Goal: Task Accomplishment & Management: Use online tool/utility

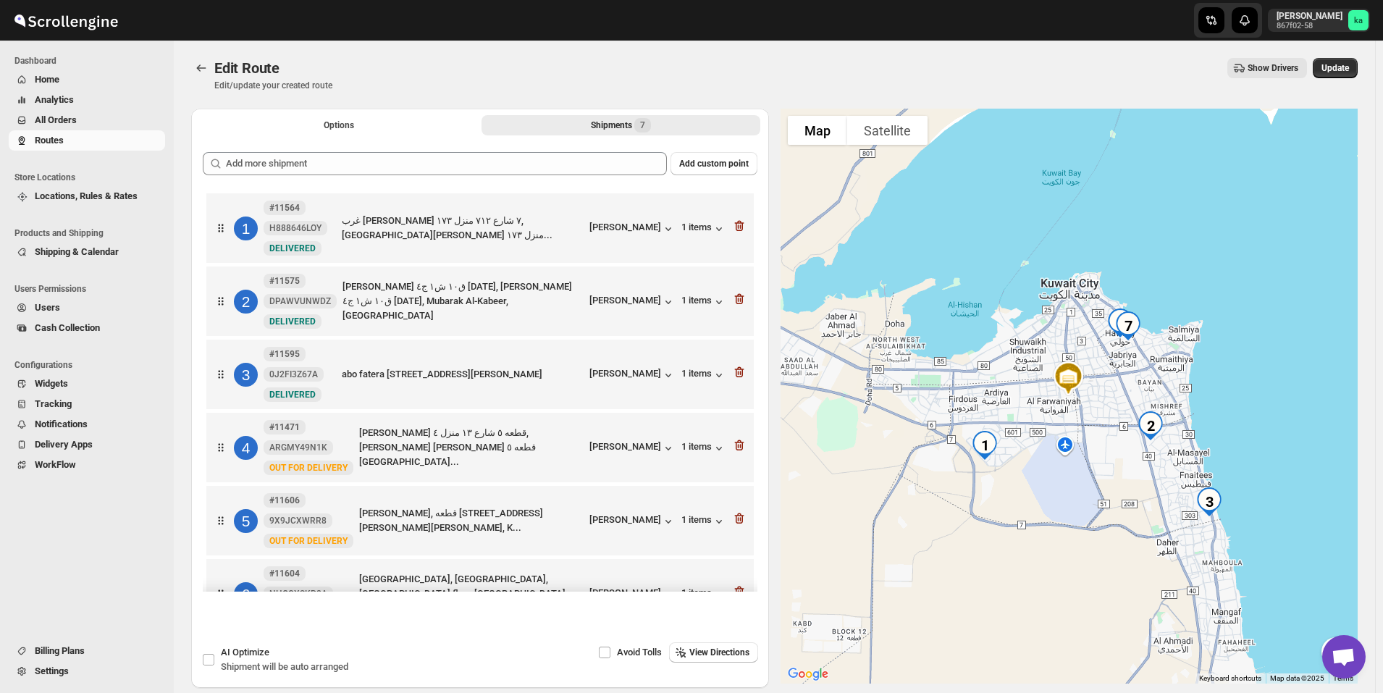
click at [91, 119] on span "All Orders" at bounding box center [98, 120] width 127 height 14
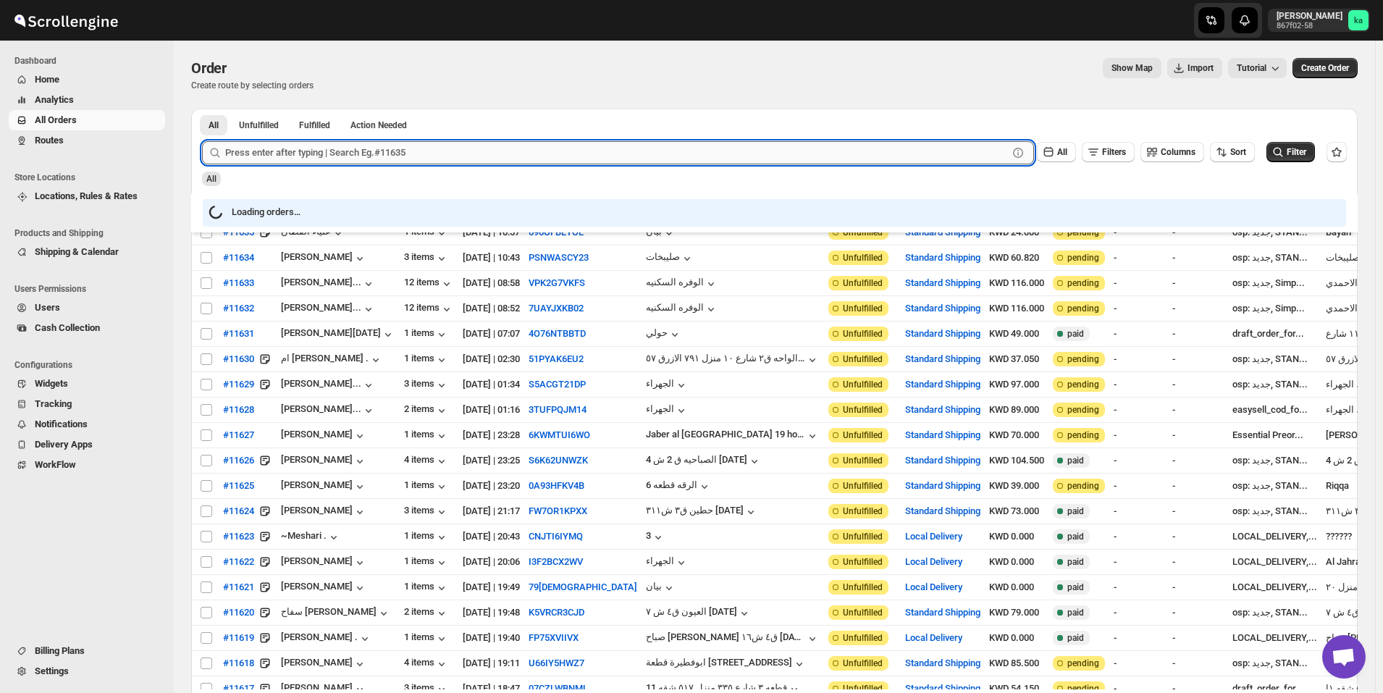
click at [434, 156] on input "text" at bounding box center [616, 152] width 783 height 23
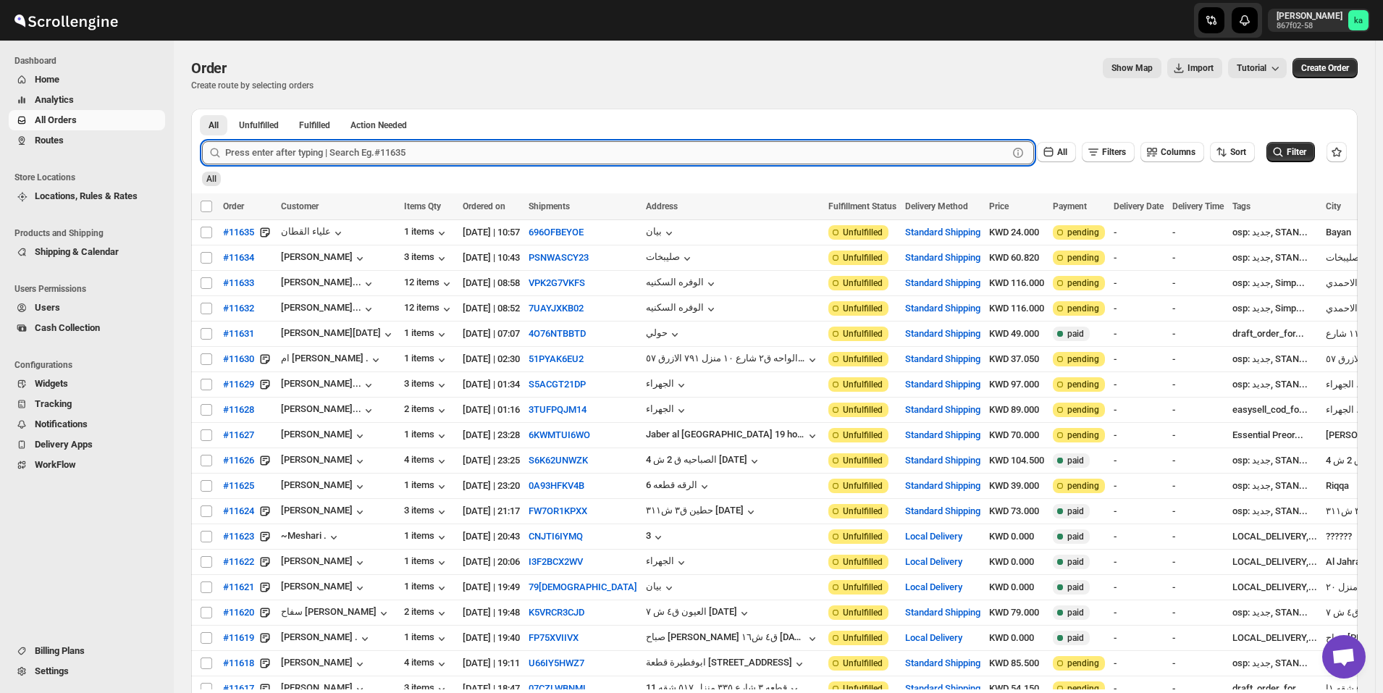
paste input "11511"
type input "11511"
click at [202, 109] on button "Submit" at bounding box center [222, 116] width 41 height 15
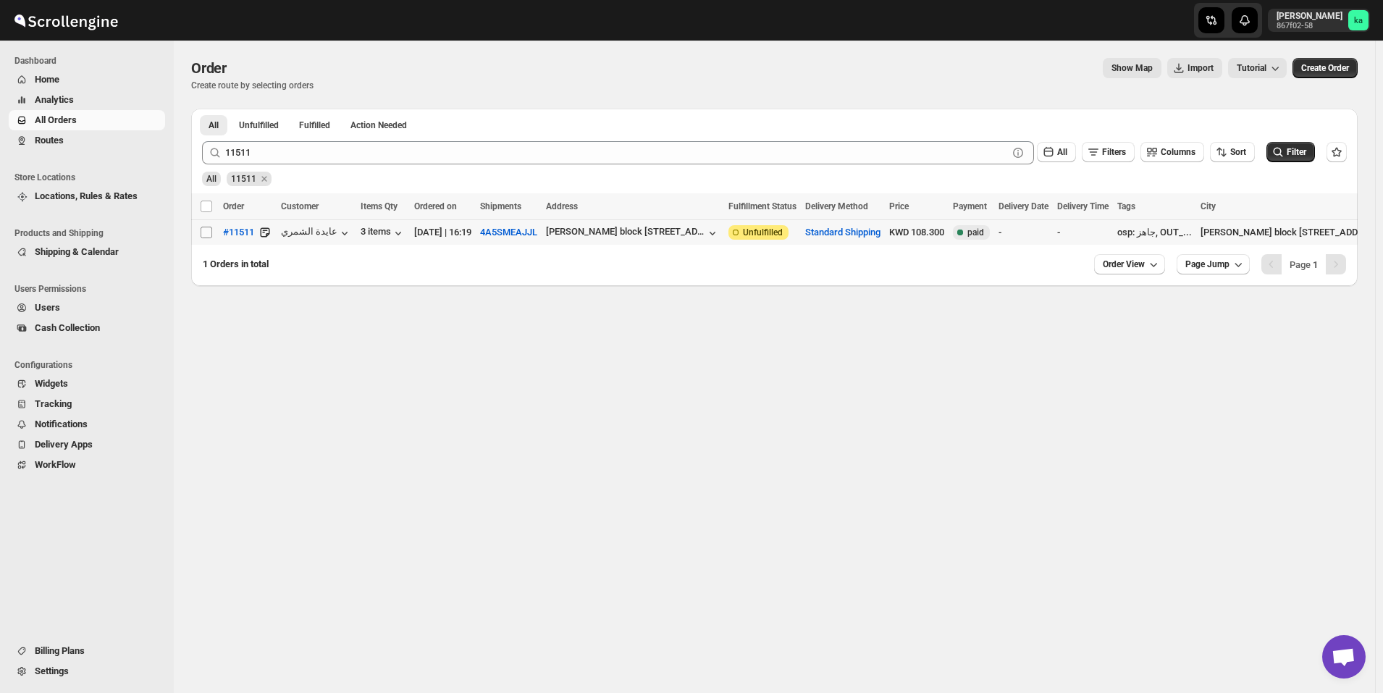
click at [204, 229] on input "Select order" at bounding box center [207, 233] width 12 height 12
checkbox input "true"
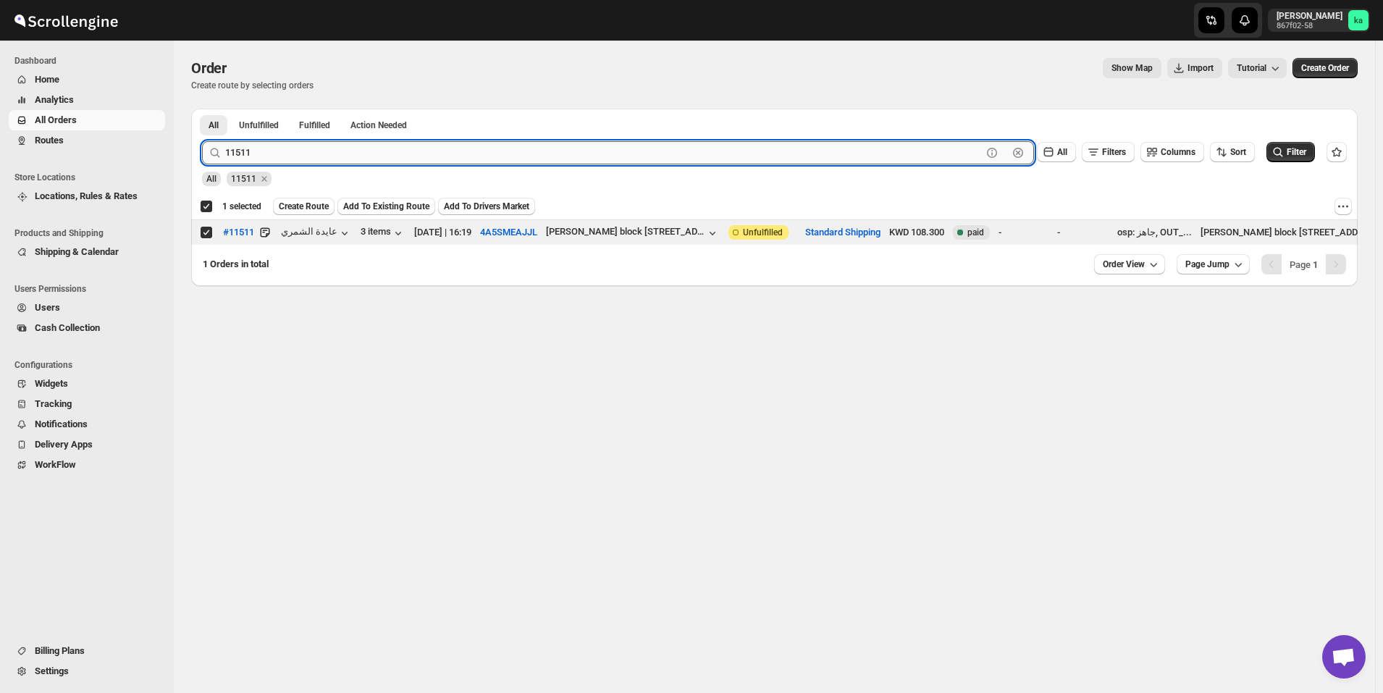
click at [519, 156] on input "11511" at bounding box center [603, 152] width 757 height 23
paste input "456"
type input "11456"
click at [202, 109] on button "Submit" at bounding box center [222, 116] width 41 height 15
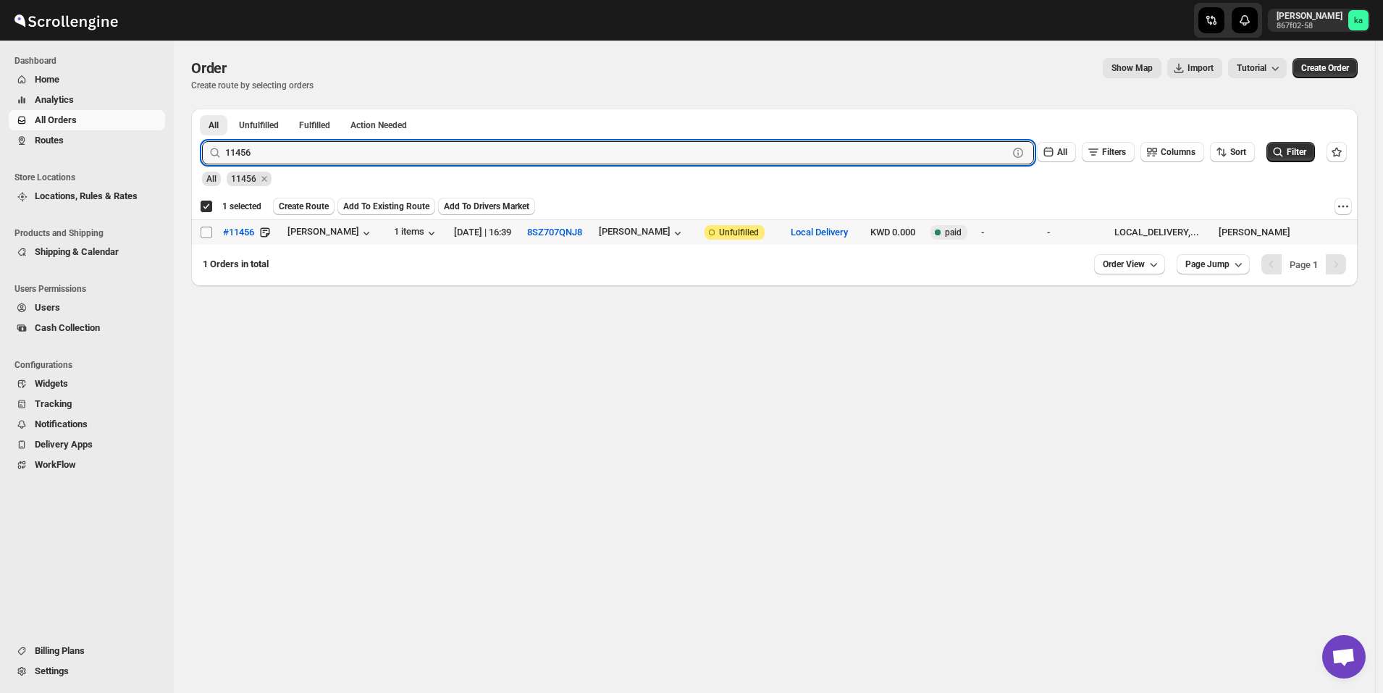
click at [207, 228] on input "Select order" at bounding box center [207, 233] width 12 height 12
checkbox input "true"
checkbox input "false"
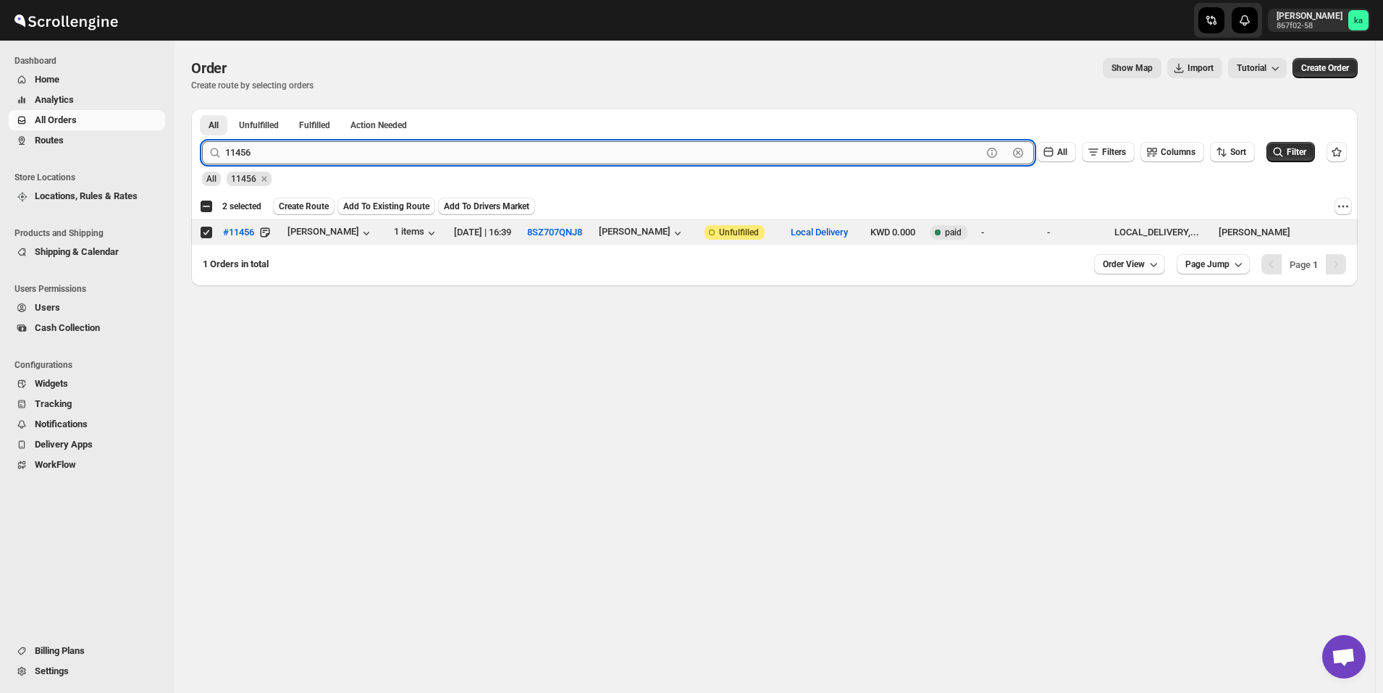
click at [471, 150] on input "11456" at bounding box center [603, 152] width 757 height 23
paste input "588"
type input "11588"
click at [202, 109] on button "Submit" at bounding box center [222, 116] width 41 height 15
click at [203, 229] on input "Select order" at bounding box center [207, 233] width 12 height 12
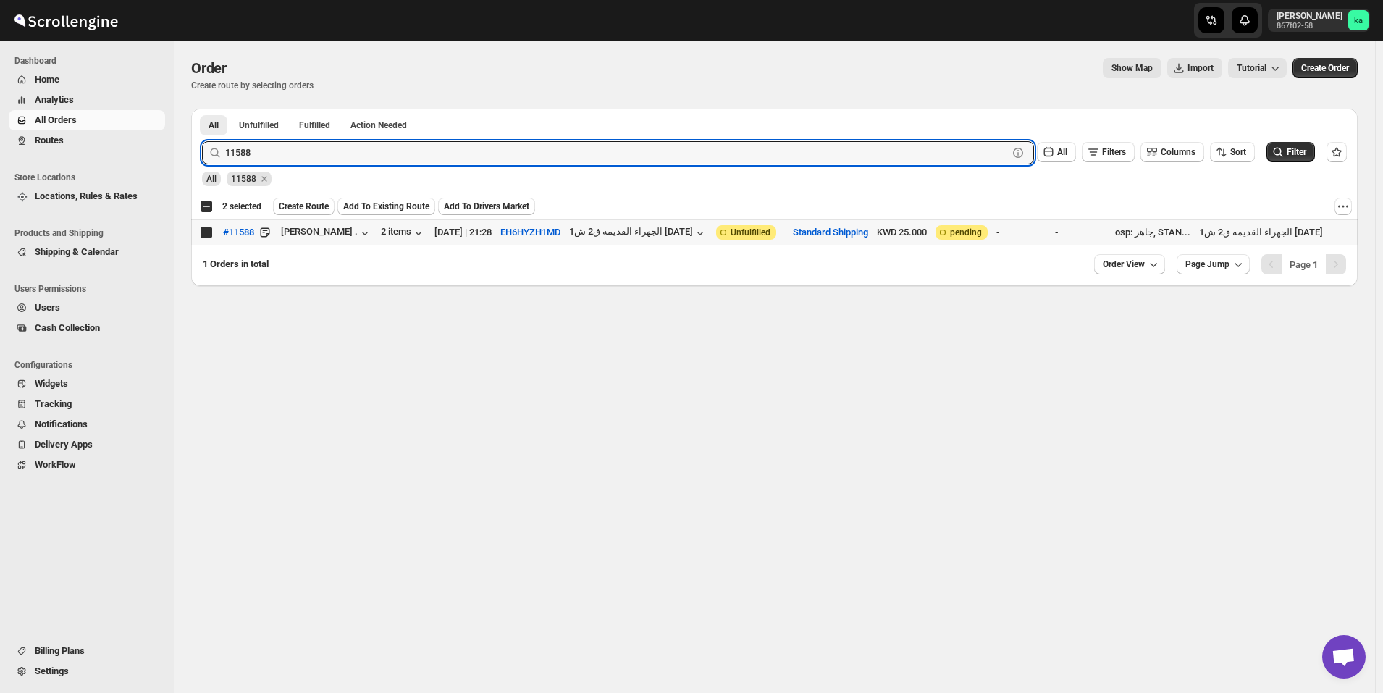
checkbox input "true"
click at [489, 145] on input "11588" at bounding box center [603, 152] width 757 height 23
paste input "57"
type input "11557"
click at [202, 109] on button "Submit" at bounding box center [222, 116] width 41 height 15
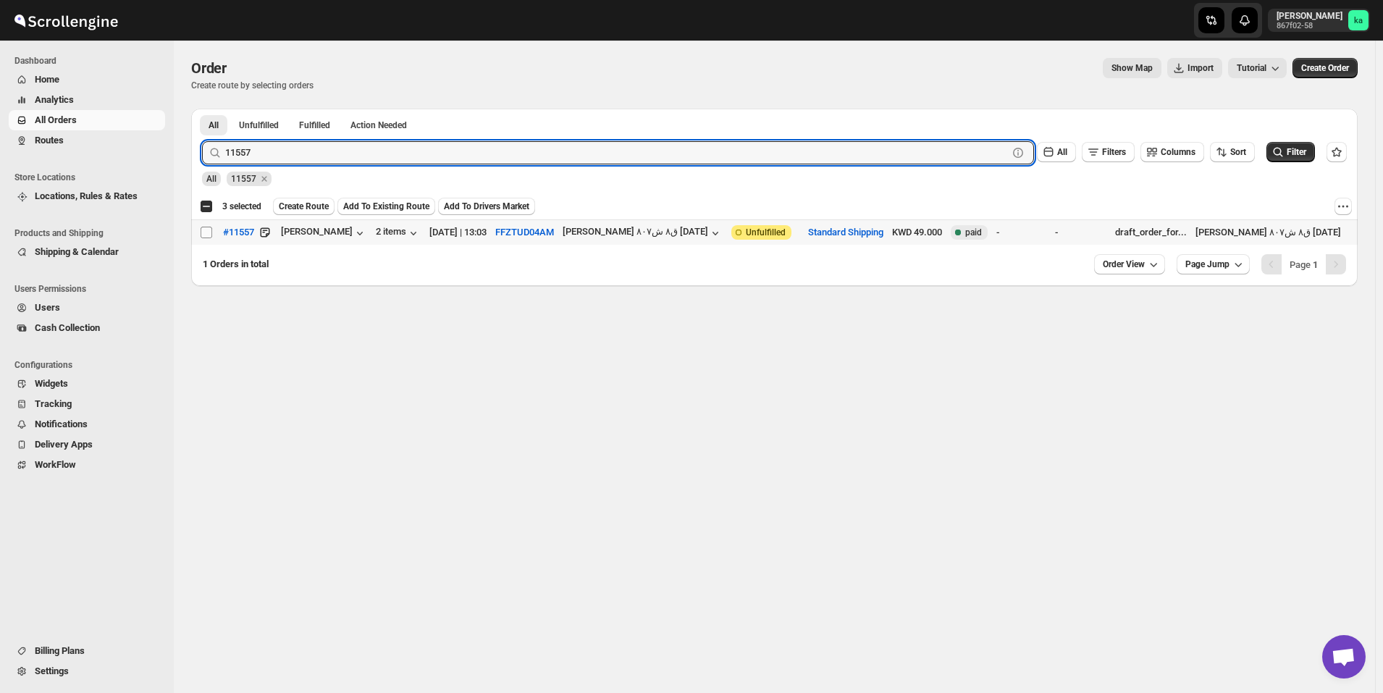
click at [207, 232] on input "Select order" at bounding box center [207, 233] width 12 height 12
checkbox input "true"
click at [428, 149] on input "11557" at bounding box center [603, 152] width 757 height 23
paste input "83"
type input "11583"
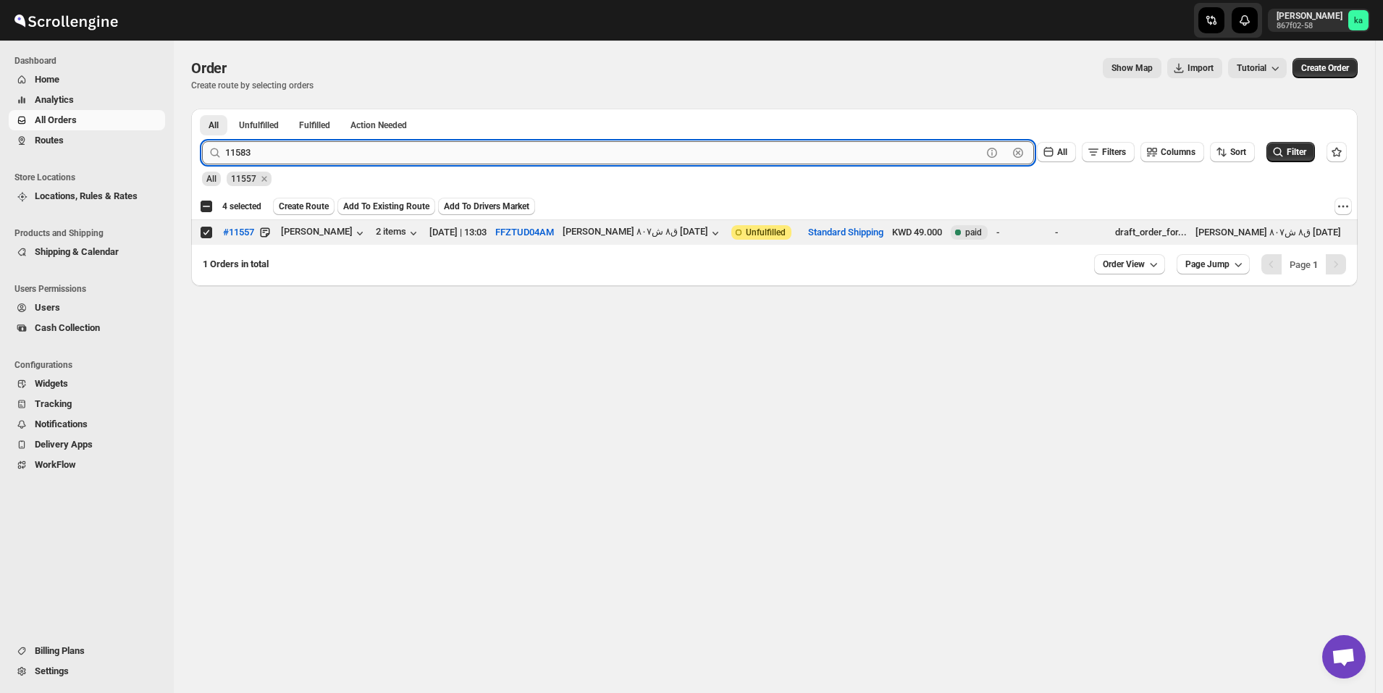
click at [202, 109] on button "Submit" at bounding box center [222, 116] width 41 height 15
click at [204, 230] on input "Select order" at bounding box center [207, 233] width 12 height 12
checkbox input "true"
click at [385, 153] on input "11583" at bounding box center [603, 152] width 757 height 23
paste input "5"
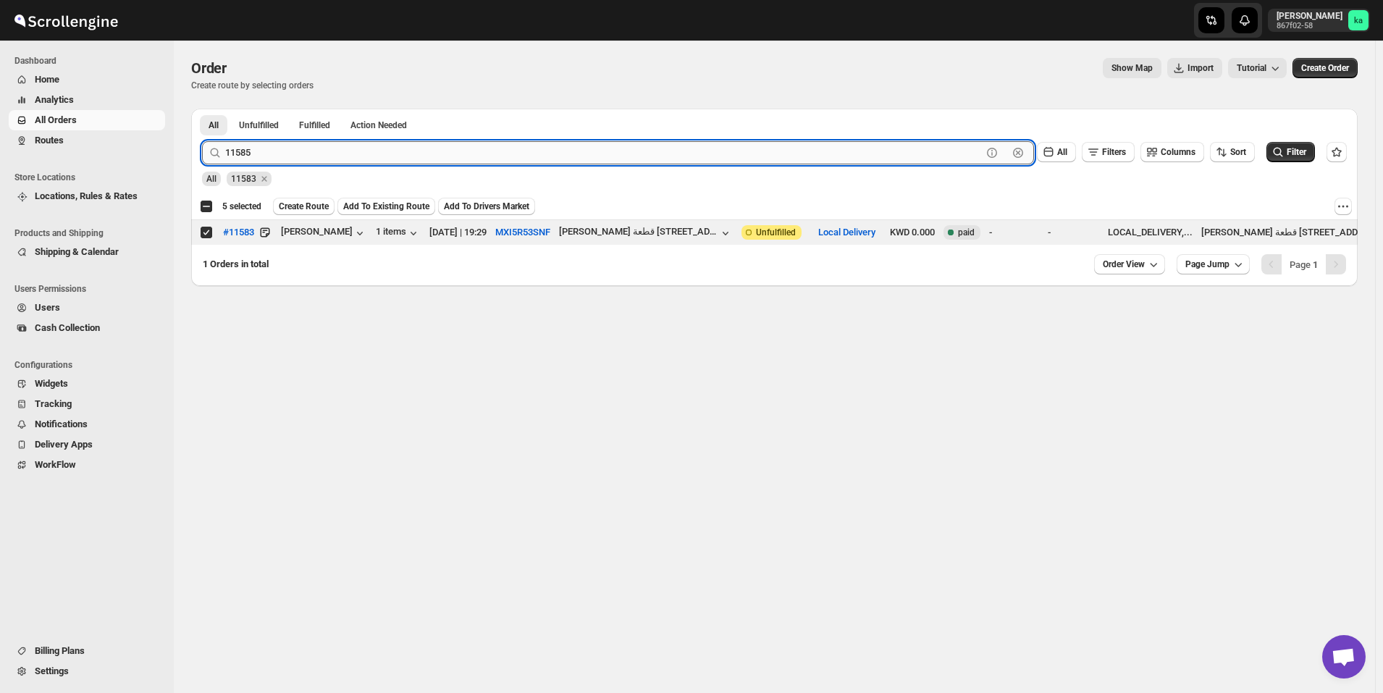
type input "11585"
click at [202, 109] on button "Submit" at bounding box center [222, 116] width 41 height 15
click at [203, 232] on input "Select order" at bounding box center [207, 233] width 12 height 12
checkbox input "true"
click at [443, 146] on input "11585" at bounding box center [603, 152] width 757 height 23
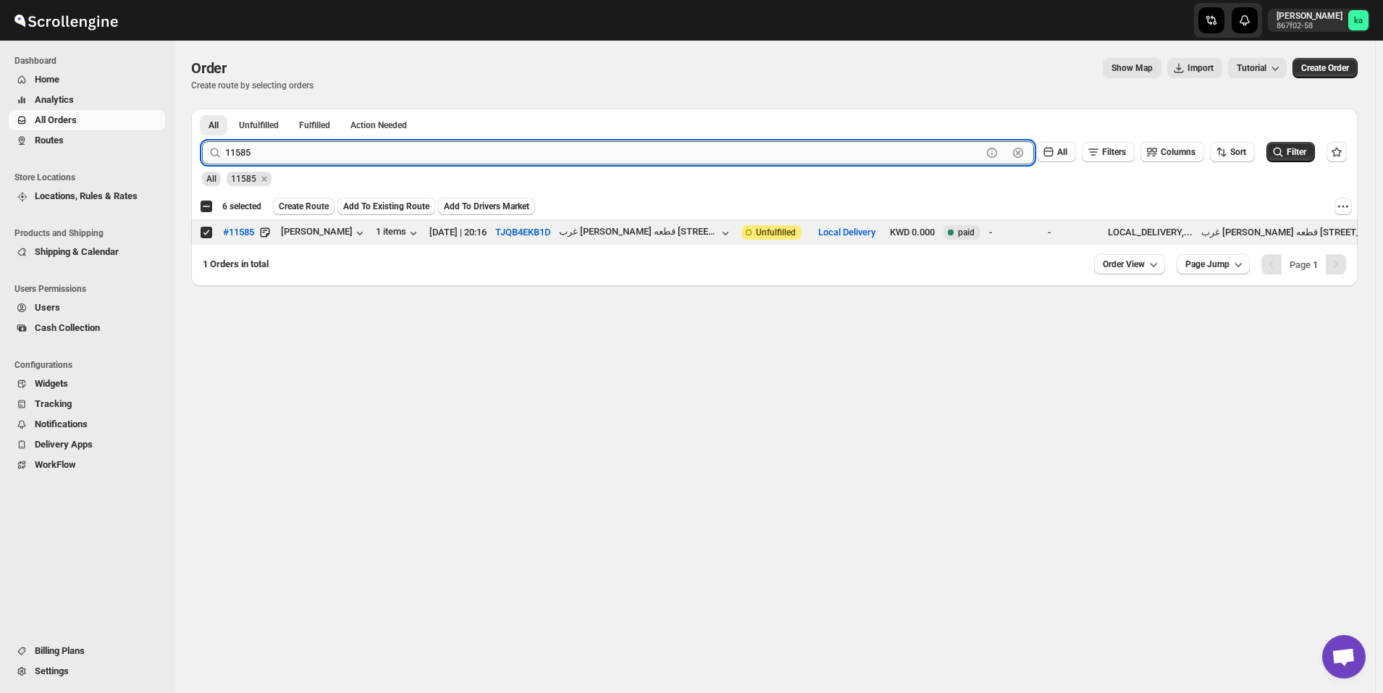
paste input "90"
type input "11590"
click at [202, 109] on button "Submit" at bounding box center [222, 116] width 41 height 15
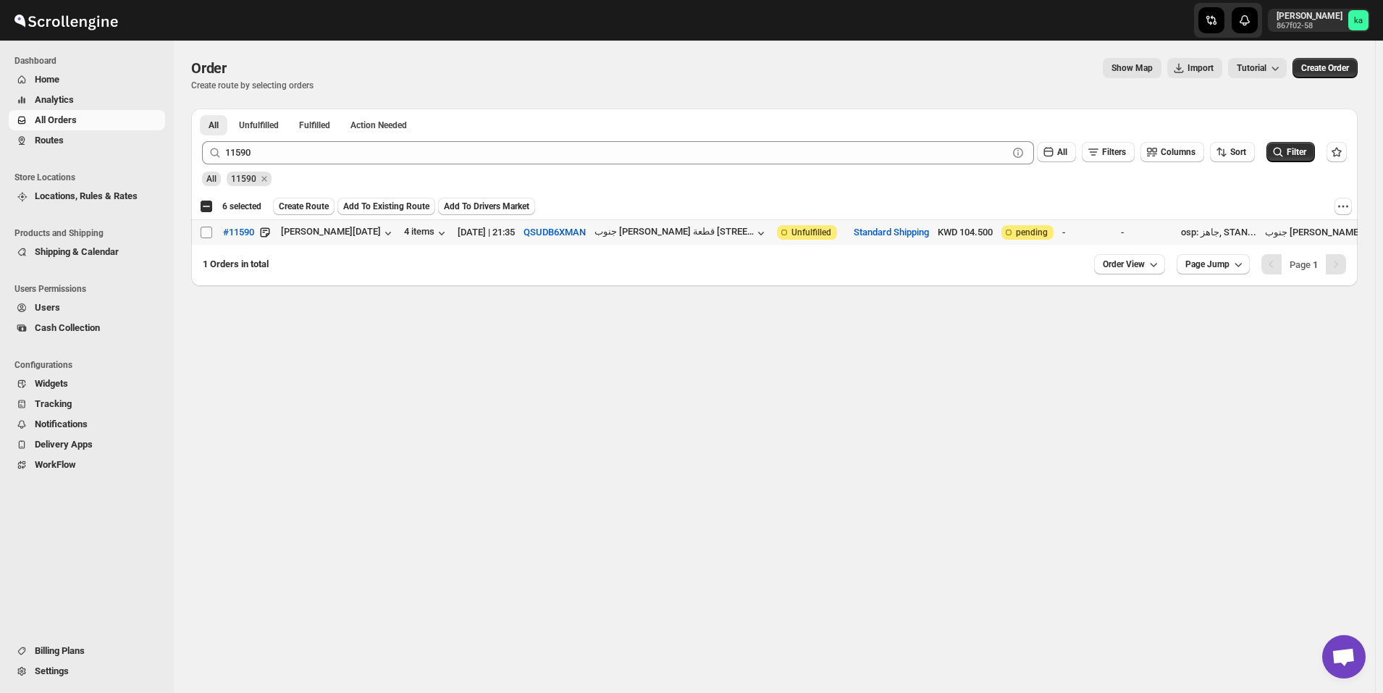
click at [205, 234] on input "Select order" at bounding box center [207, 233] width 12 height 12
checkbox input "true"
click at [310, 209] on span "Create Route" at bounding box center [304, 207] width 50 height 12
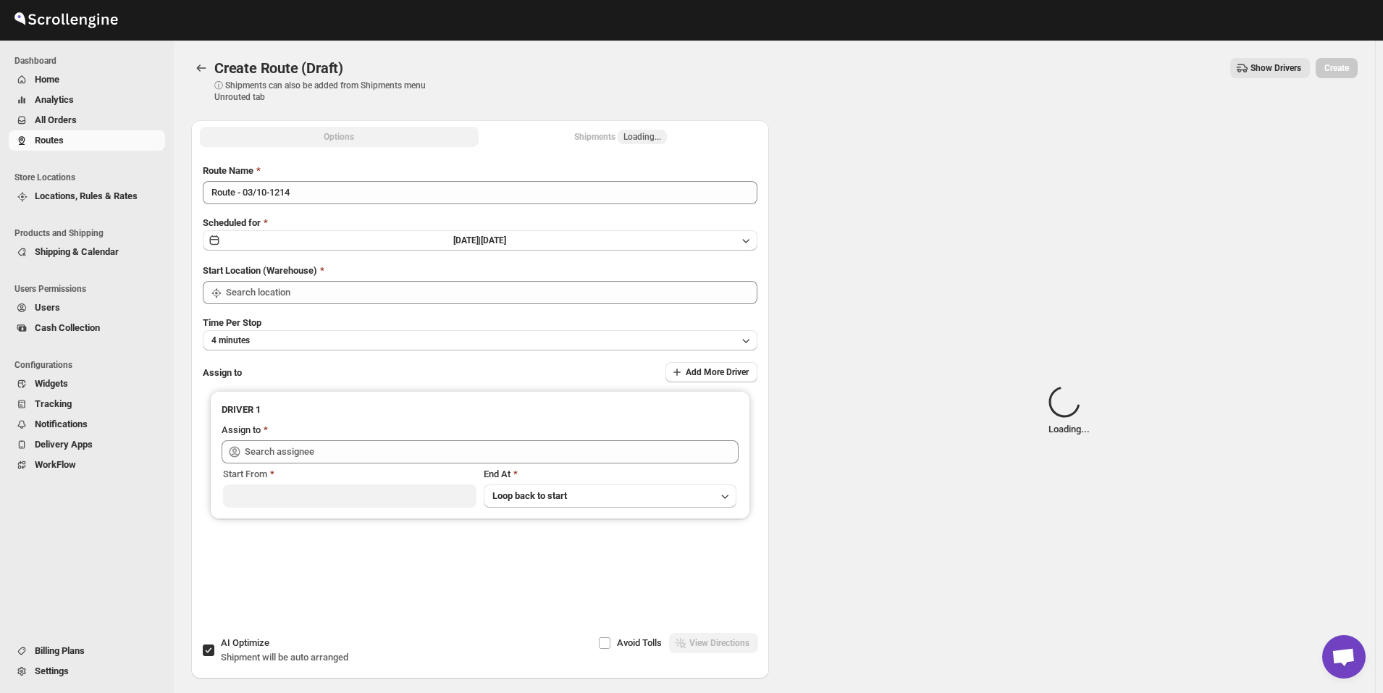
type input "[GEOGRAPHIC_DATA]"
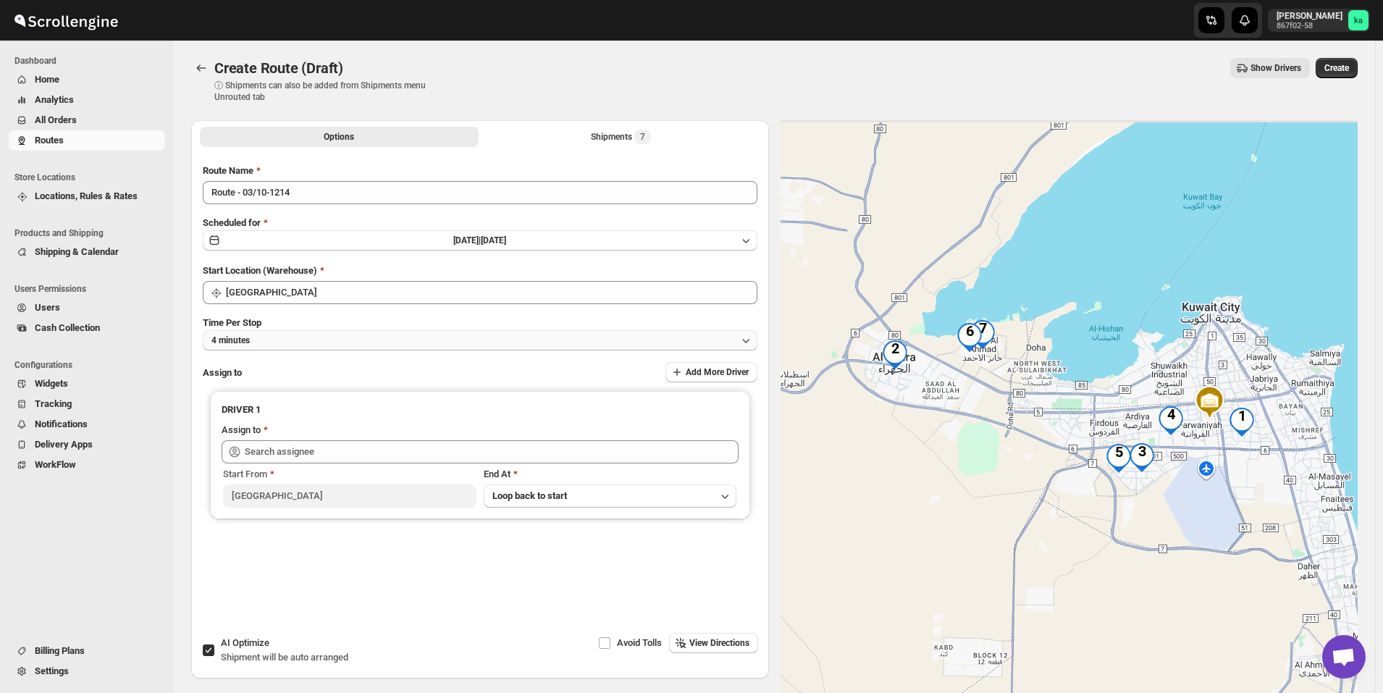
click at [302, 337] on button "4 minutes" at bounding box center [480, 340] width 555 height 20
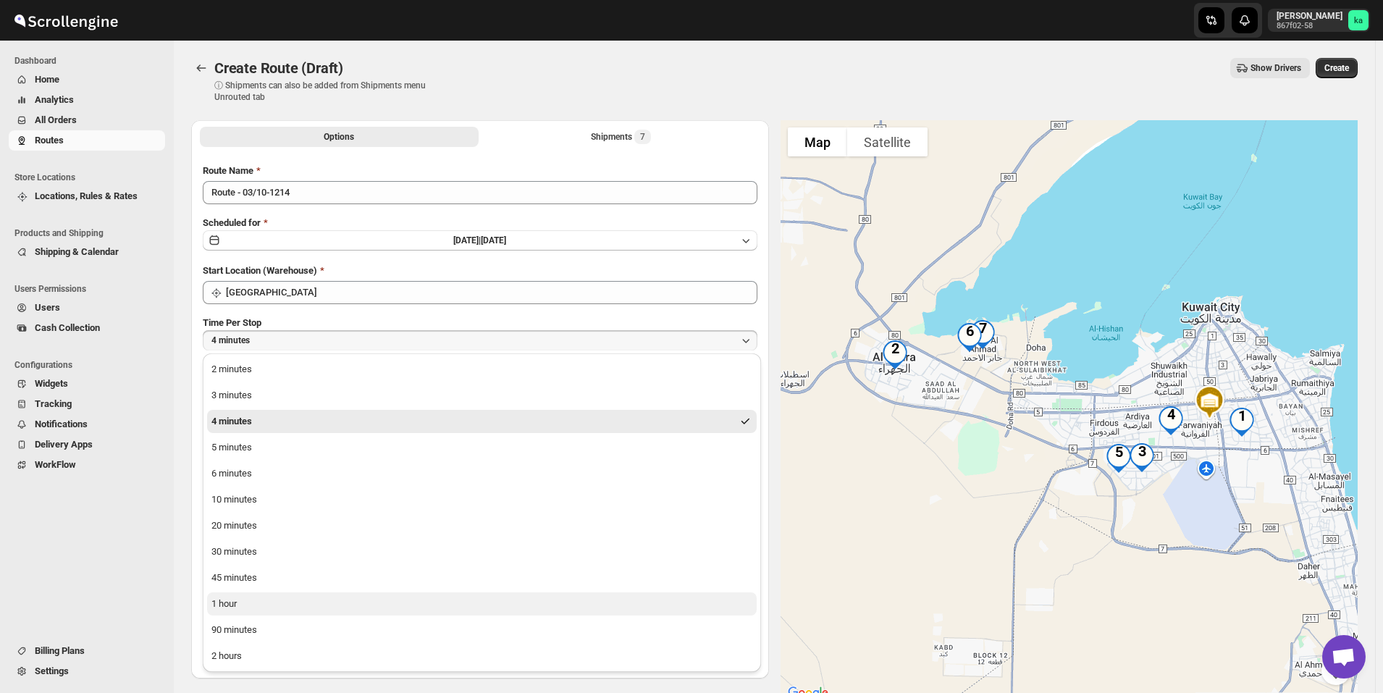
click at [268, 605] on button "1 hour" at bounding box center [482, 603] width 550 height 23
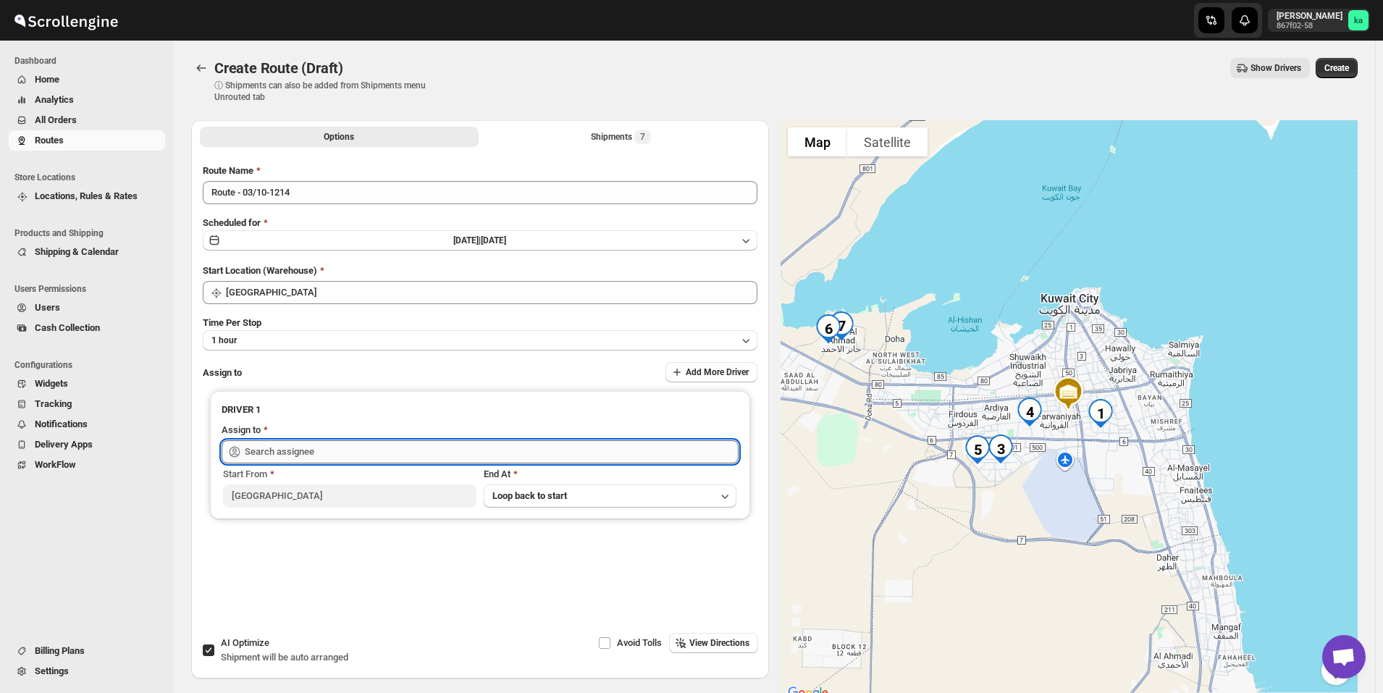
click at [295, 453] on input "text" at bounding box center [492, 451] width 494 height 23
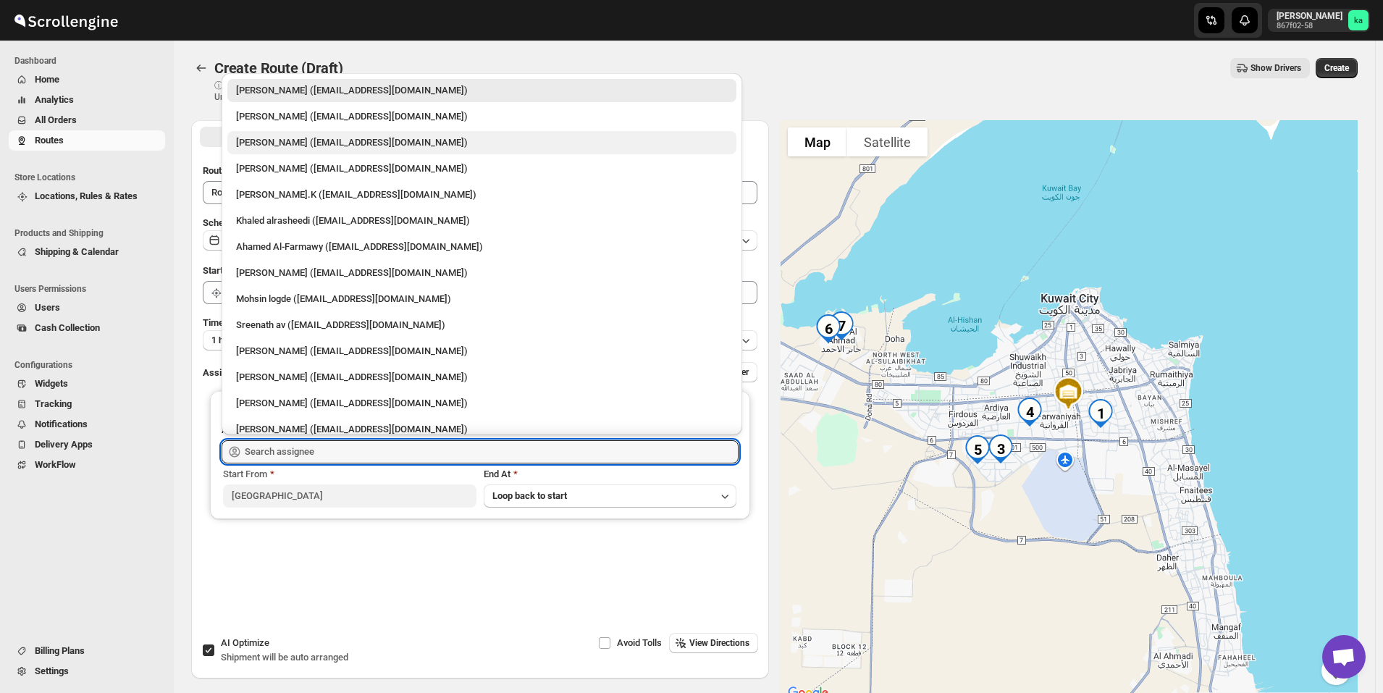
click at [311, 148] on div "[PERSON_NAME] ([EMAIL_ADDRESS][DOMAIN_NAME])" at bounding box center [482, 142] width 492 height 14
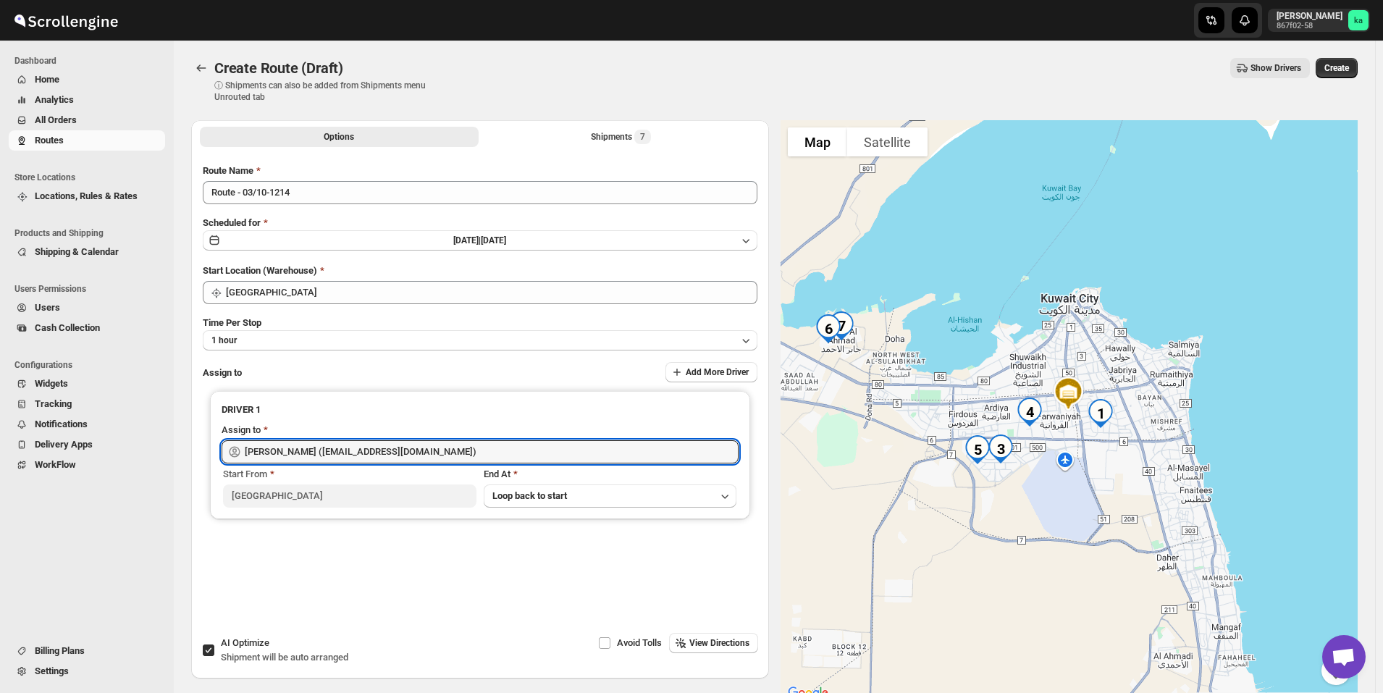
type input "[PERSON_NAME] ([EMAIL_ADDRESS][DOMAIN_NAME])"
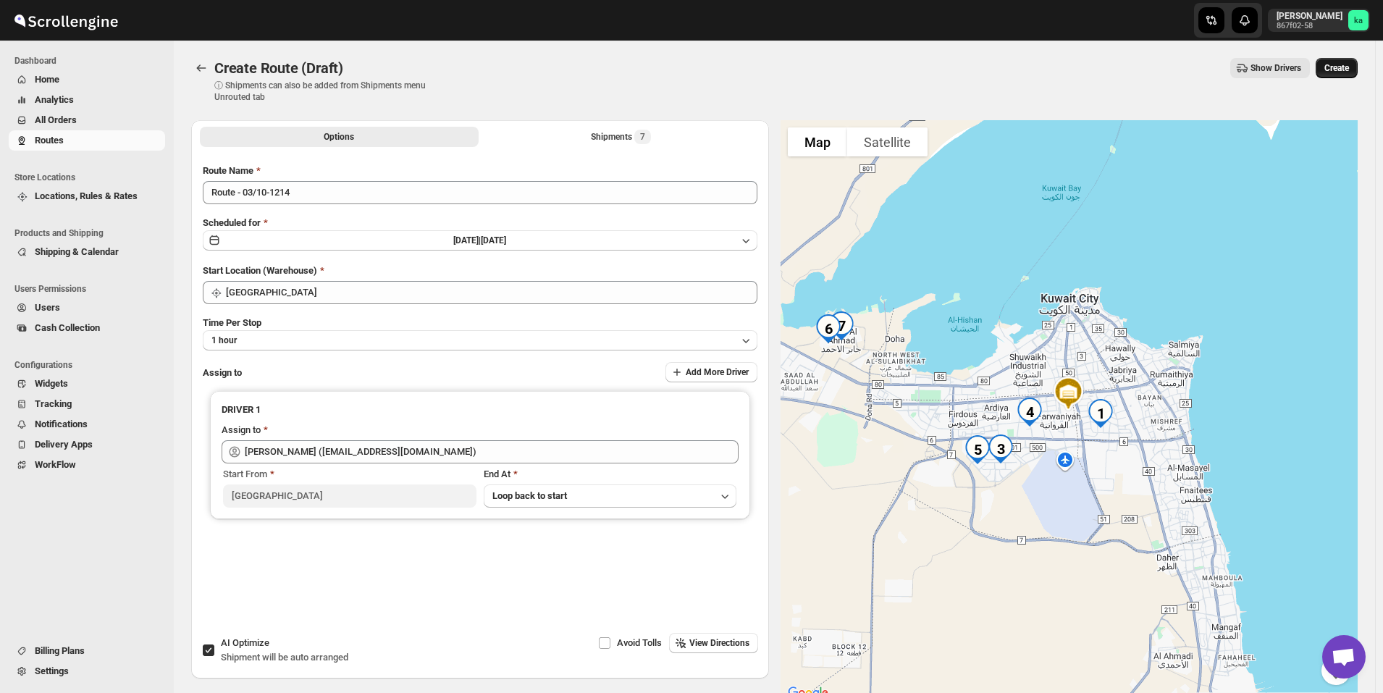
click at [1347, 73] on span "Create" at bounding box center [1336, 68] width 25 height 12
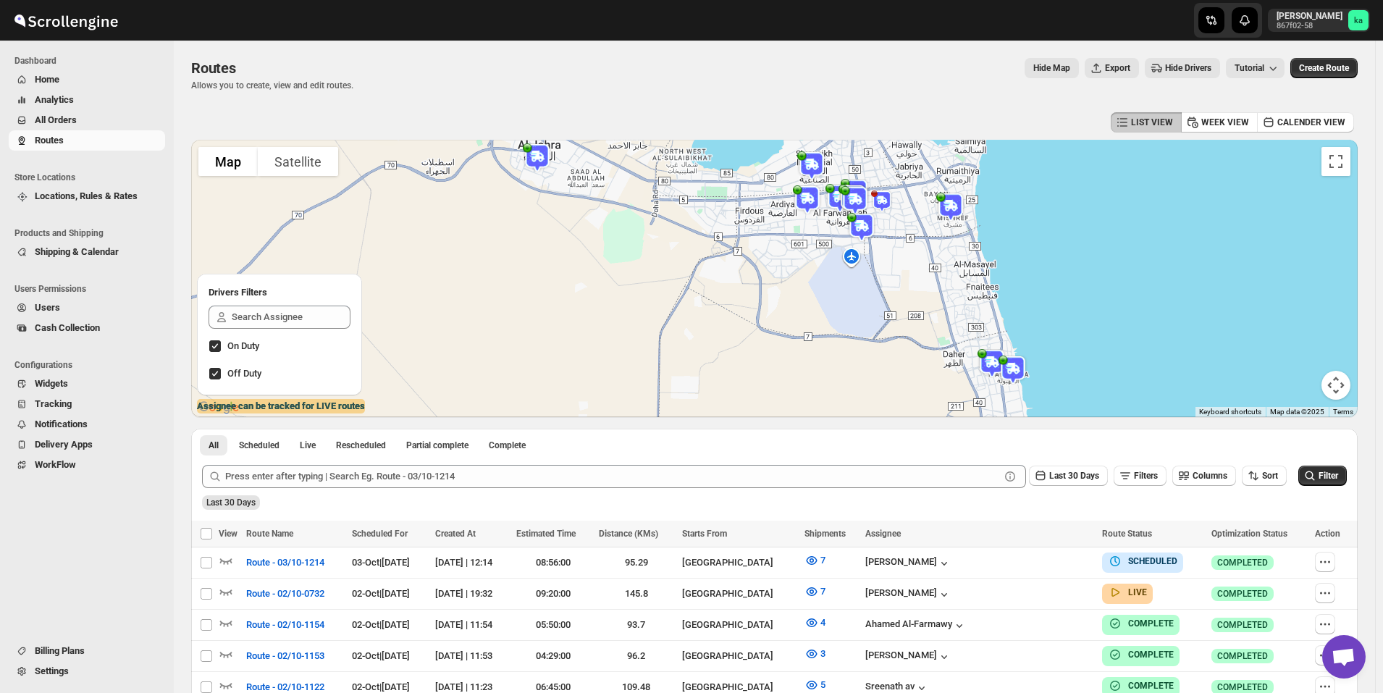
click at [59, 125] on span "All Orders" at bounding box center [56, 119] width 42 height 11
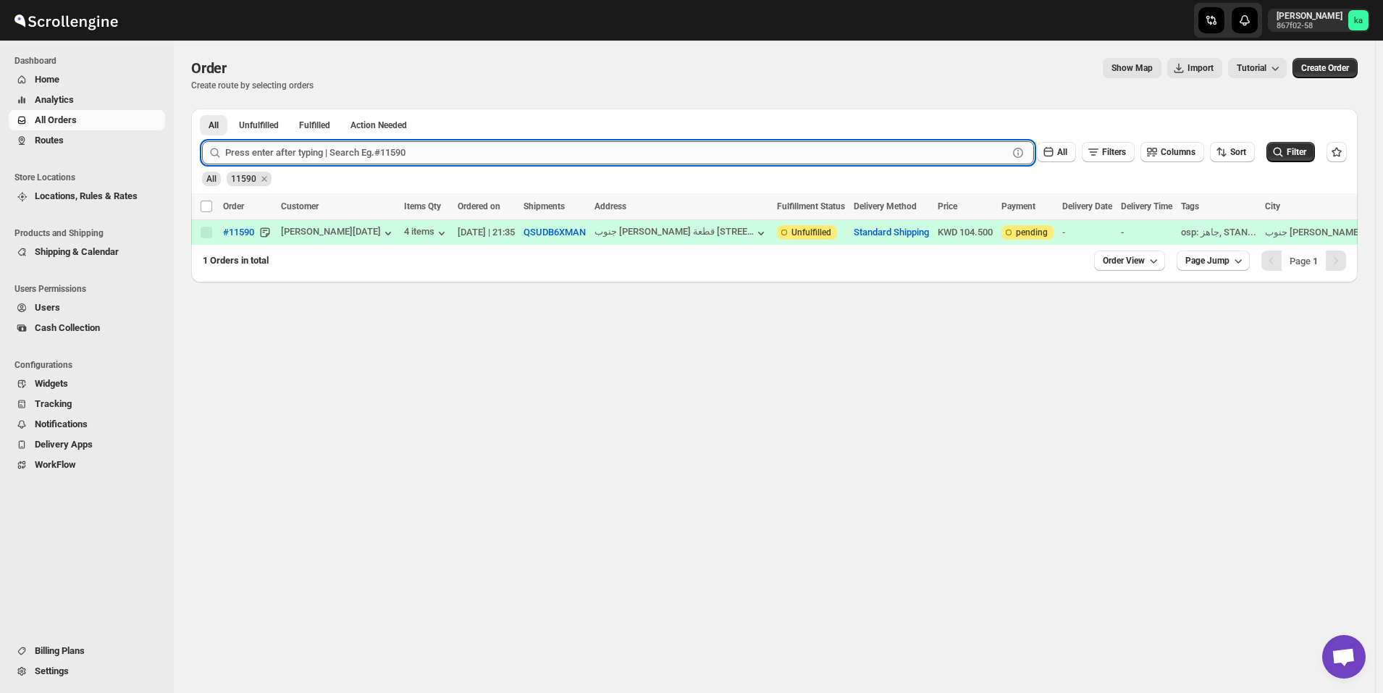
click at [350, 149] on input "text" at bounding box center [616, 152] width 783 height 23
paste input "11582"
type input "11582"
click at [202, 109] on button "Submit" at bounding box center [222, 116] width 41 height 15
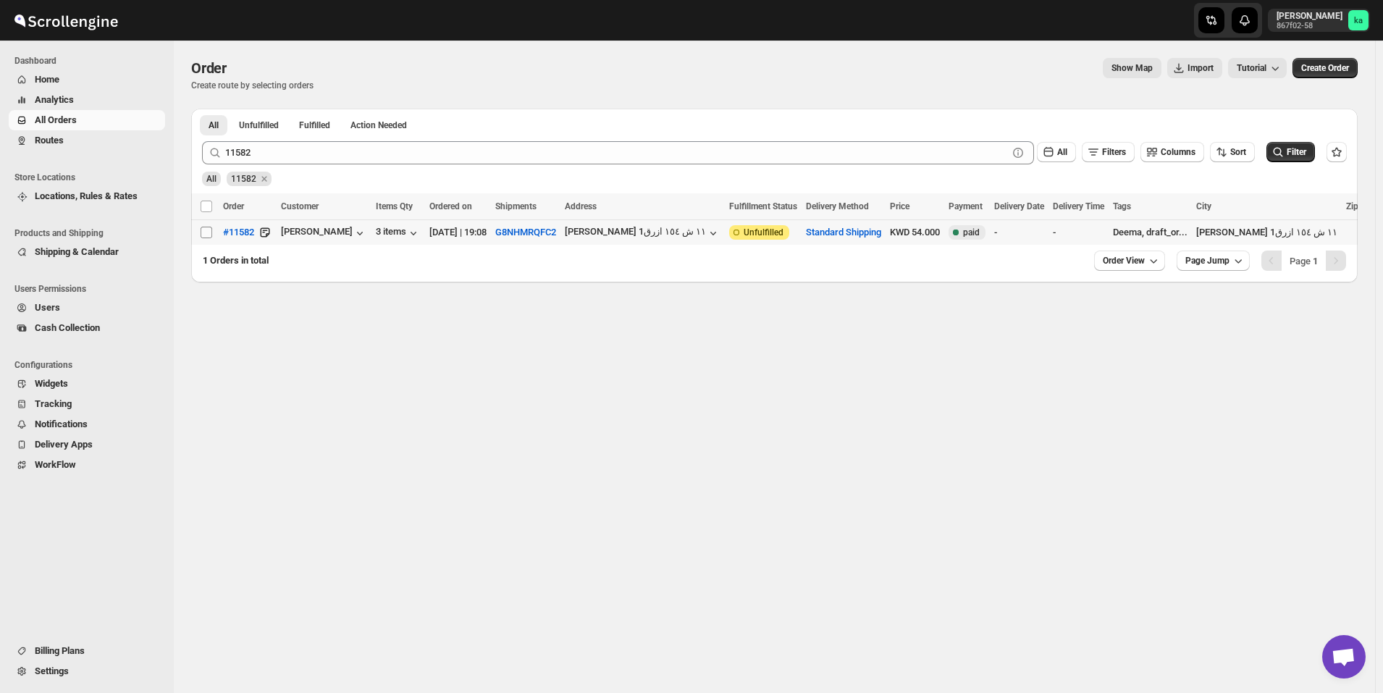
click at [209, 232] on input "Select order" at bounding box center [207, 233] width 12 height 12
checkbox input "true"
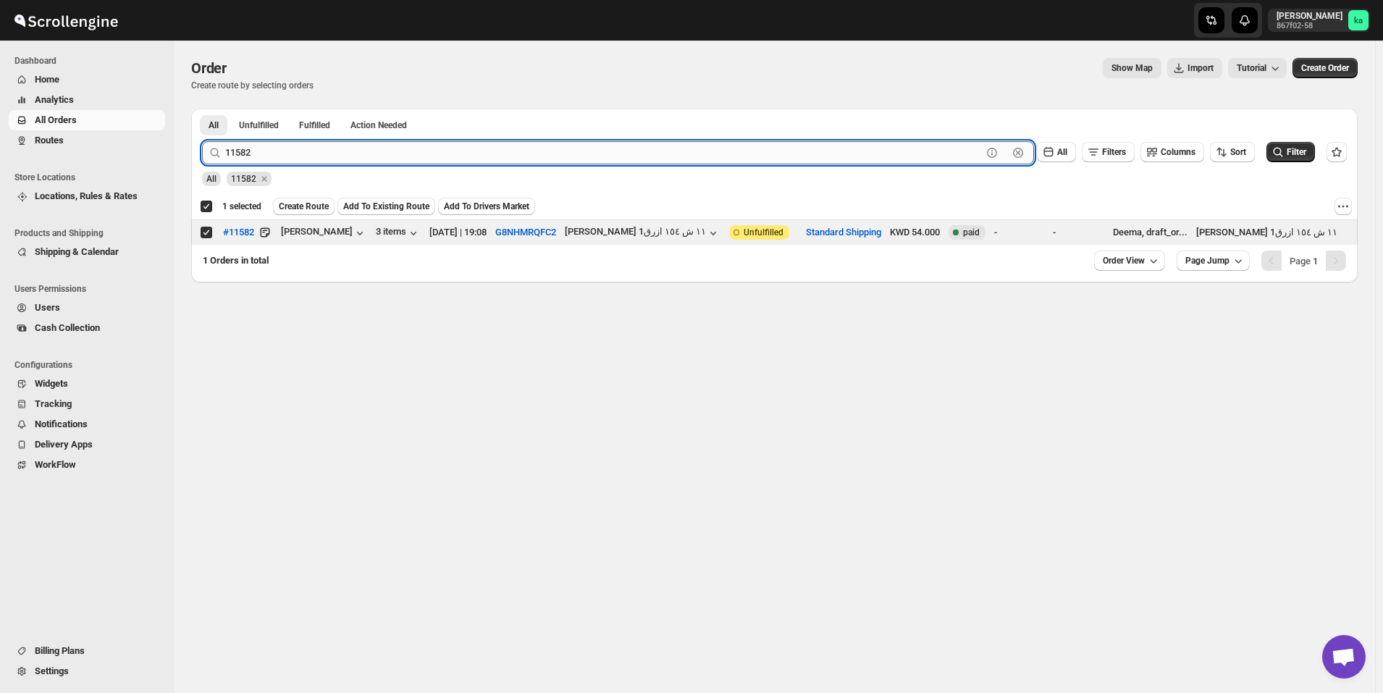
click at [440, 148] on input "11582" at bounding box center [603, 152] width 757 height 23
paste input "9"
type input "11589"
click at [202, 109] on button "Submit" at bounding box center [222, 116] width 41 height 15
click at [204, 232] on input "Select order" at bounding box center [207, 233] width 12 height 12
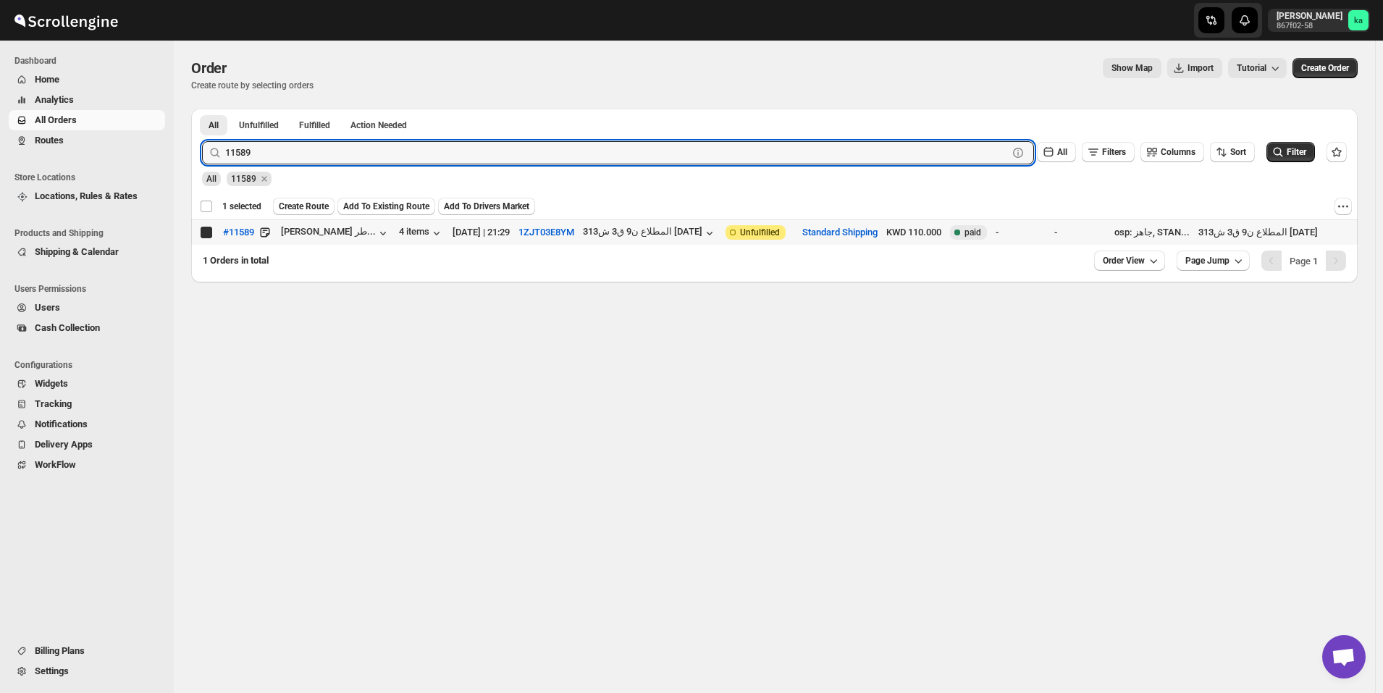
checkbox input "true"
checkbox input "false"
click at [429, 156] on input "11589" at bounding box center [603, 152] width 757 height 23
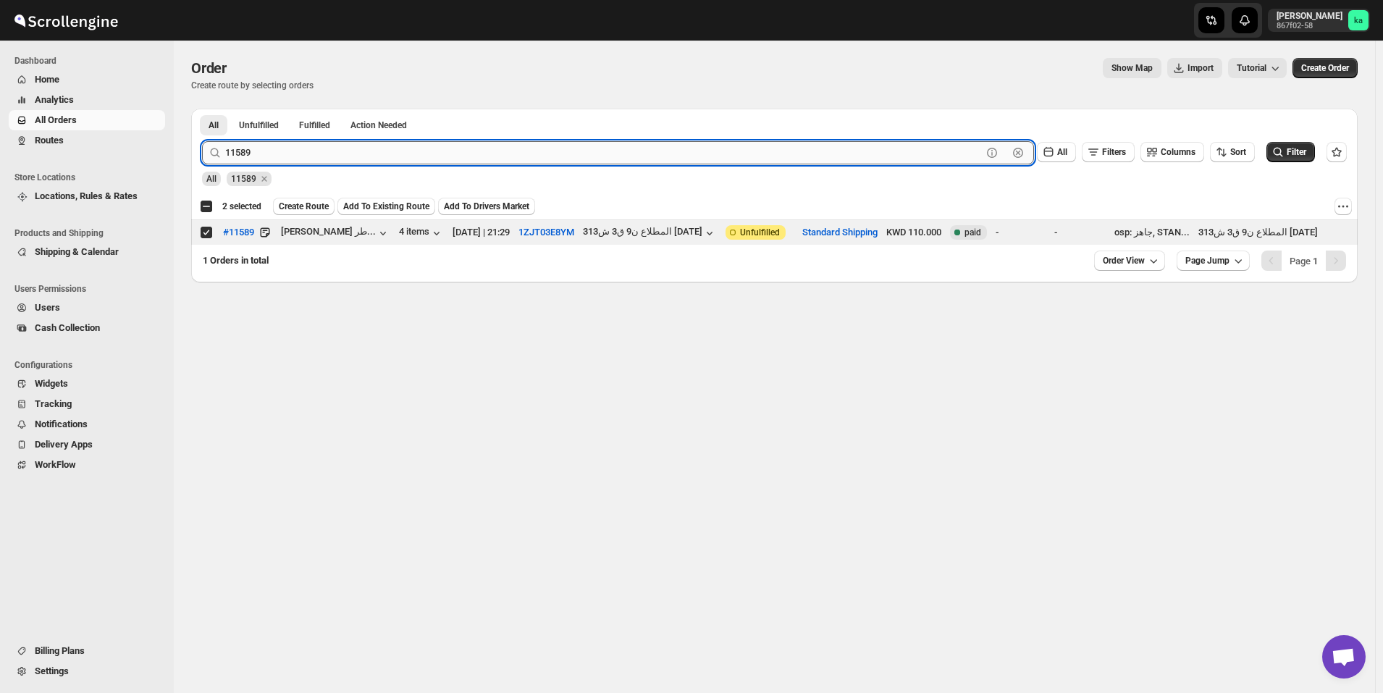
paste input "63"
type input "11563"
click at [202, 109] on button "Submit" at bounding box center [222, 116] width 41 height 15
click at [203, 237] on input "Select order" at bounding box center [207, 233] width 12 height 12
checkbox input "true"
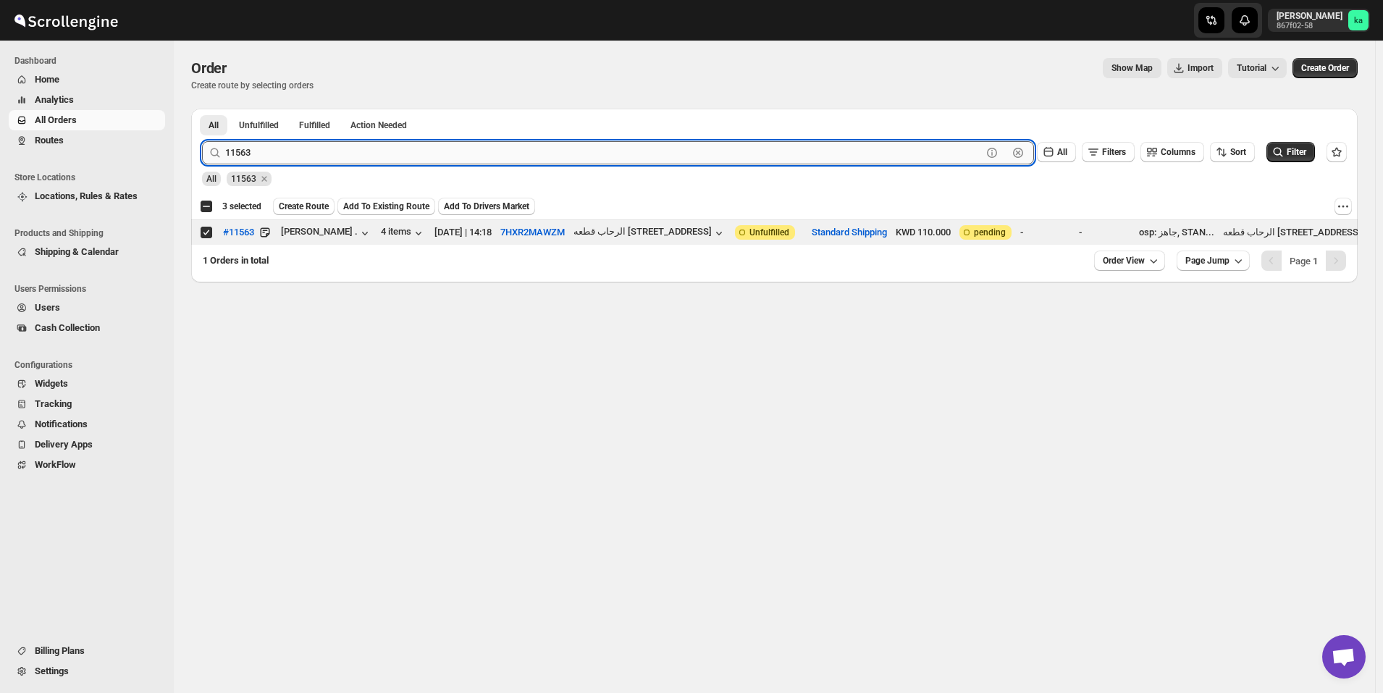
click at [421, 158] on input "11563" at bounding box center [603, 152] width 757 height 23
paste input "4"
type input "11543"
click at [202, 109] on button "Submit" at bounding box center [222, 116] width 41 height 15
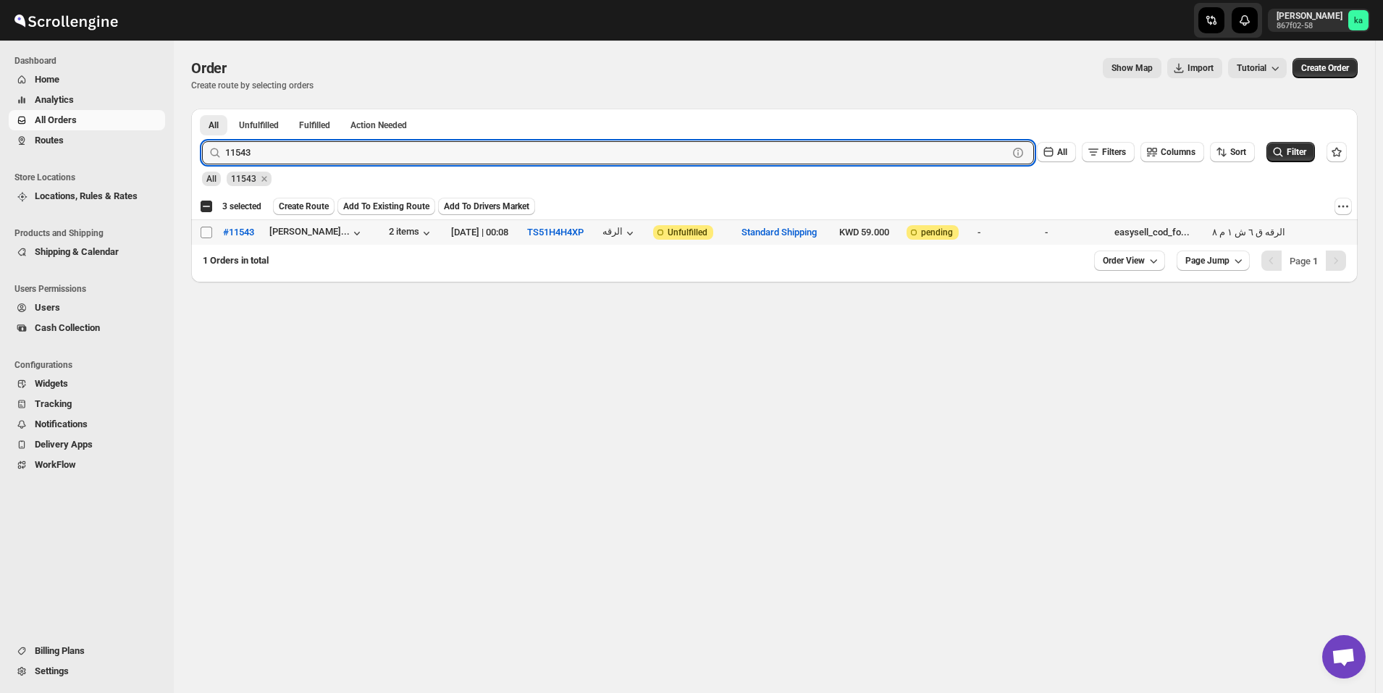
click at [206, 234] on input "Select order" at bounding box center [207, 233] width 12 height 12
checkbox input "true"
click at [470, 148] on input "11543" at bounding box center [603, 152] width 757 height 23
paste input "68"
type input "11568"
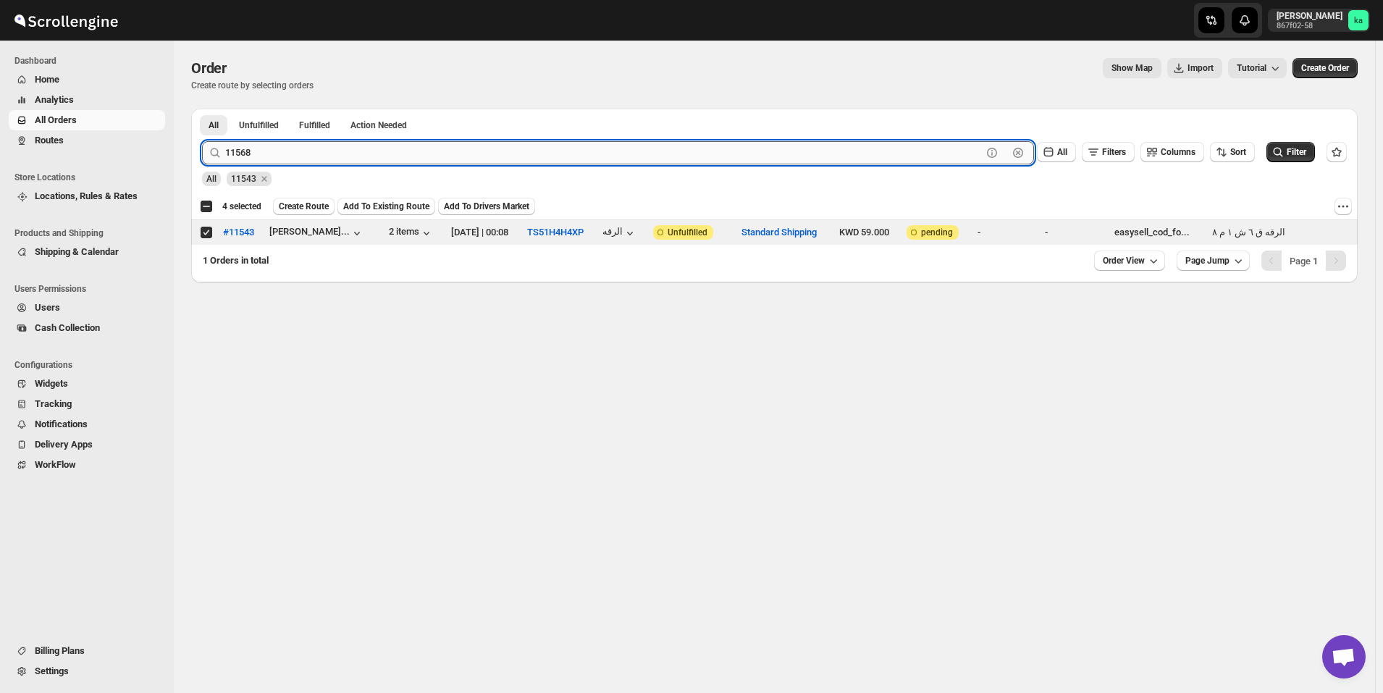
click at [202, 109] on button "Submit" at bounding box center [222, 116] width 41 height 15
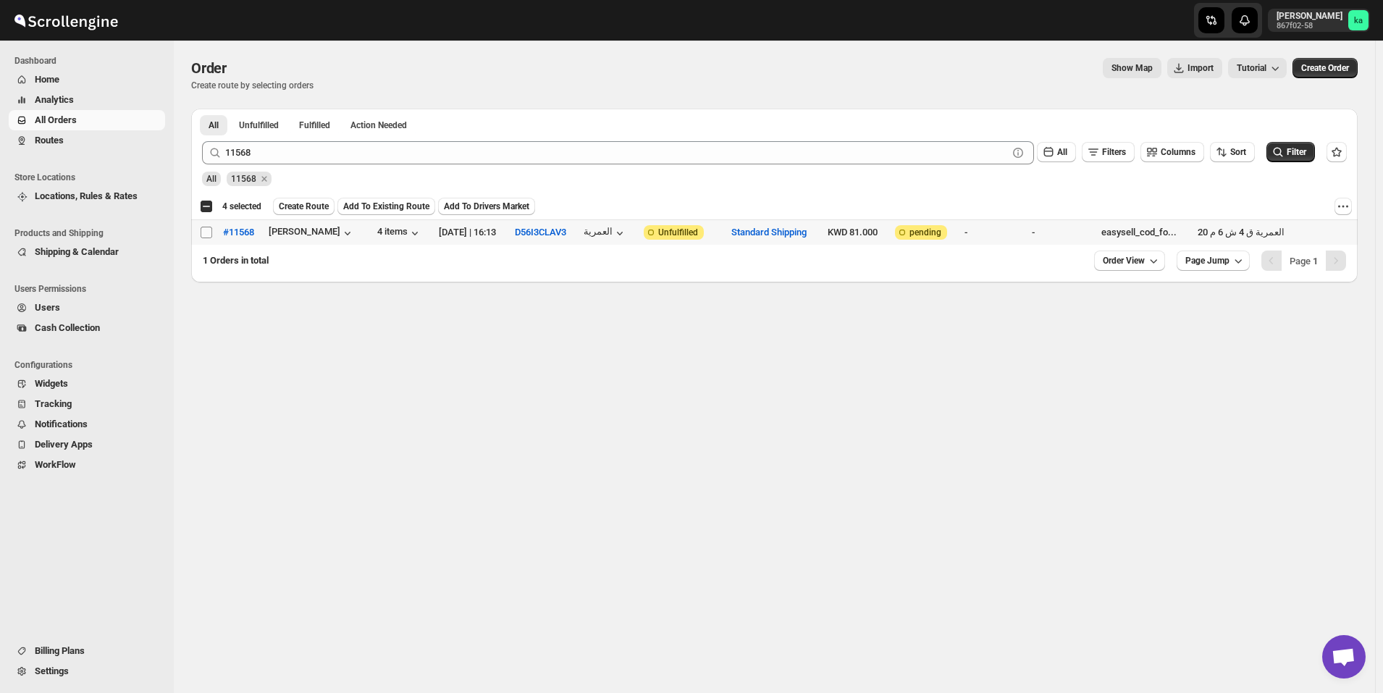
click at [207, 230] on input "Select order" at bounding box center [207, 233] width 12 height 12
checkbox input "true"
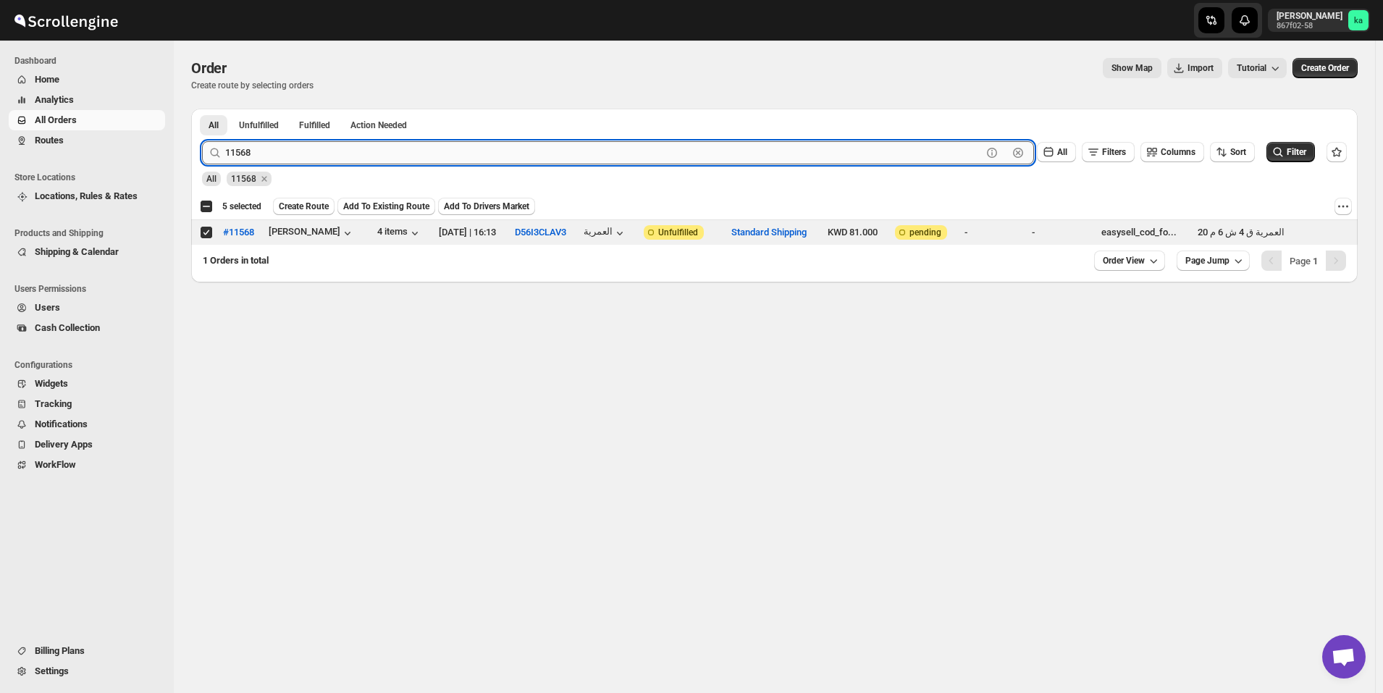
click at [393, 159] on input "11568" at bounding box center [603, 152] width 757 height 23
paste input "84"
type input "11584"
click at [202, 109] on button "Submit" at bounding box center [222, 116] width 41 height 15
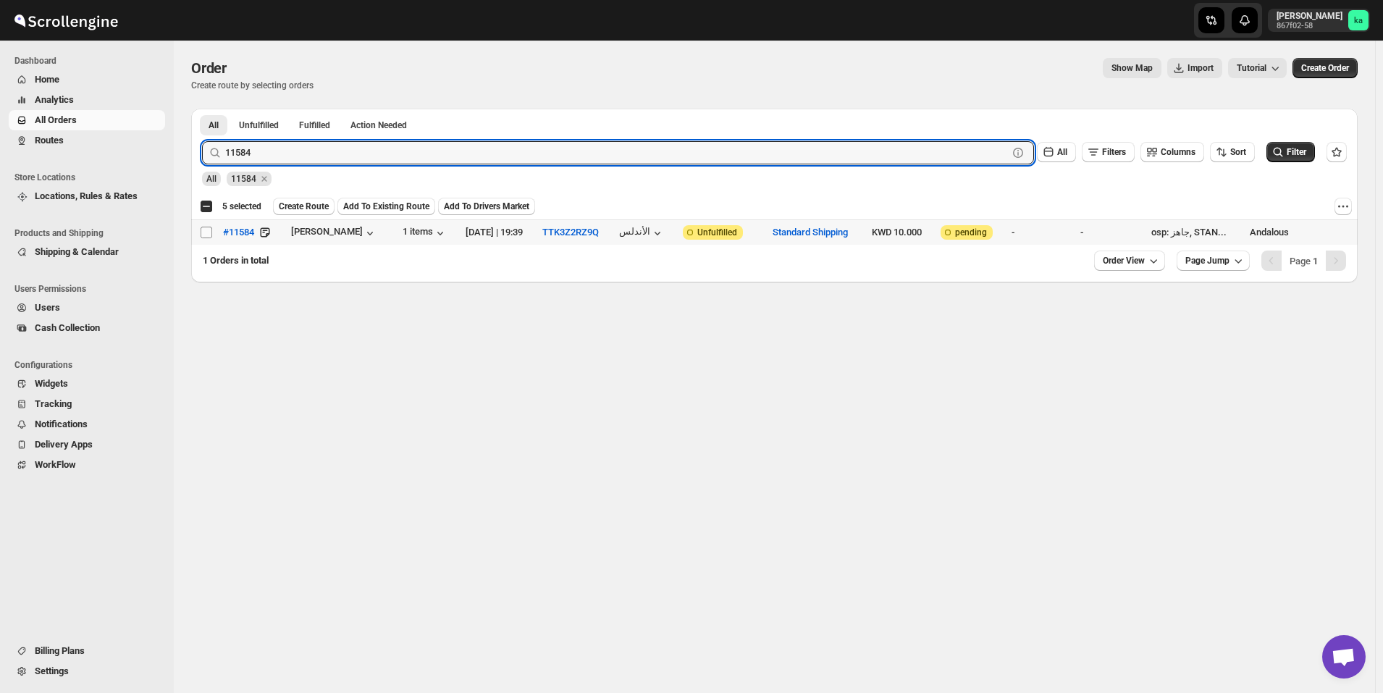
click at [205, 233] on input "Select order" at bounding box center [207, 233] width 12 height 12
checkbox input "true"
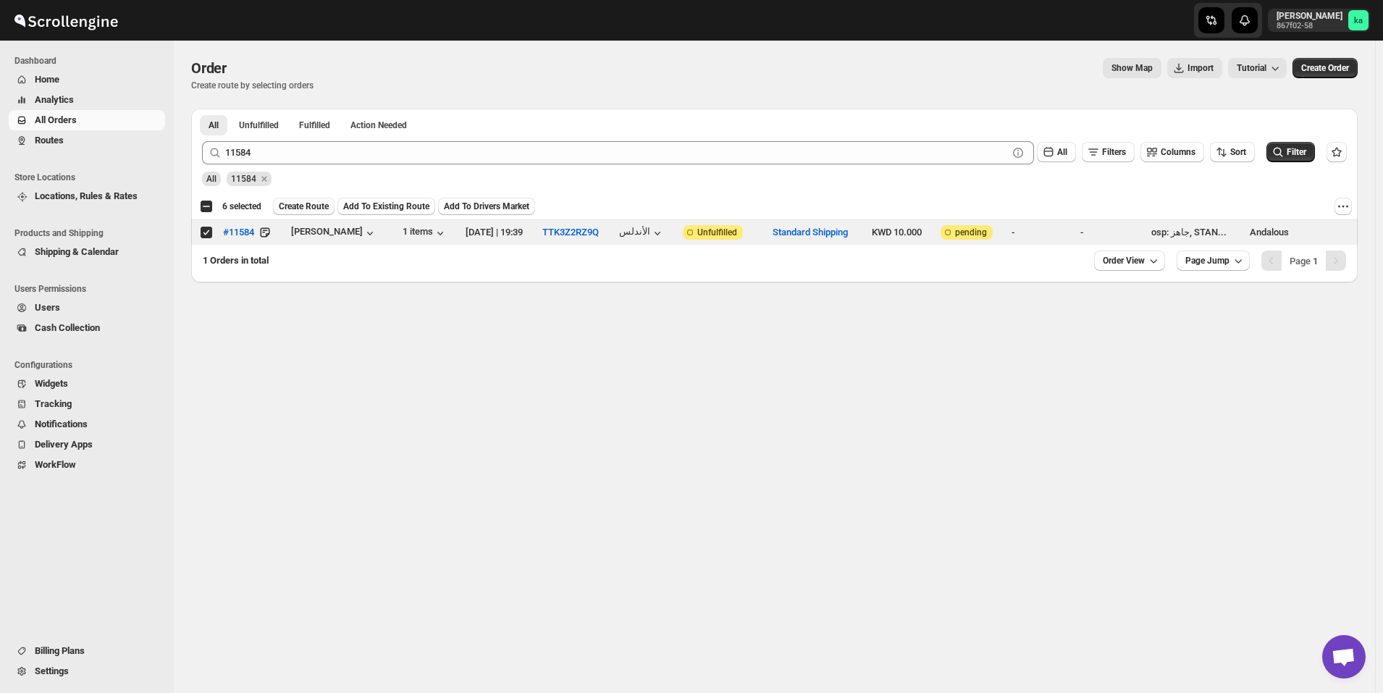
drag, startPoint x: 310, startPoint y: 205, endPoint x: 340, endPoint y: 183, distance: 36.8
click at [312, 204] on span "Create Route" at bounding box center [304, 207] width 50 height 12
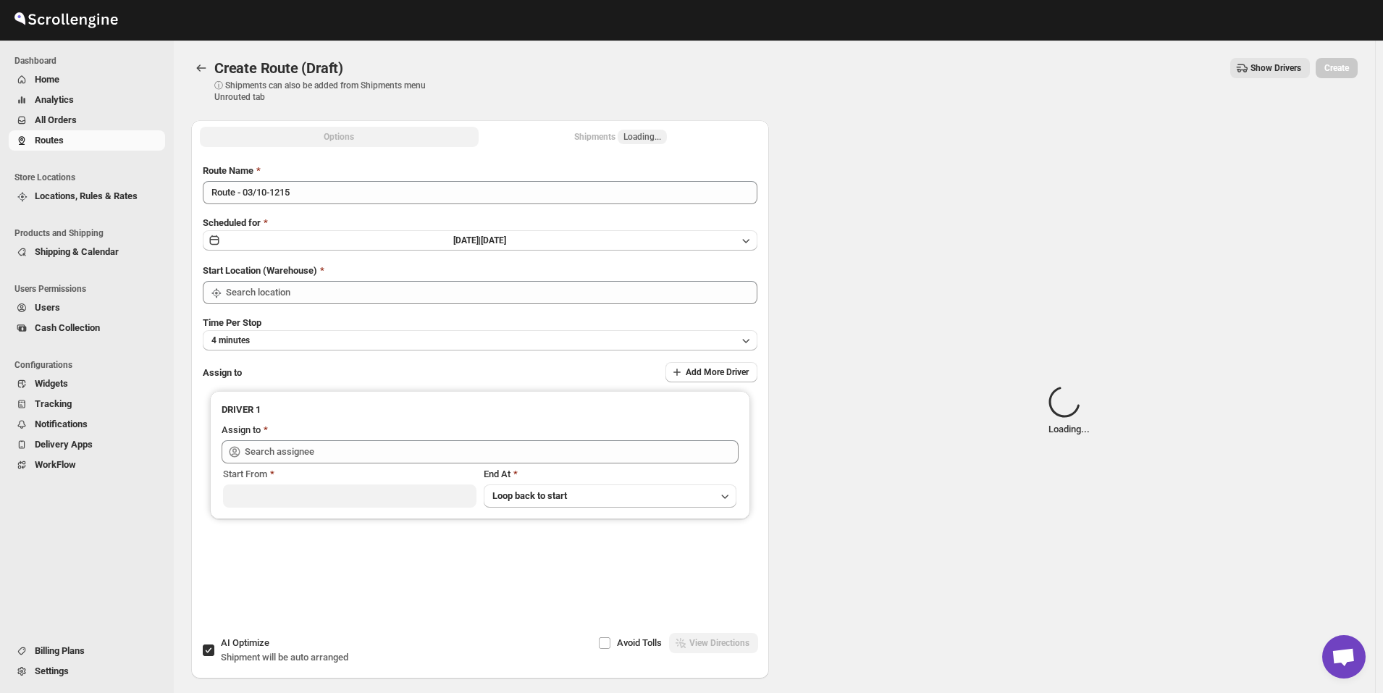
type input "[GEOGRAPHIC_DATA]"
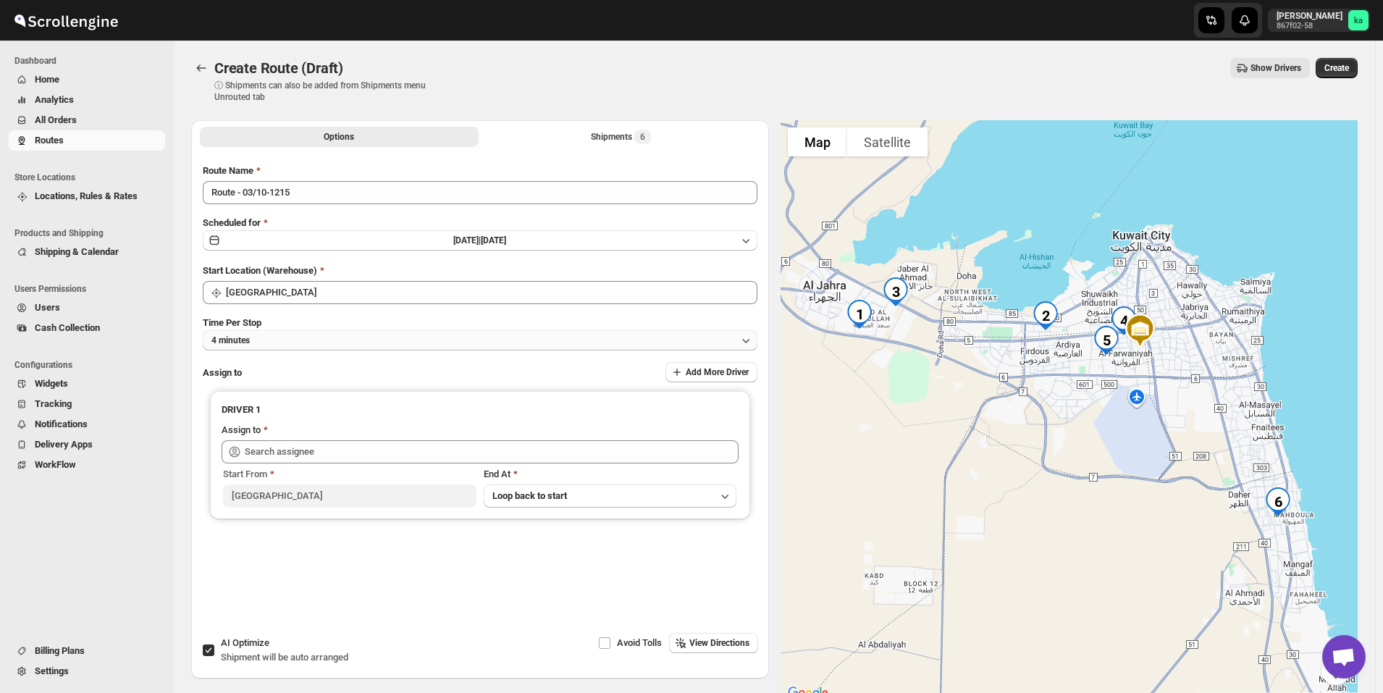
click at [264, 340] on button "4 minutes" at bounding box center [480, 340] width 555 height 20
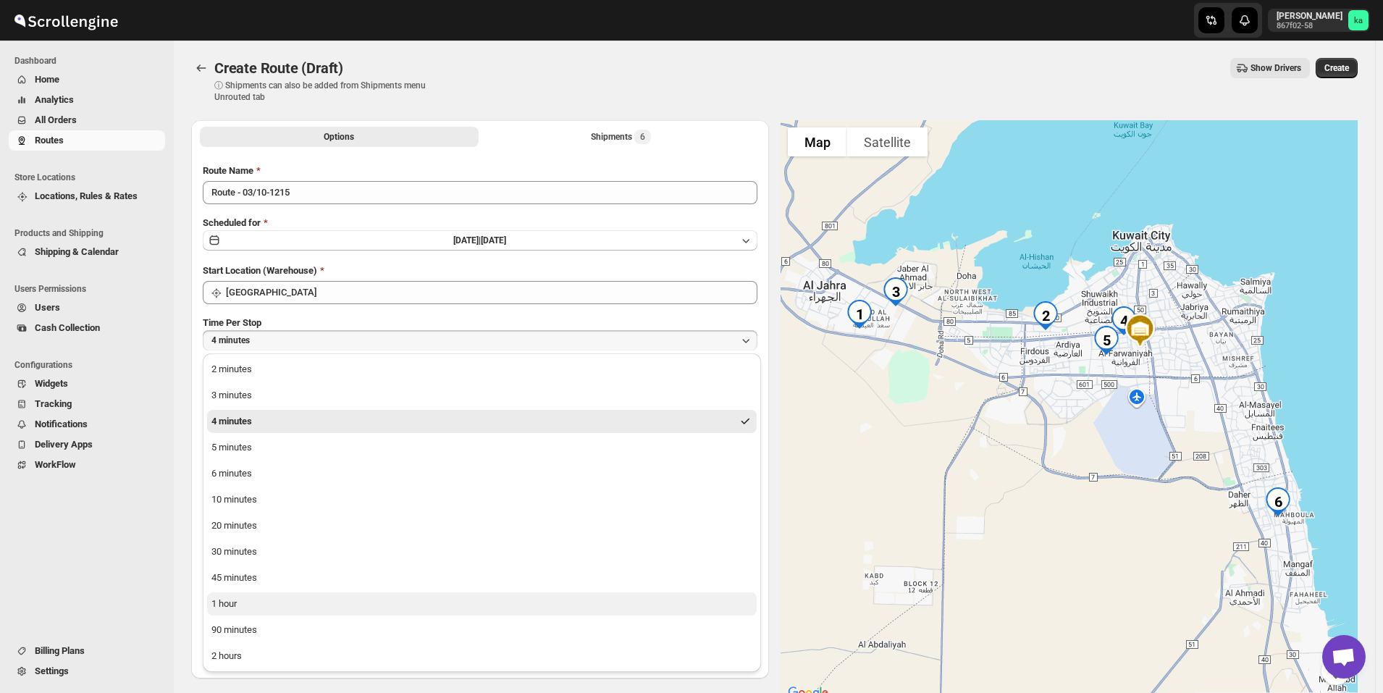
click at [237, 608] on div "1 hour" at bounding box center [223, 604] width 25 height 14
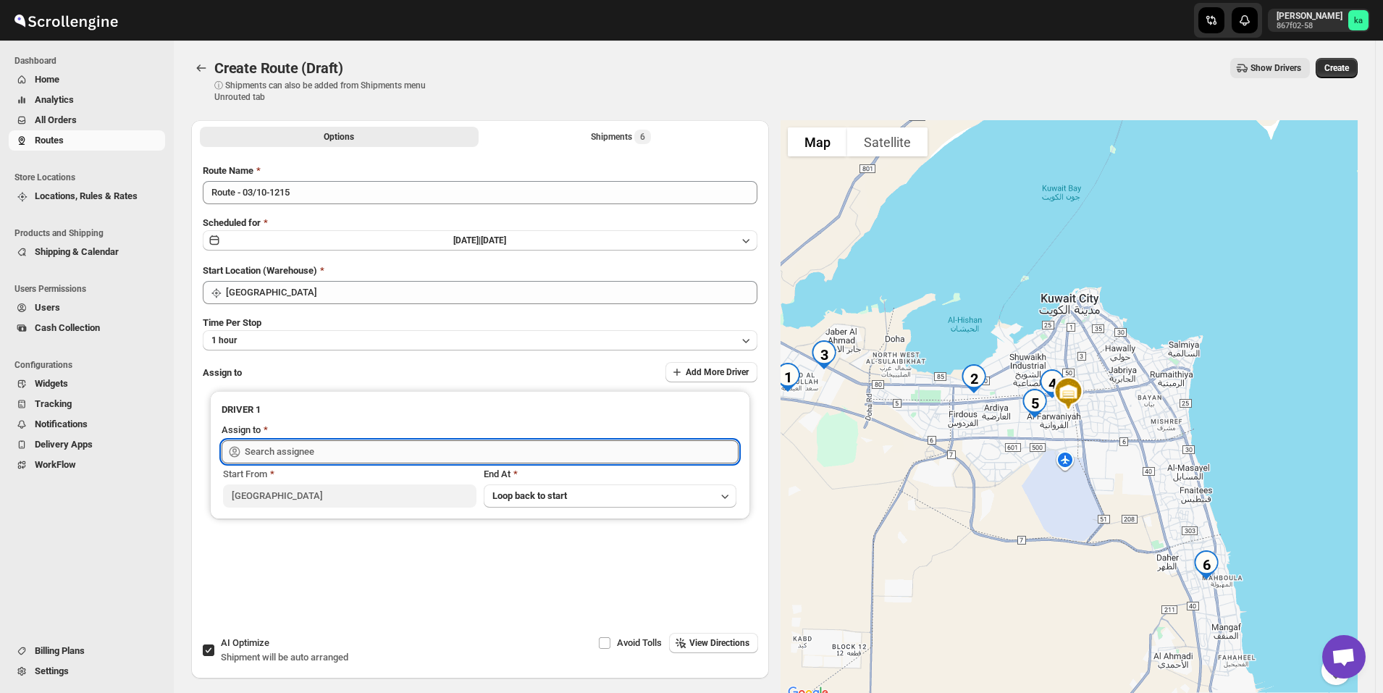
click at [299, 447] on input "text" at bounding box center [492, 451] width 494 height 23
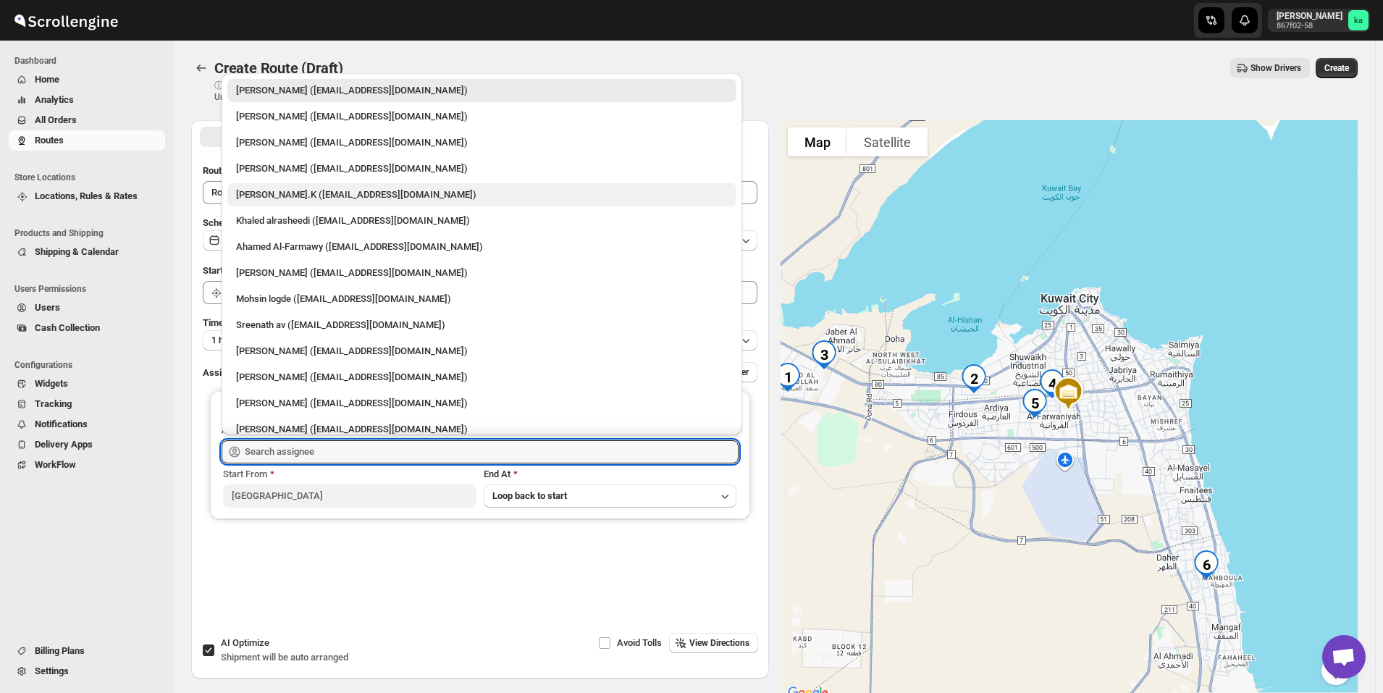
click at [309, 196] on div "[PERSON_NAME].K ([EMAIL_ADDRESS][DOMAIN_NAME])" at bounding box center [482, 195] width 492 height 14
type input "[PERSON_NAME].K ([EMAIL_ADDRESS][DOMAIN_NAME])"
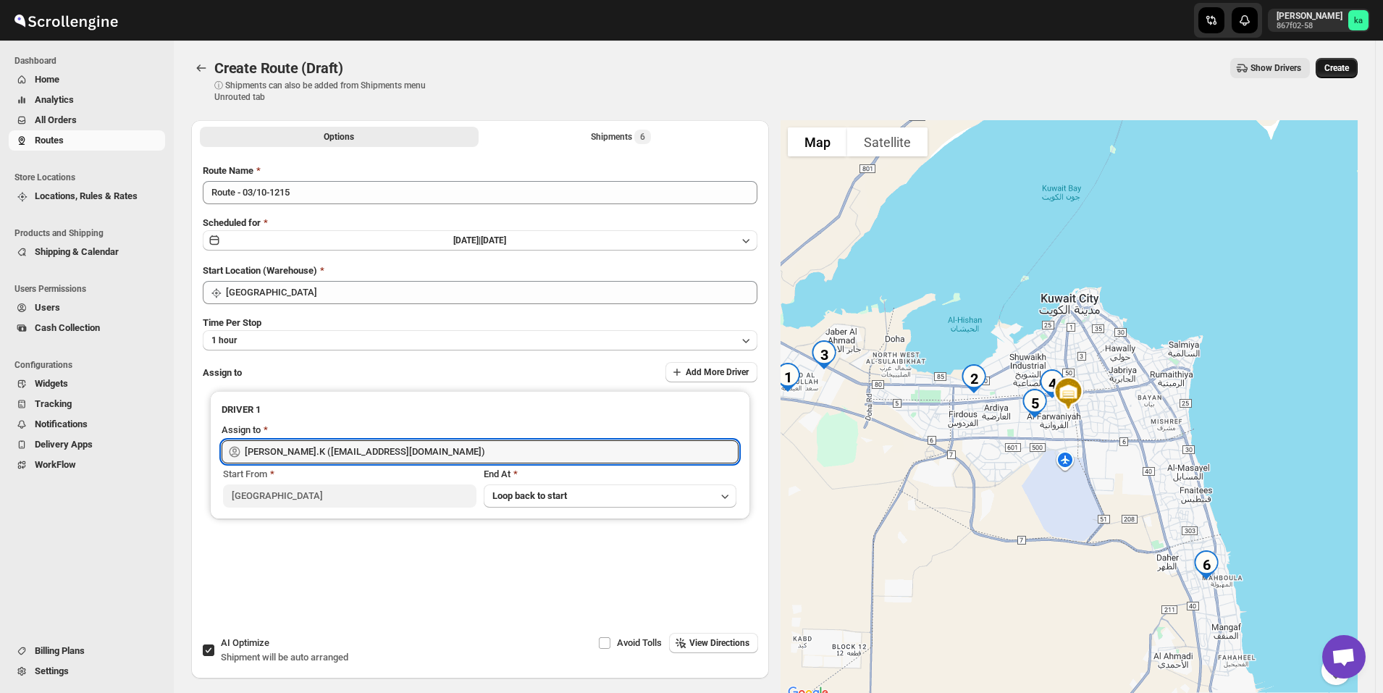
click at [1340, 70] on span "Create" at bounding box center [1336, 68] width 25 height 12
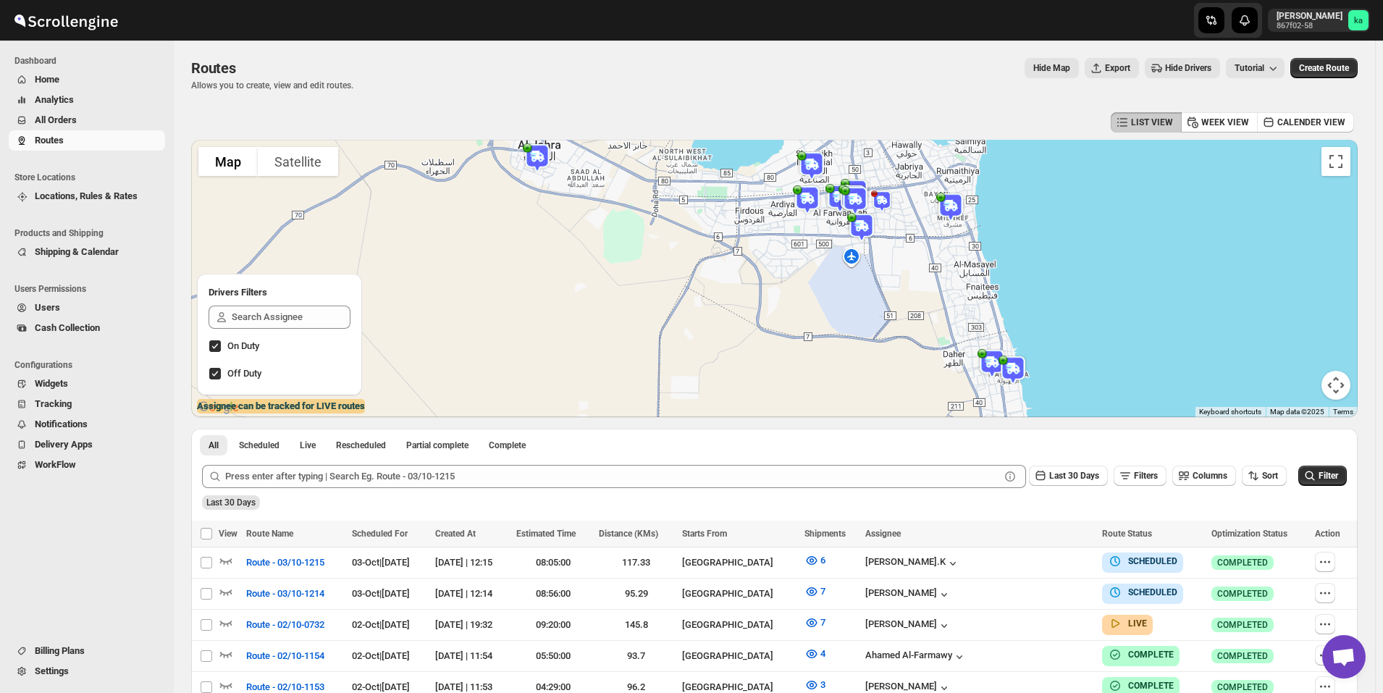
click at [114, 123] on span "All Orders" at bounding box center [98, 120] width 127 height 14
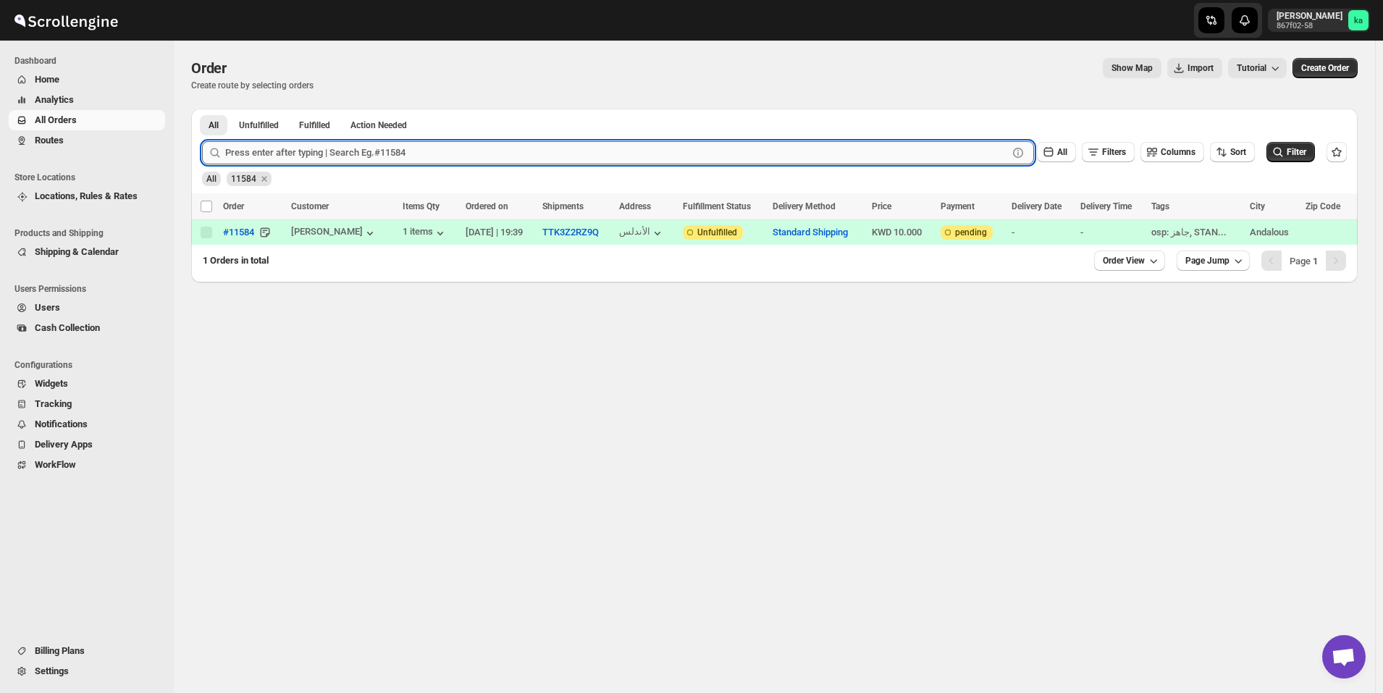
drag, startPoint x: 400, startPoint y: 151, endPoint x: 392, endPoint y: 146, distance: 8.8
click at [400, 151] on input "text" at bounding box center [616, 152] width 783 height 23
paste input "11537"
type input "11537"
click at [202, 109] on button "Submit" at bounding box center [222, 116] width 41 height 15
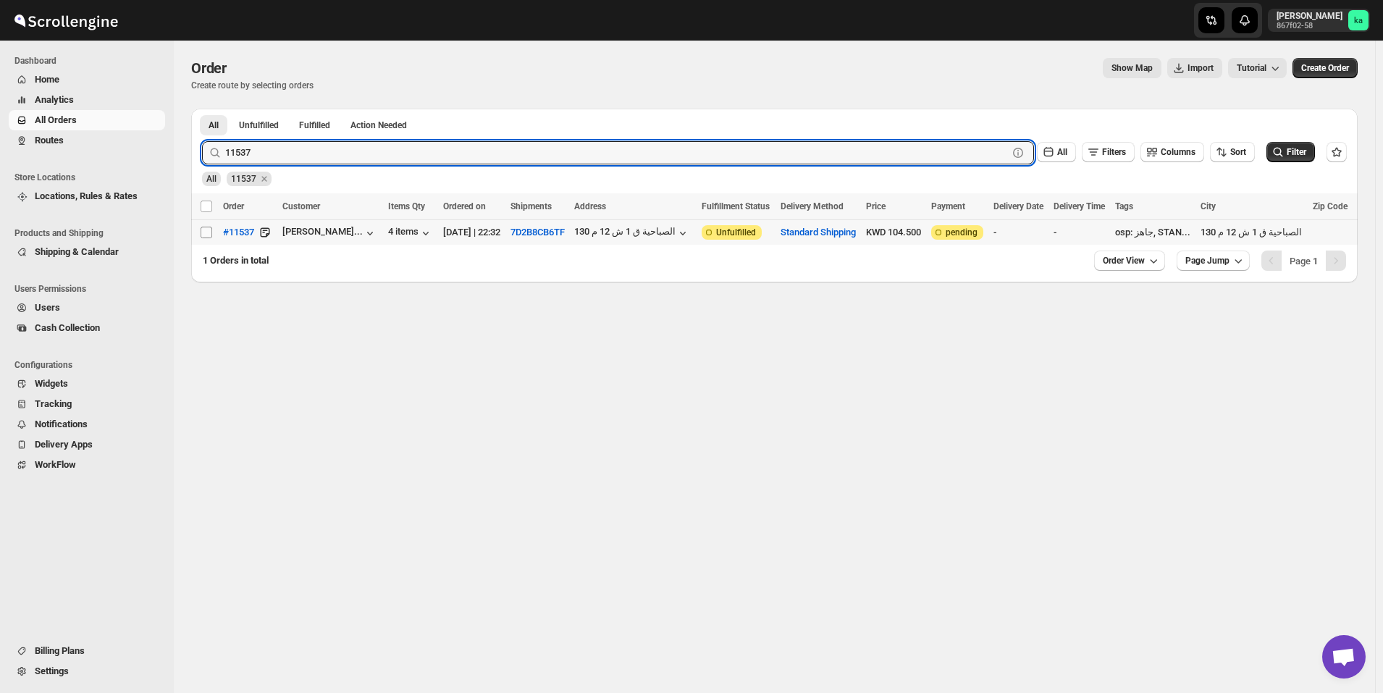
click at [203, 232] on input "Select order" at bounding box center [207, 233] width 12 height 12
checkbox input "true"
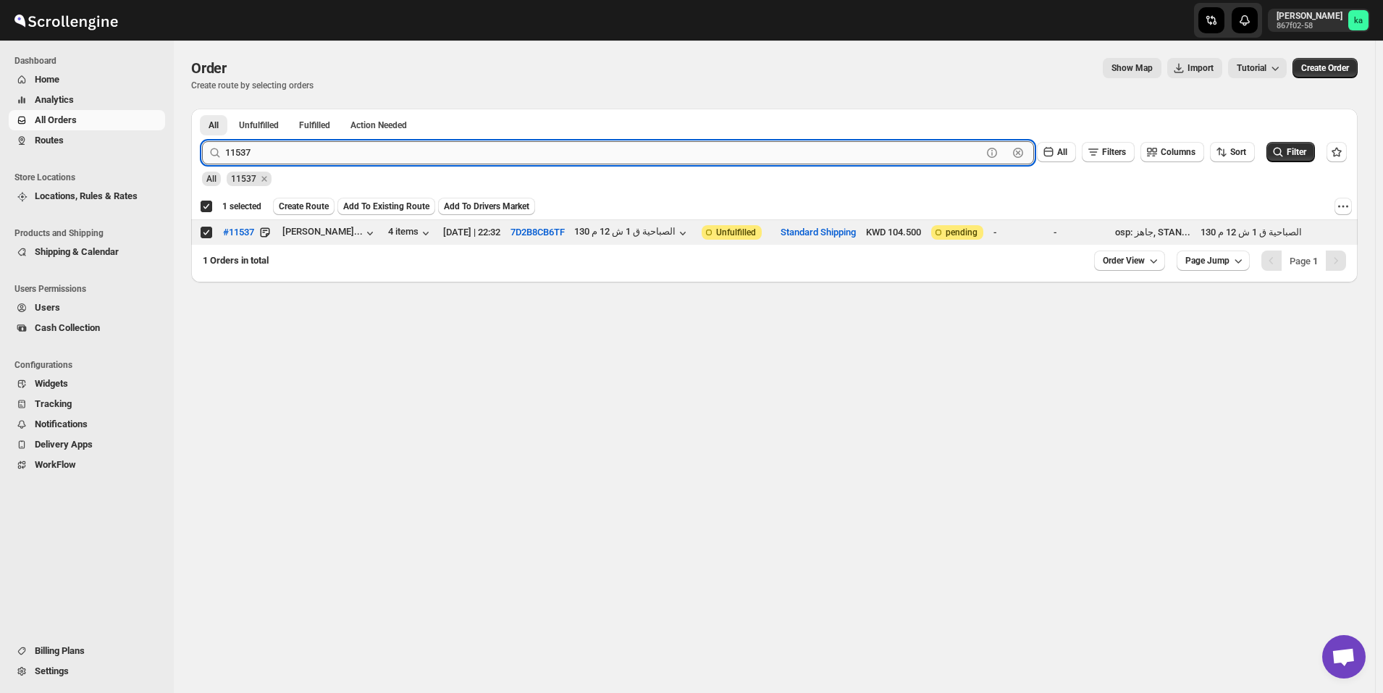
click at [458, 154] on input "11537" at bounding box center [603, 152] width 757 height 23
paste input "6"
type input "11567"
click at [202, 109] on button "Submit" at bounding box center [222, 116] width 41 height 15
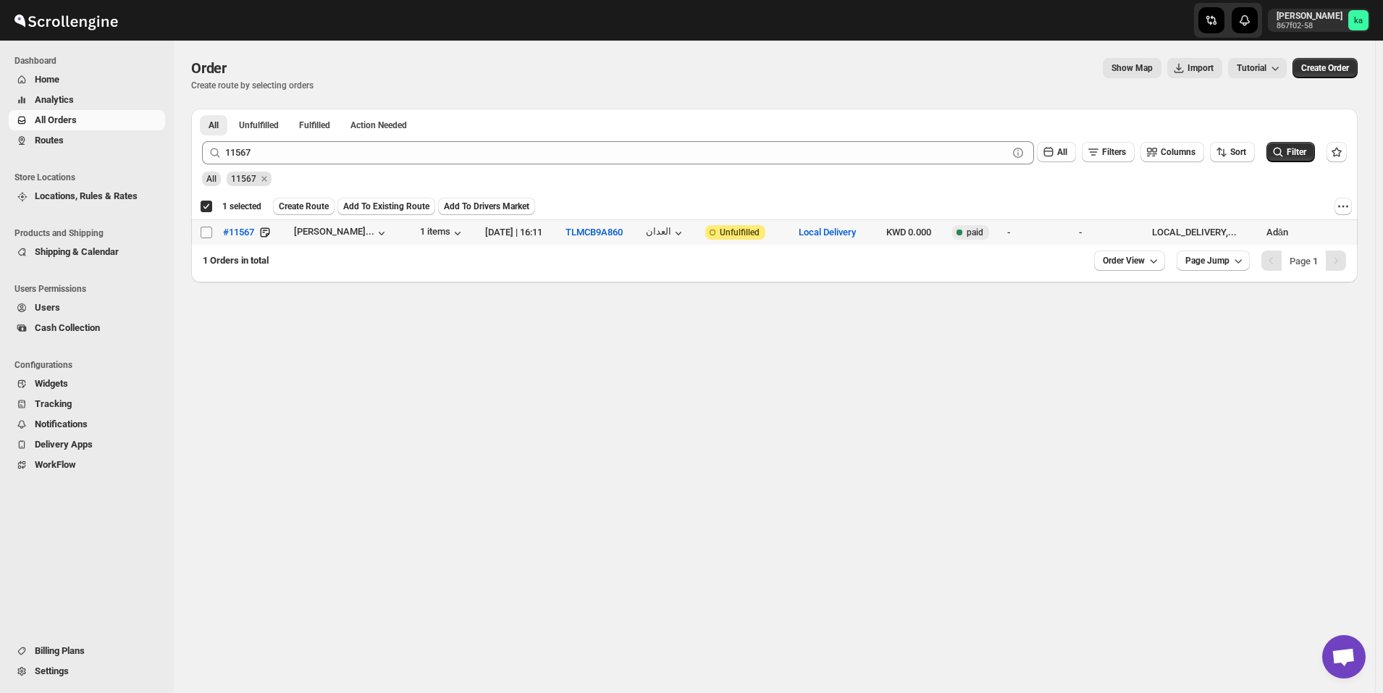
click at [201, 233] on input "Select order" at bounding box center [207, 233] width 12 height 12
checkbox input "true"
checkbox input "false"
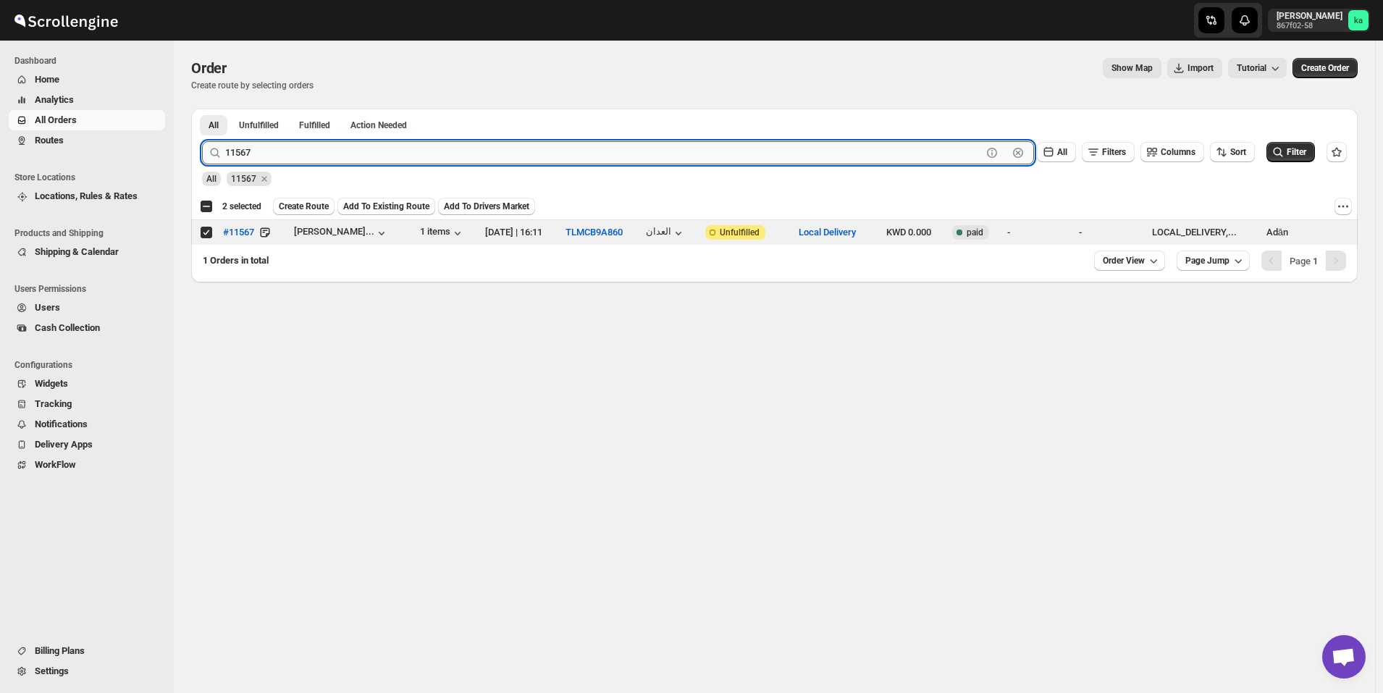
click at [468, 143] on input "11567" at bounding box center [603, 152] width 757 height 23
paste input "5"
type input "11565"
click at [202, 109] on button "Submit" at bounding box center [222, 116] width 41 height 15
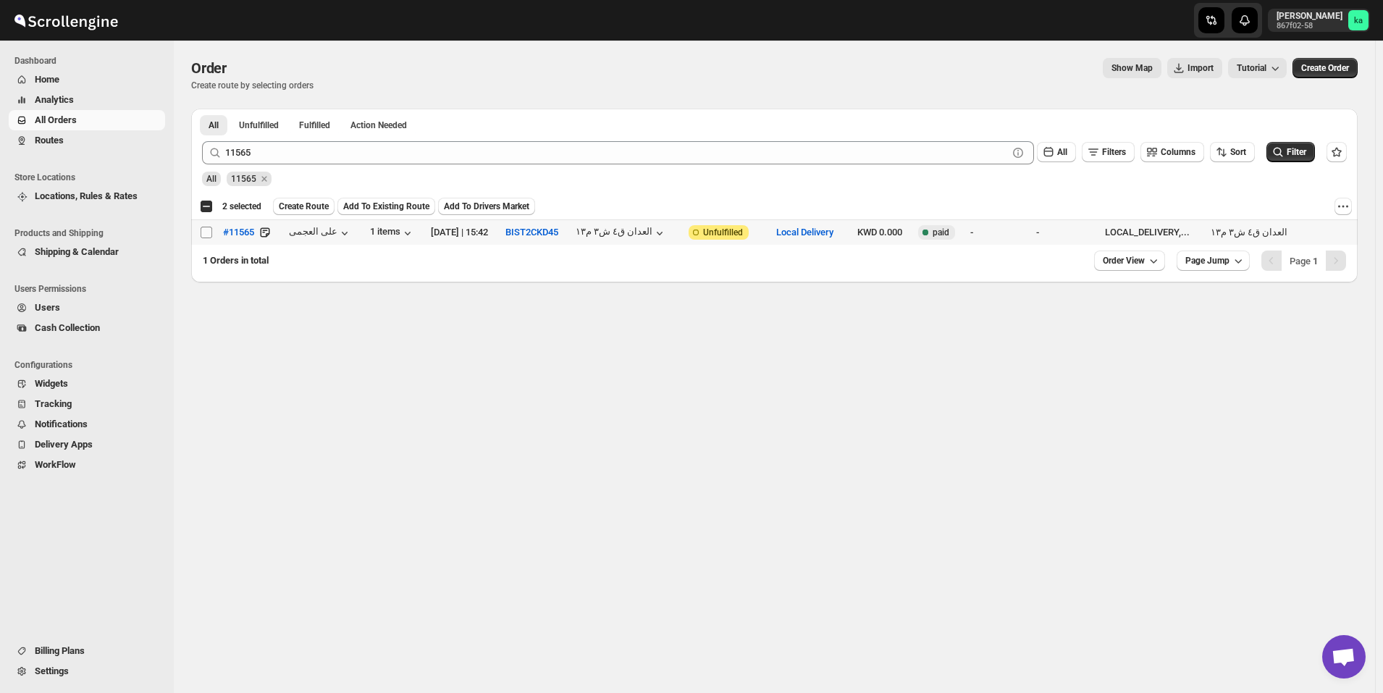
click at [207, 238] on input "Select order" at bounding box center [207, 233] width 12 height 12
checkbox input "true"
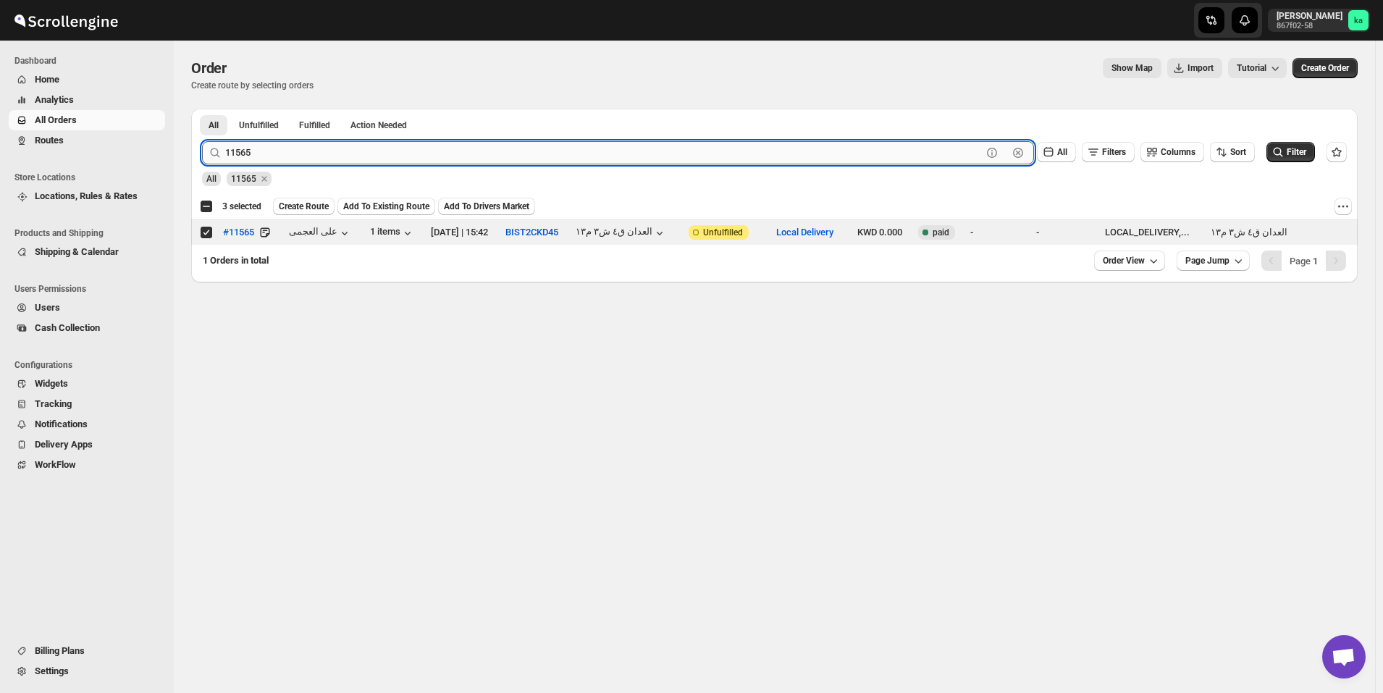
click at [460, 153] on input "11565" at bounding box center [603, 152] width 757 height 23
paste input "480"
type input "11480"
click at [202, 109] on button "Submit" at bounding box center [222, 116] width 41 height 15
click at [202, 235] on input "Select order" at bounding box center [207, 233] width 12 height 12
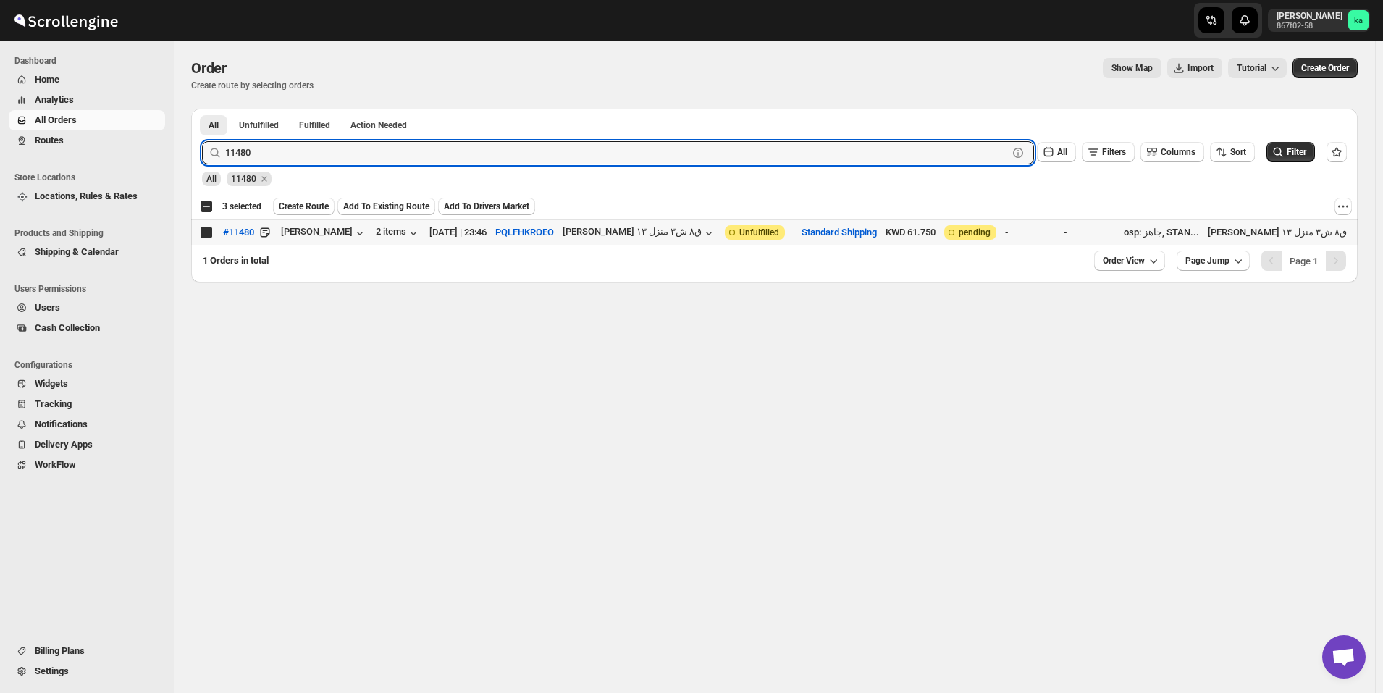
checkbox input "true"
click at [425, 154] on input "11480" at bounding box center [603, 152] width 757 height 23
paste input "559"
type input "11559"
click at [202, 109] on button "Submit" at bounding box center [222, 116] width 41 height 15
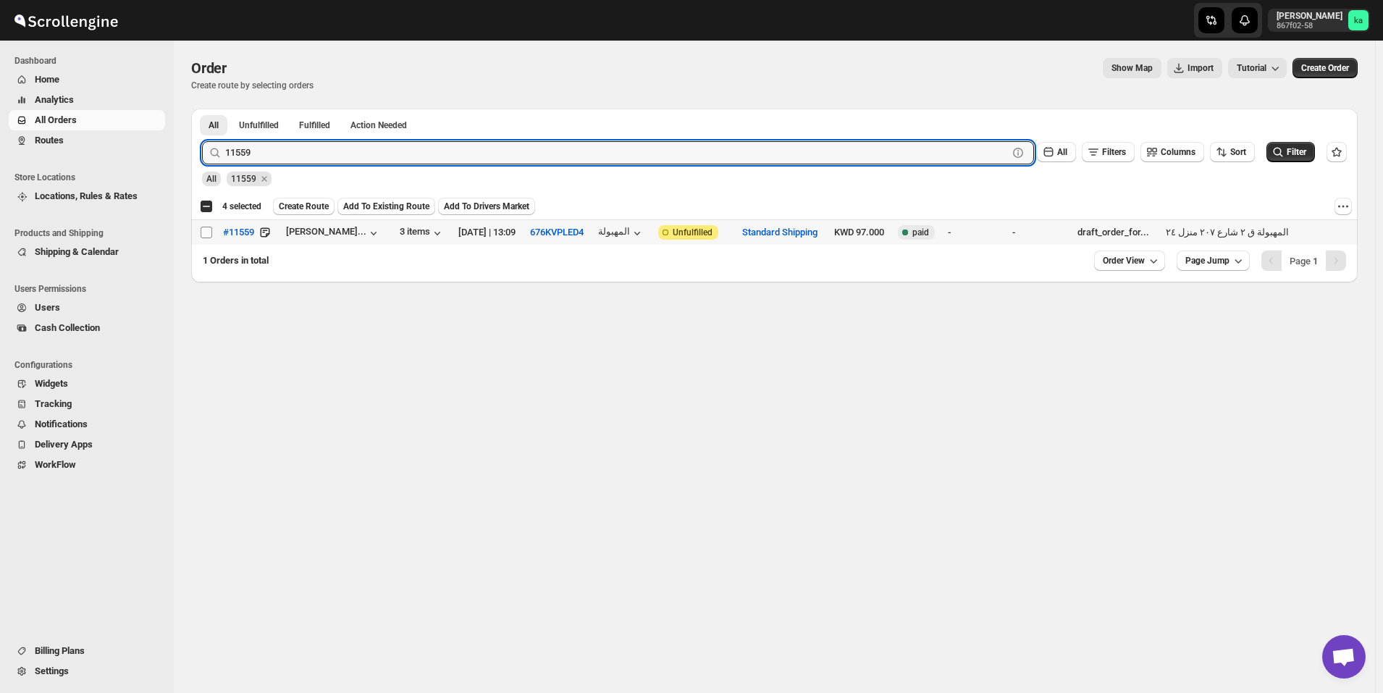
click at [208, 232] on input "Select order" at bounding box center [207, 233] width 12 height 12
checkbox input "true"
click at [471, 156] on input "11559" at bounding box center [603, 152] width 757 height 23
paste input "73"
type input "11573"
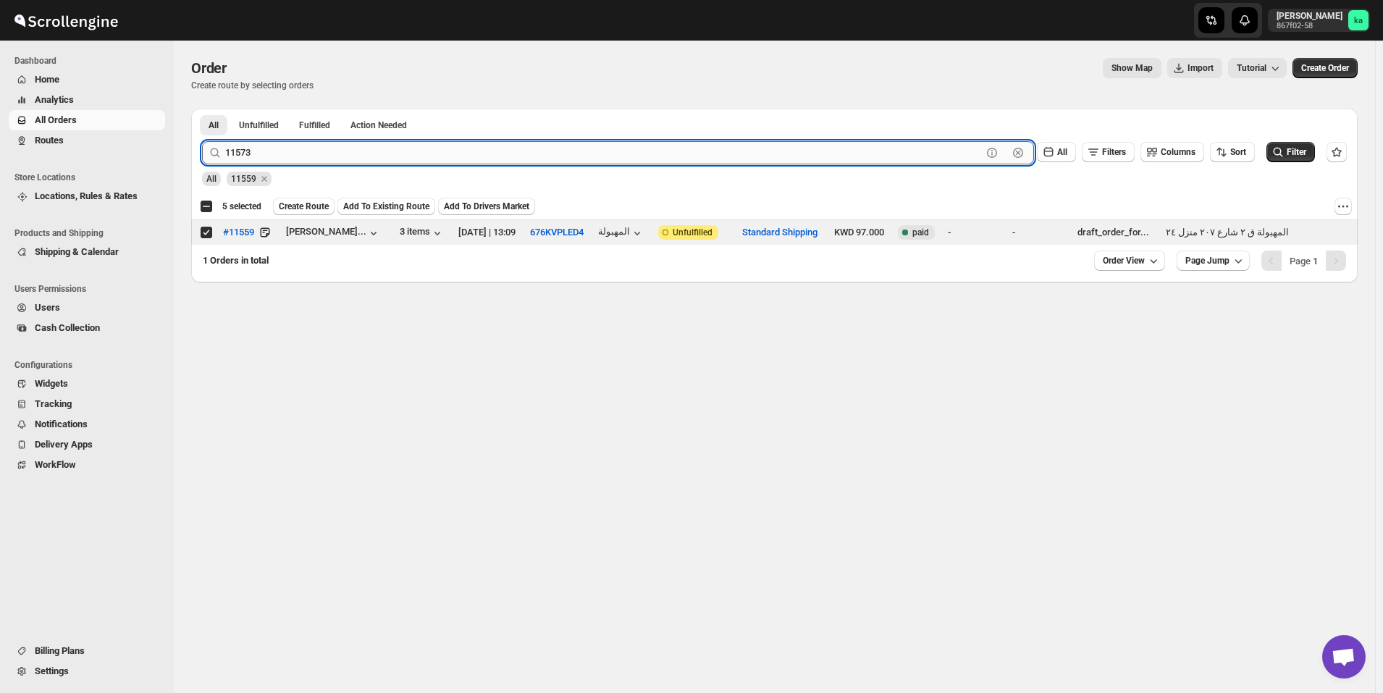
click at [202, 109] on button "Submit" at bounding box center [222, 116] width 41 height 15
click at [204, 235] on input "Select order" at bounding box center [207, 233] width 12 height 12
checkbox input "true"
click at [473, 157] on input "11573" at bounding box center [603, 152] width 757 height 23
paste input "9"
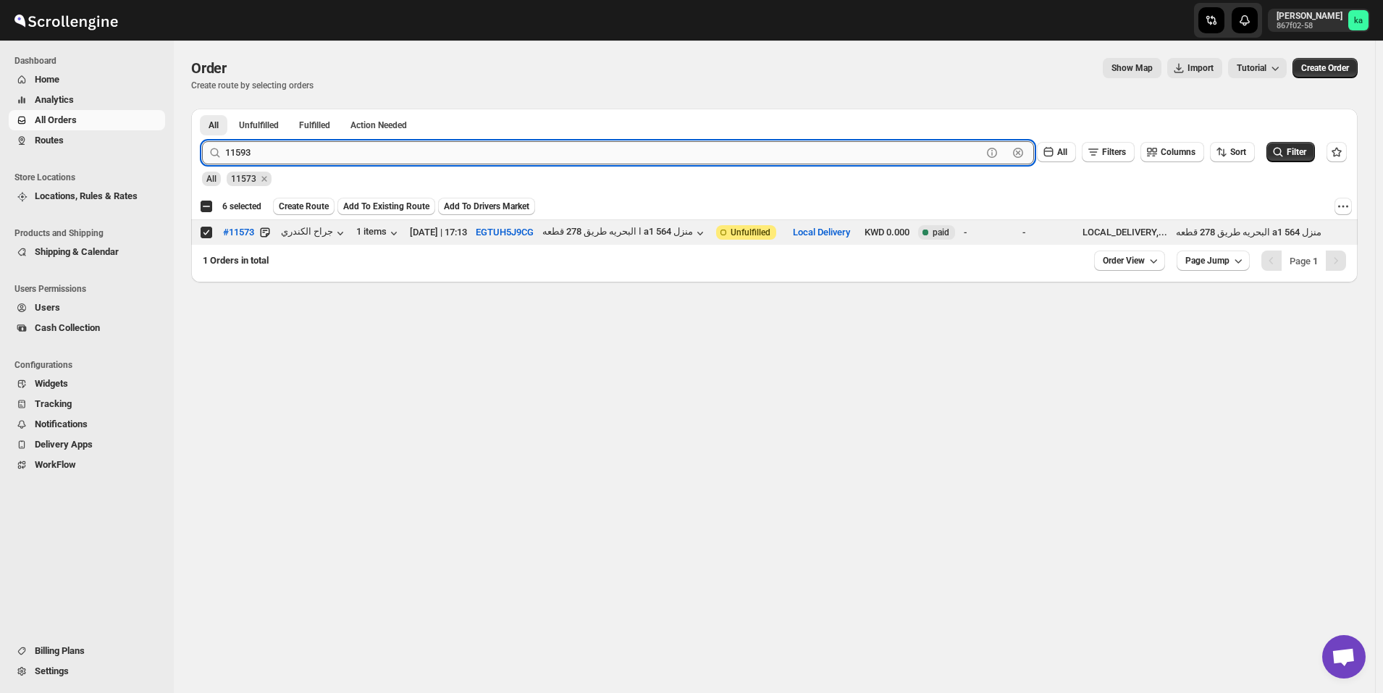
type input "11593"
click at [202, 109] on button "Submit" at bounding box center [222, 116] width 41 height 15
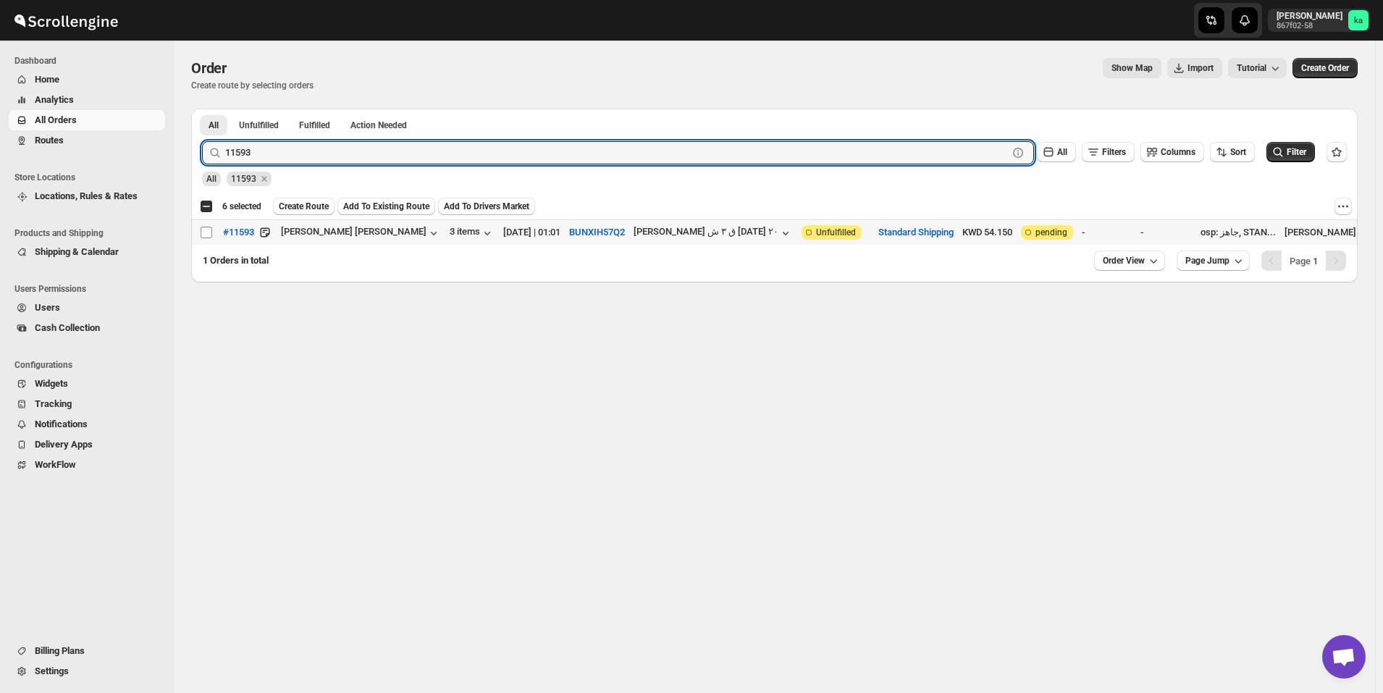
click at [205, 229] on input "Select order" at bounding box center [207, 233] width 12 height 12
checkbox input "true"
click at [379, 154] on input "11593" at bounding box center [603, 152] width 757 height 23
paste input "70"
type input "11570"
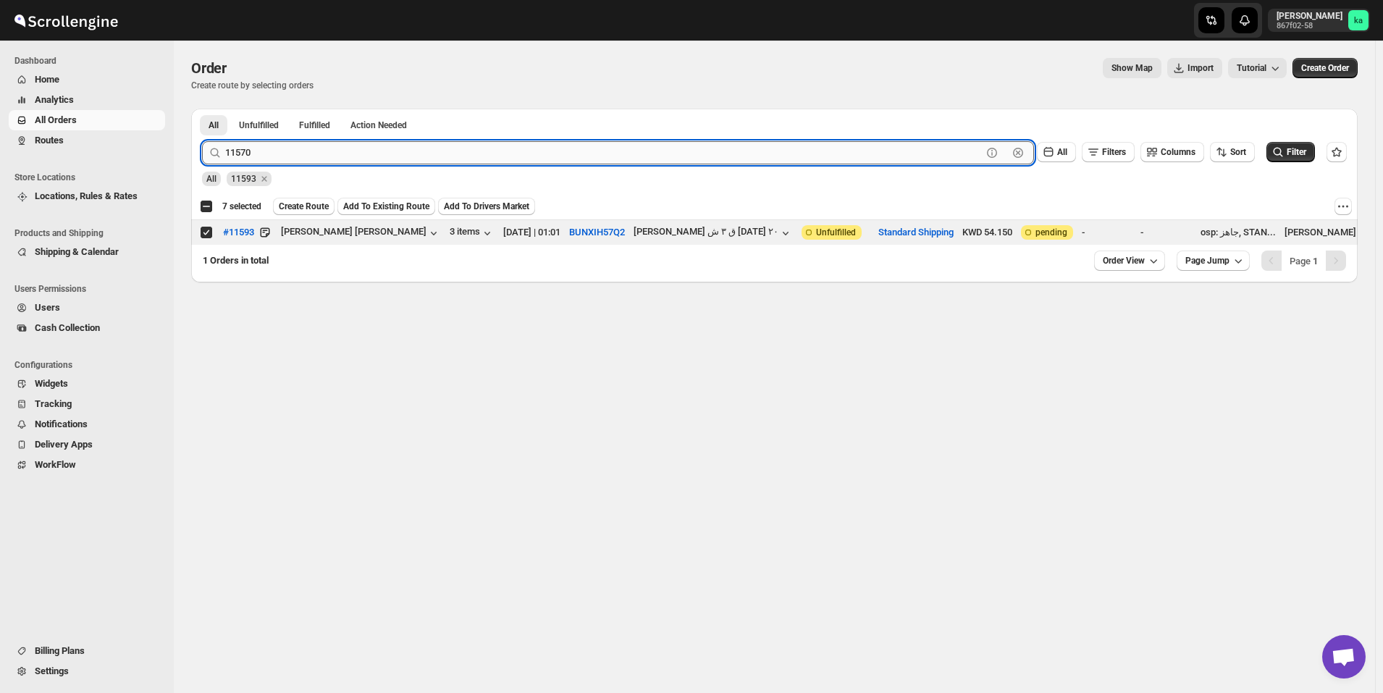
click at [202, 109] on button "Submit" at bounding box center [222, 116] width 41 height 15
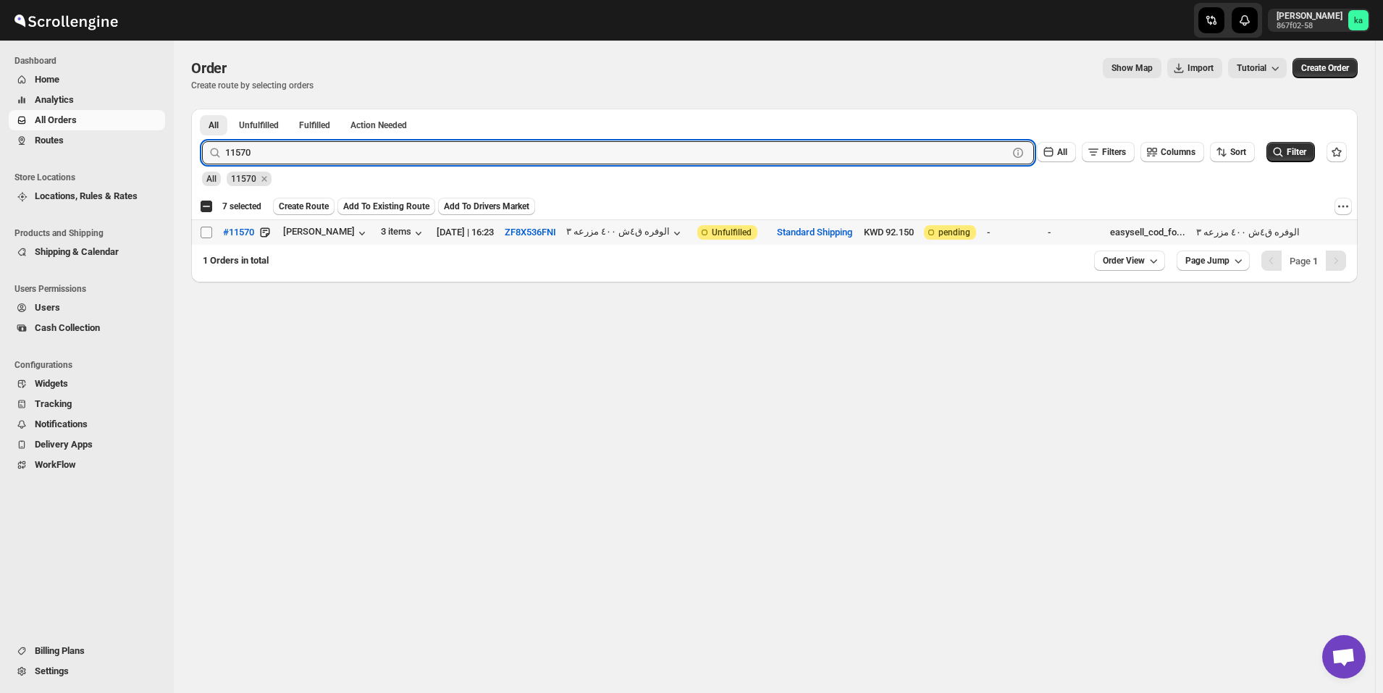
click at [202, 236] on input "Select order" at bounding box center [207, 233] width 12 height 12
checkbox input "true"
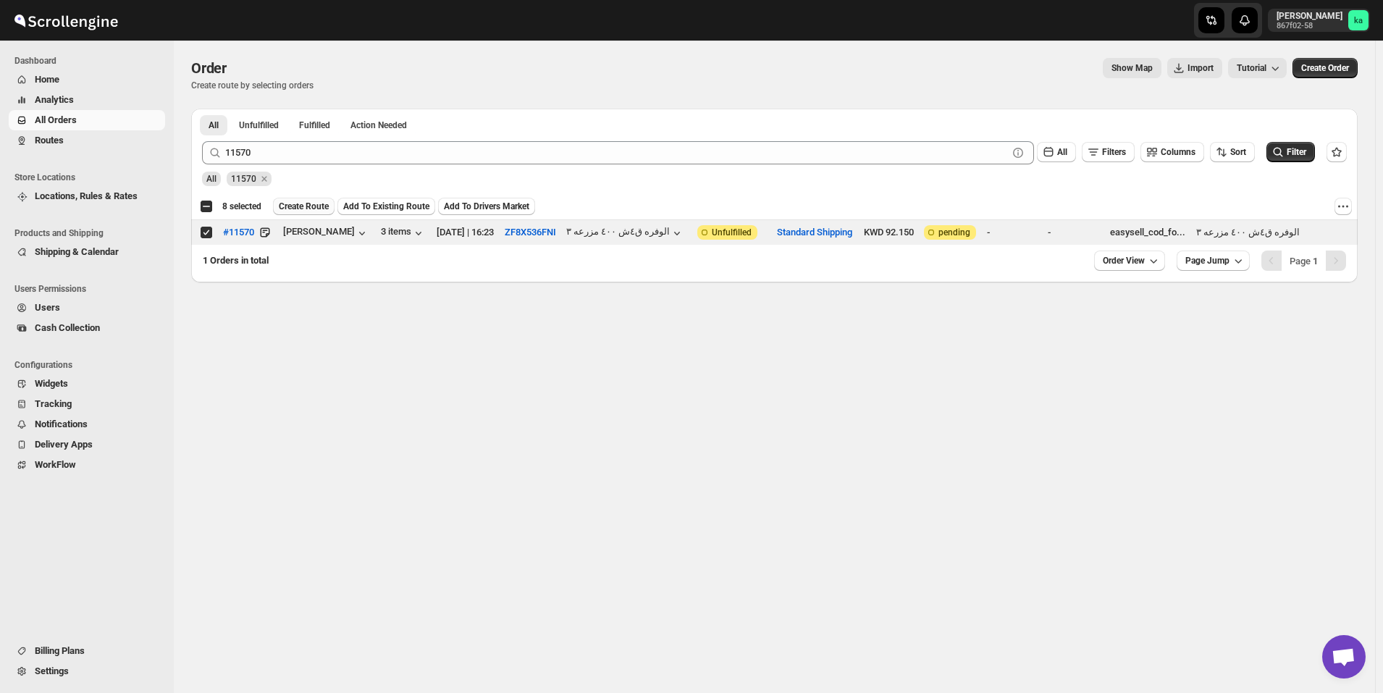
click at [300, 203] on span "Create Route" at bounding box center [304, 207] width 50 height 12
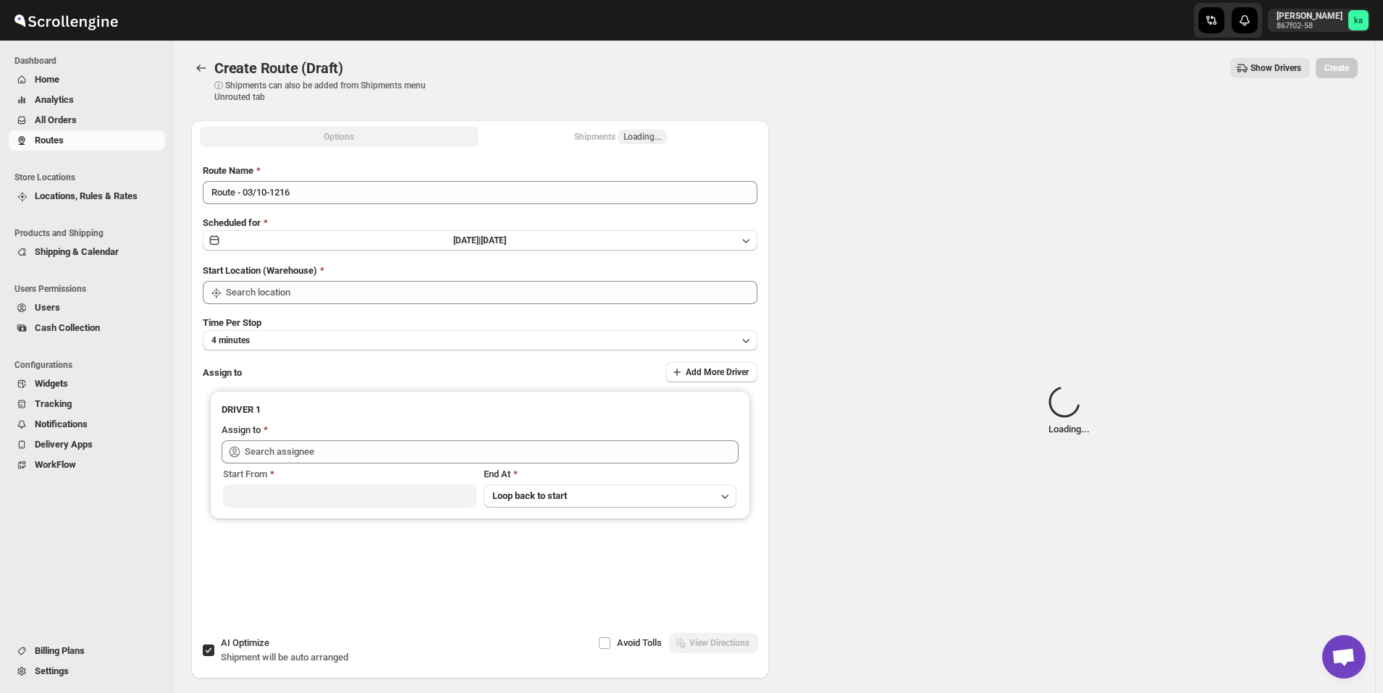
type input "[GEOGRAPHIC_DATA]"
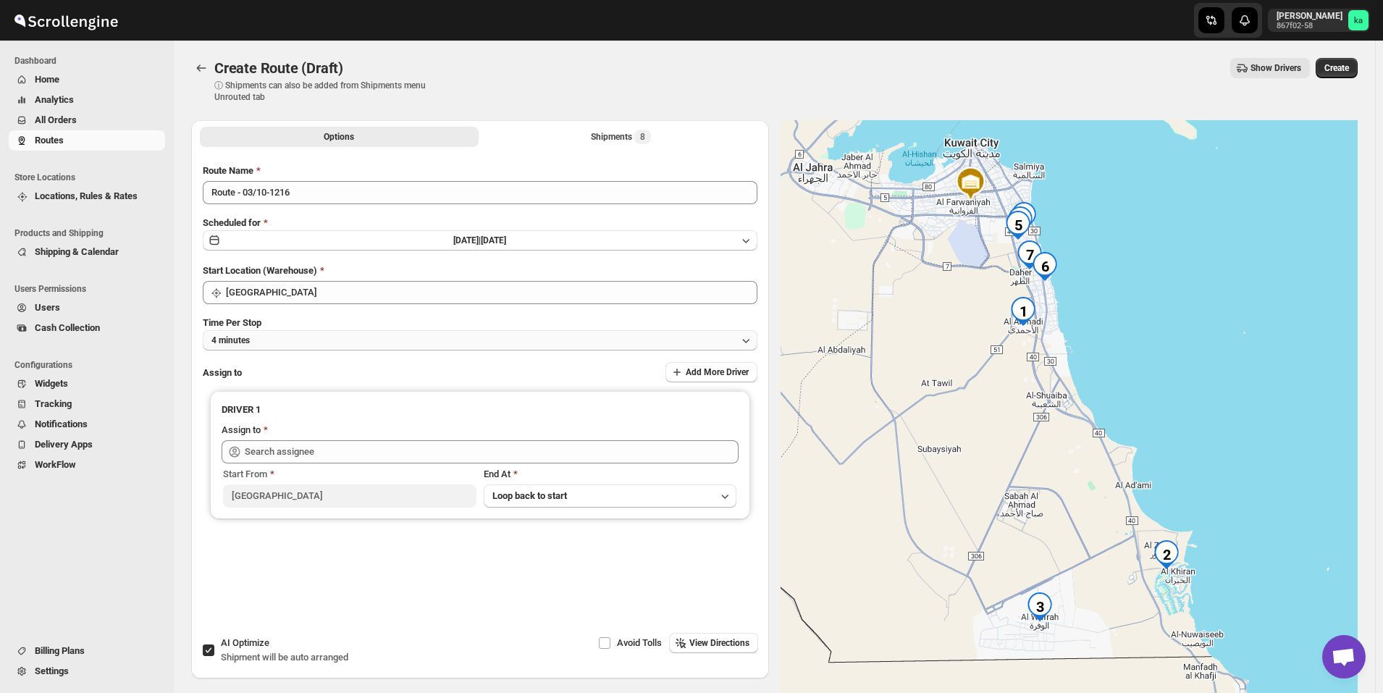
click at [274, 335] on button "4 minutes" at bounding box center [480, 340] width 555 height 20
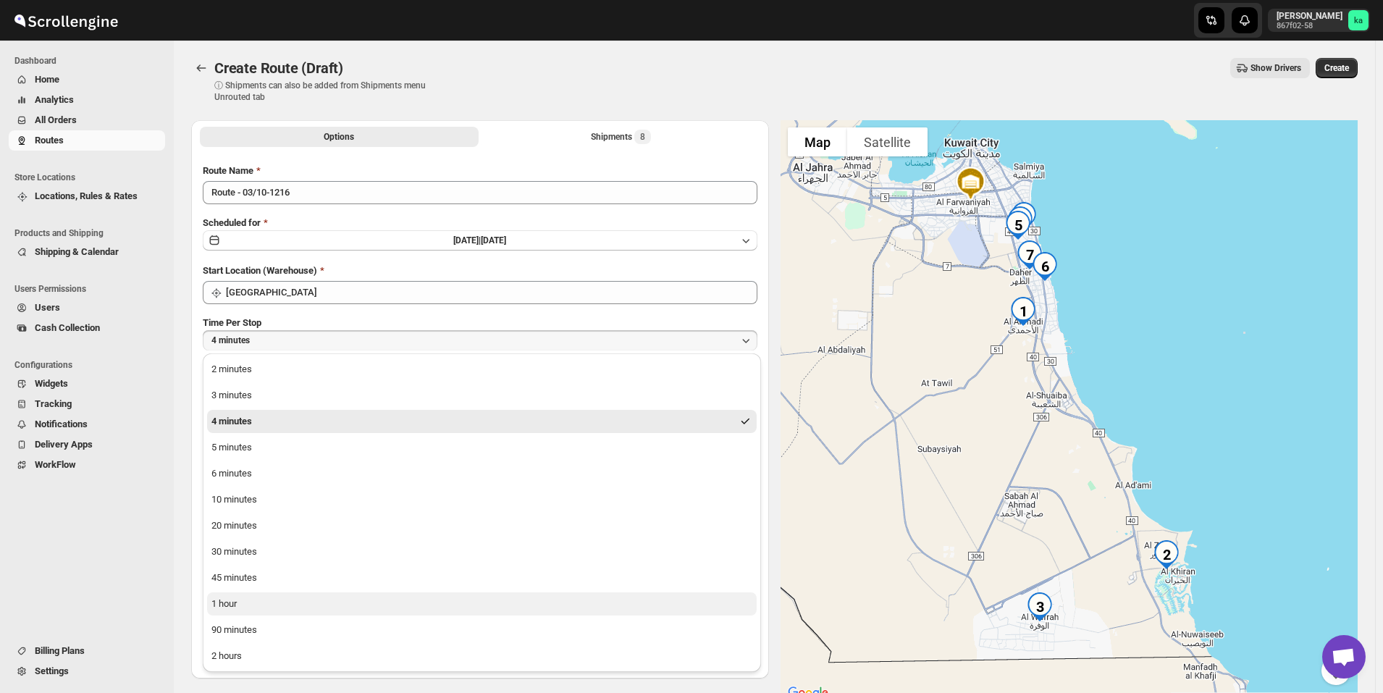
click at [248, 604] on button "1 hour" at bounding box center [482, 603] width 550 height 23
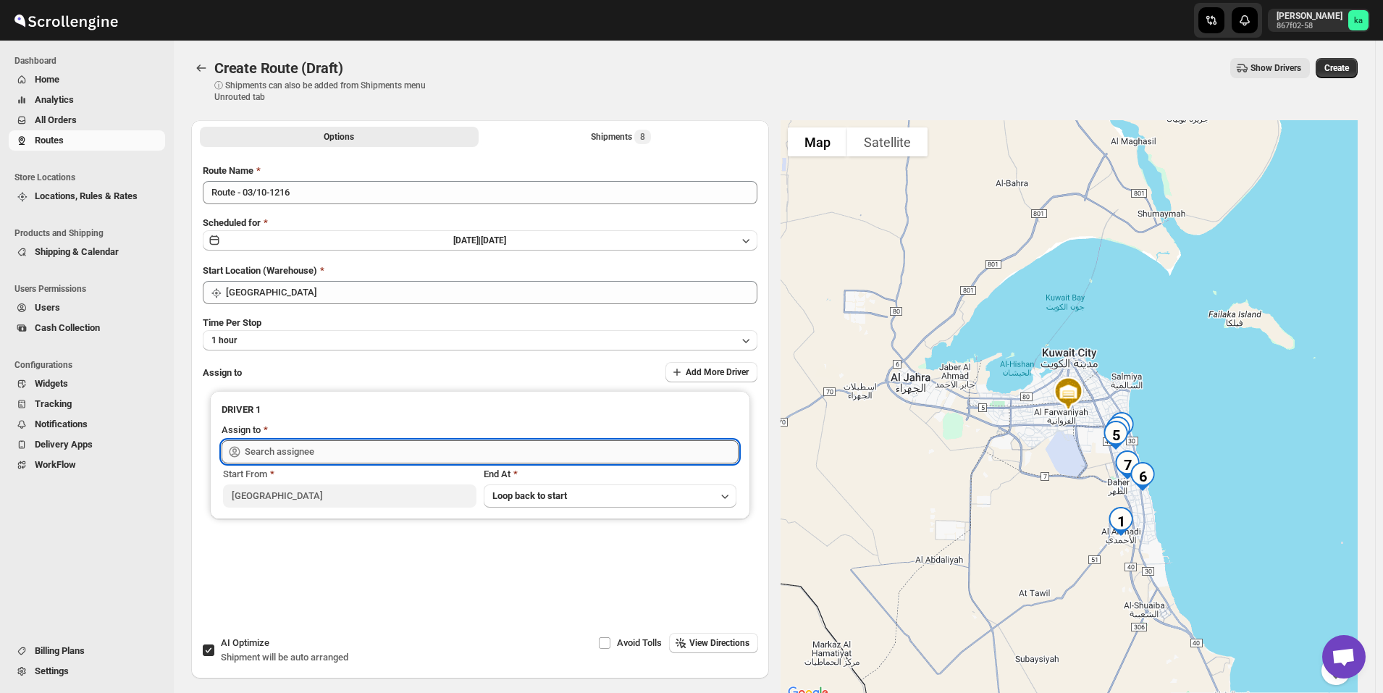
click at [298, 454] on input "text" at bounding box center [492, 451] width 494 height 23
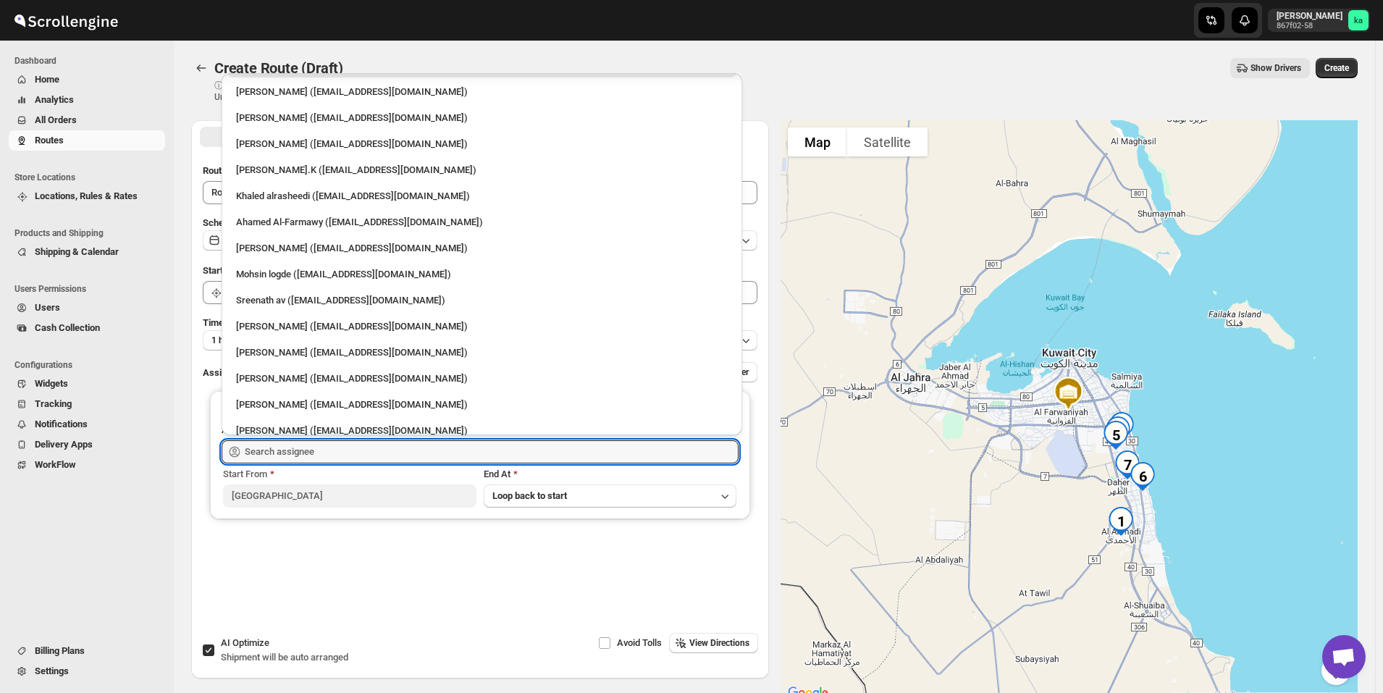
scroll to position [38, 0]
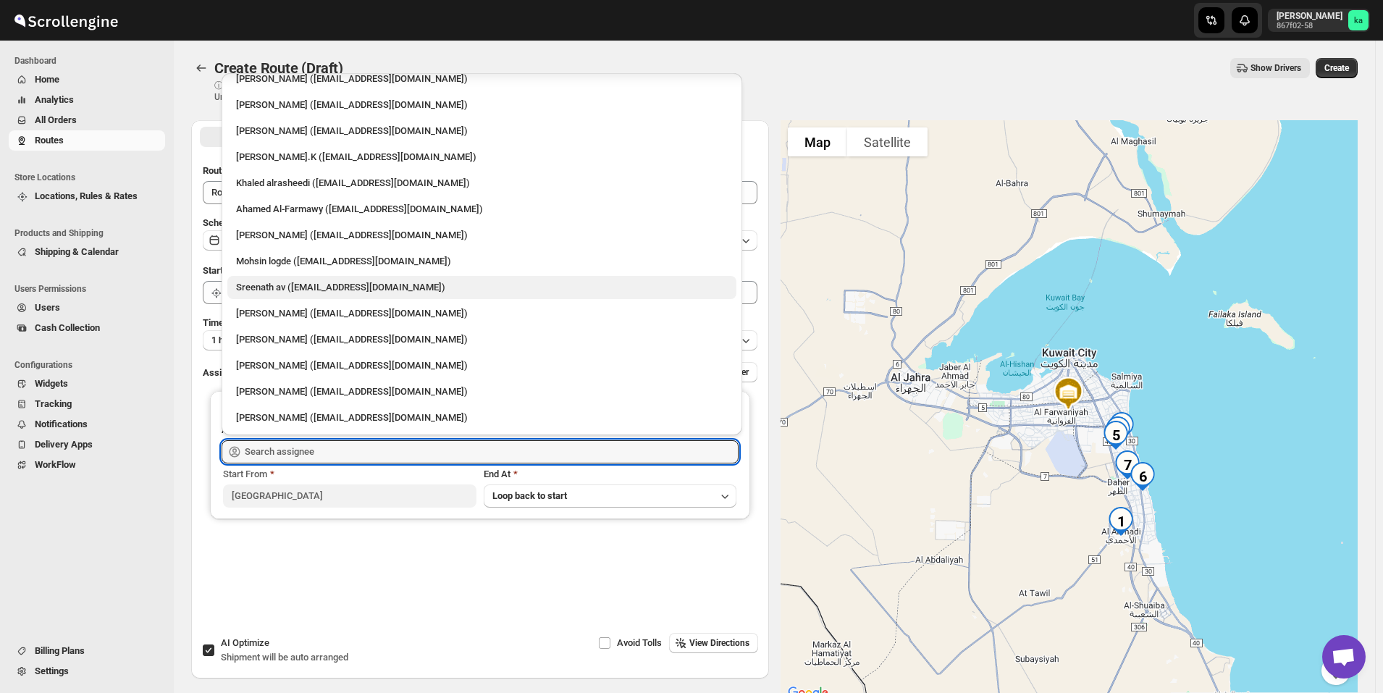
click at [286, 287] on div "Sreenath av ([EMAIL_ADDRESS][DOMAIN_NAME])" at bounding box center [482, 287] width 492 height 14
type input "Sreenath av ([EMAIL_ADDRESS][DOMAIN_NAME])"
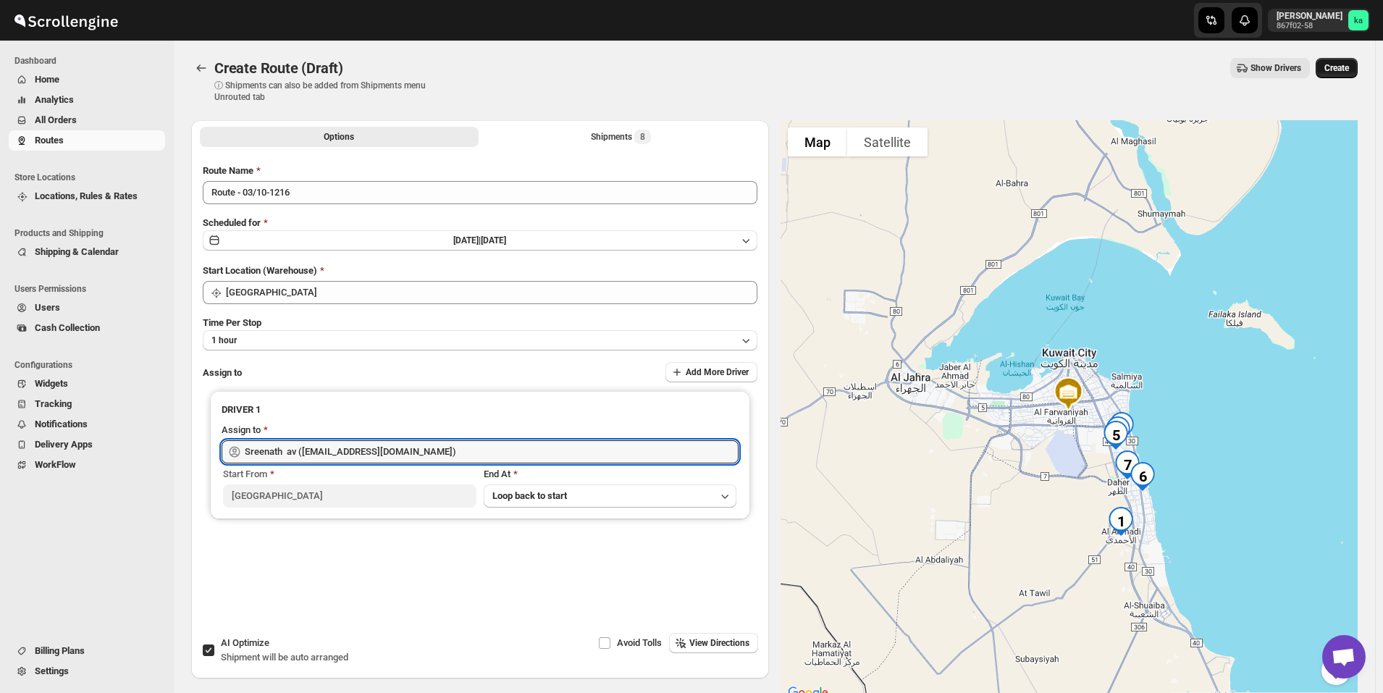
click at [1349, 65] on span "Create" at bounding box center [1336, 68] width 25 height 12
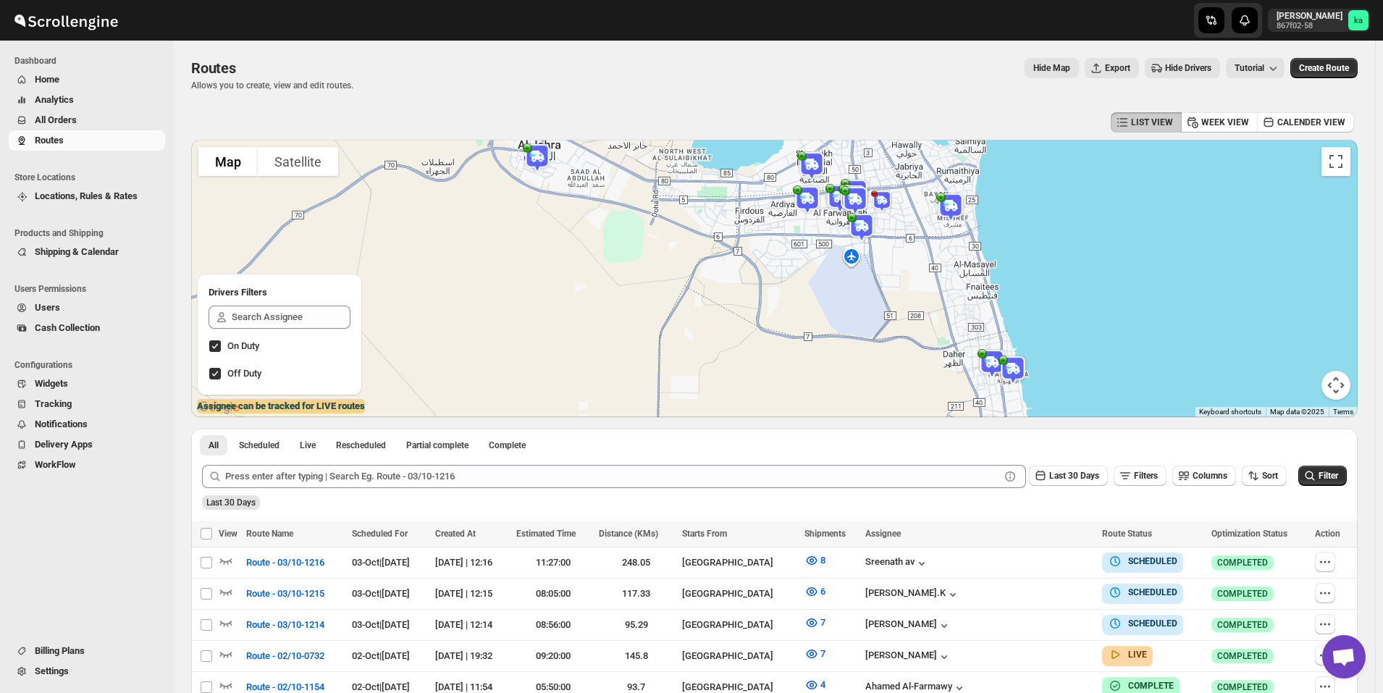
click at [61, 124] on span "All Orders" at bounding box center [56, 119] width 42 height 11
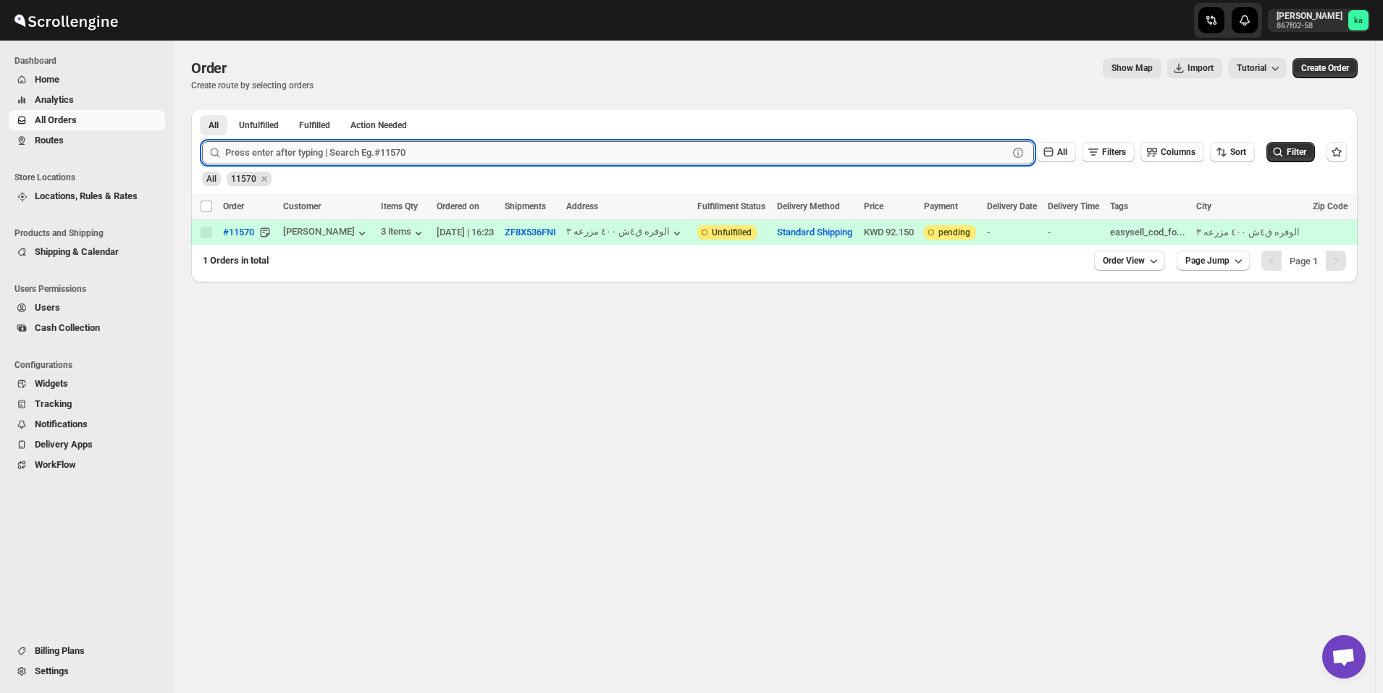
click at [356, 159] on input "text" at bounding box center [616, 152] width 783 height 23
paste input "11556"
type input "11556"
click at [202, 109] on button "Submit" at bounding box center [222, 116] width 41 height 15
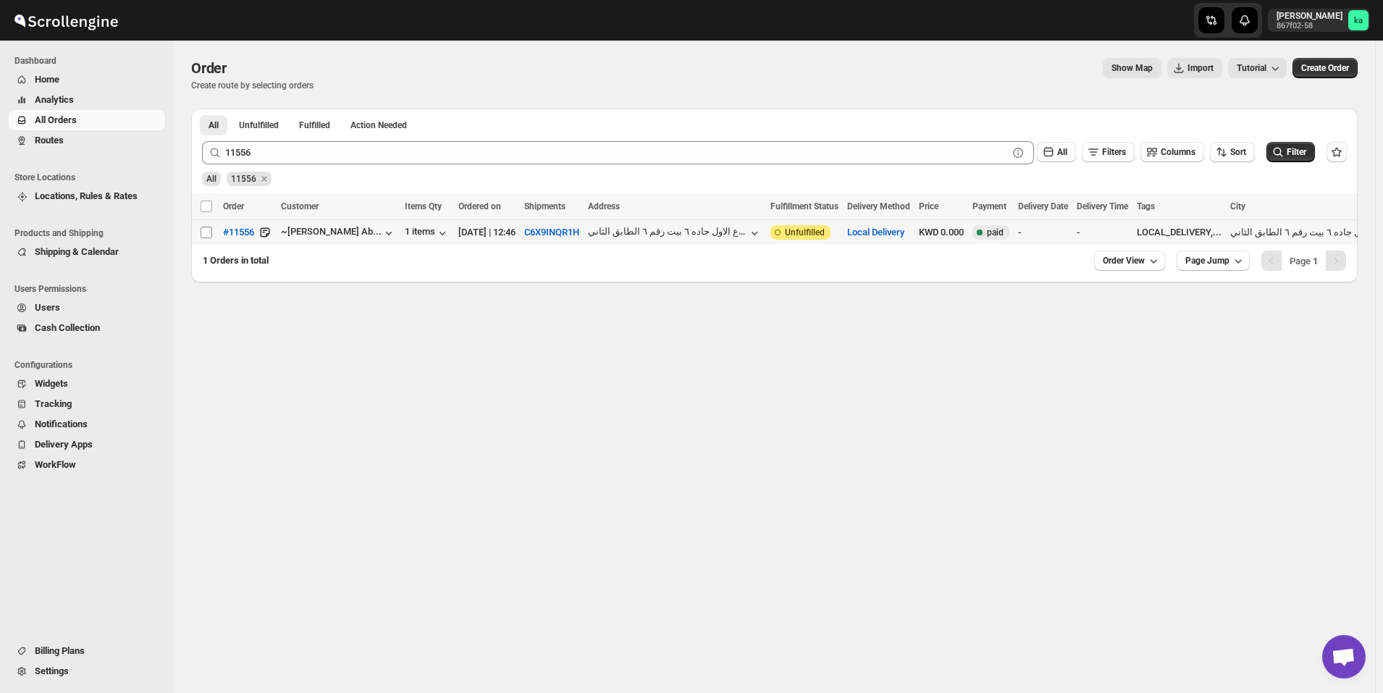
click at [203, 234] on input "Select order" at bounding box center [207, 233] width 12 height 12
checkbox input "true"
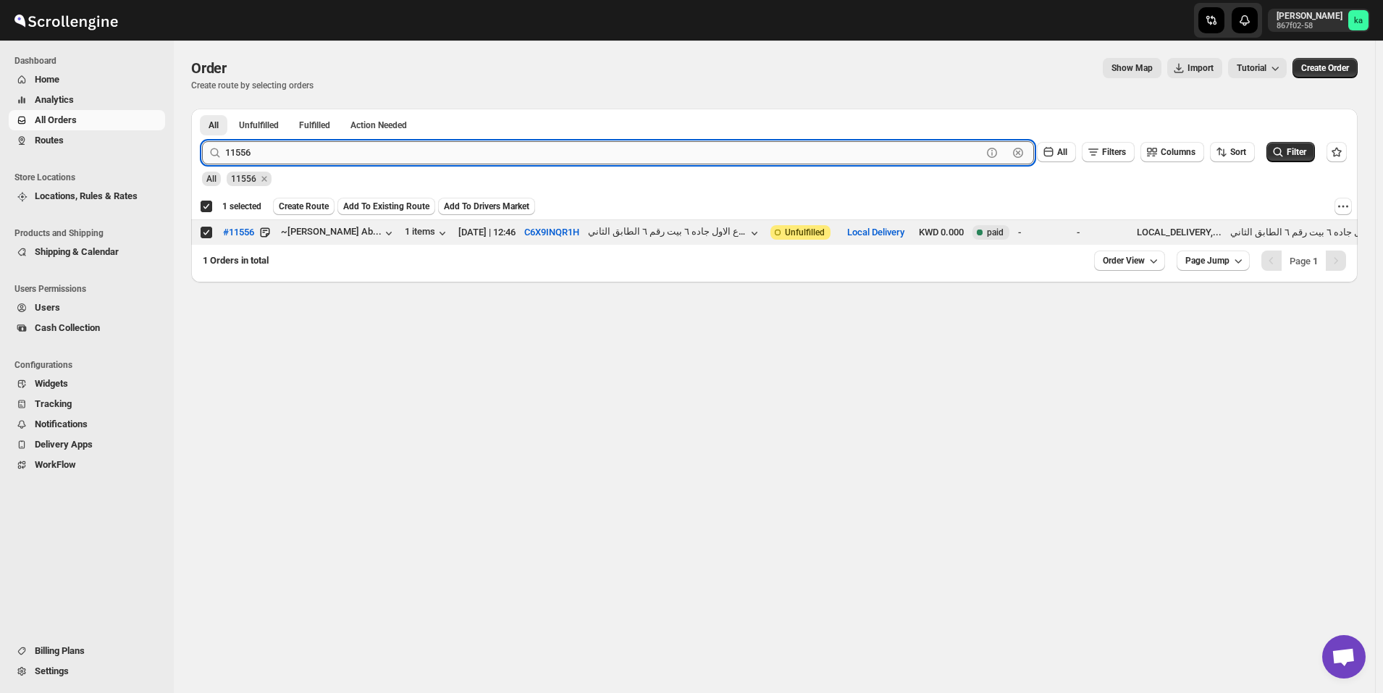
click at [375, 151] on input "11556" at bounding box center [603, 152] width 757 height 23
paste input "635"
type input "11635"
click at [202, 109] on button "Submit" at bounding box center [222, 116] width 41 height 15
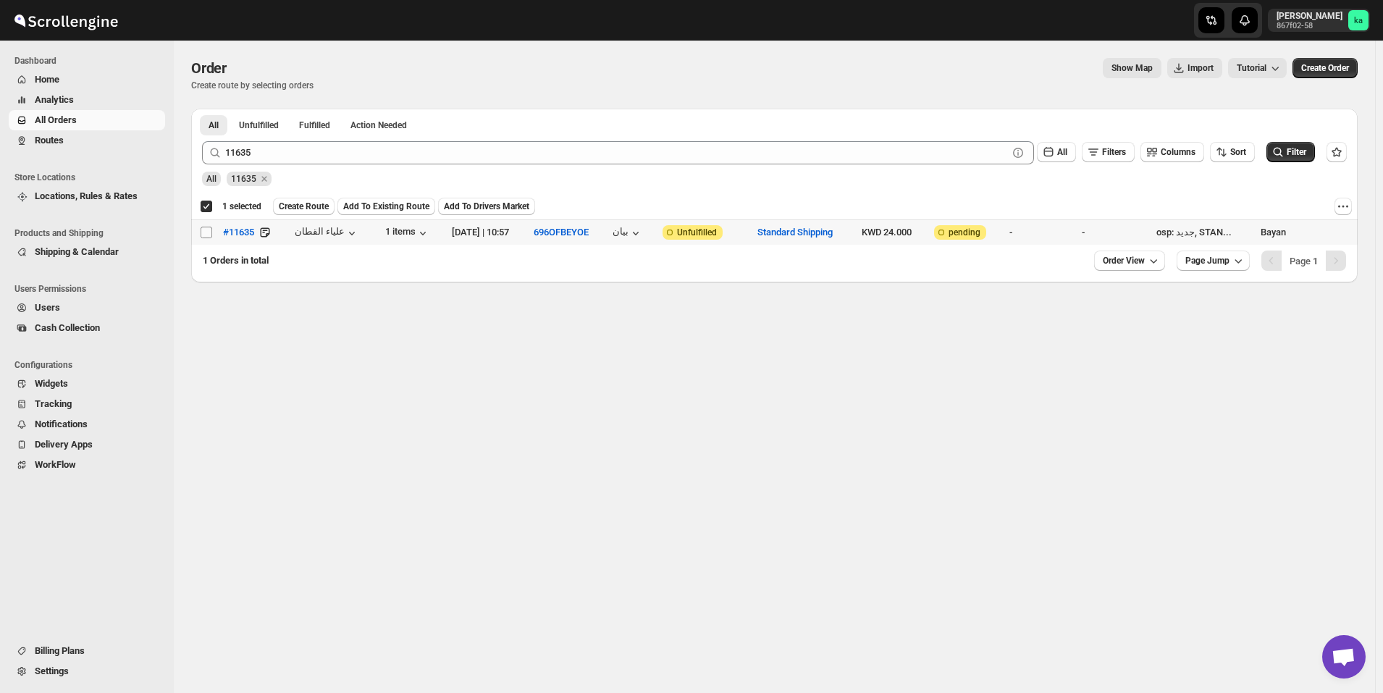
click at [207, 235] on input "Select order" at bounding box center [207, 233] width 12 height 12
checkbox input "true"
checkbox input "false"
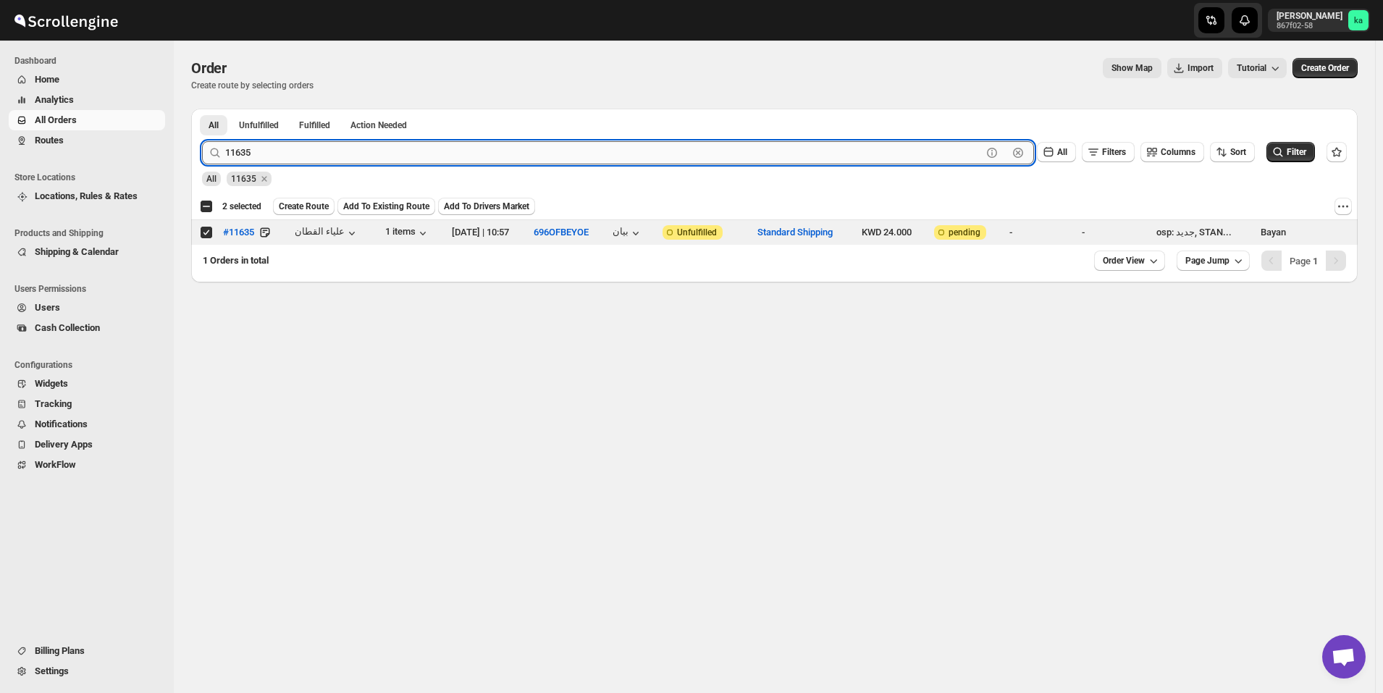
click at [416, 148] on input "11635" at bounding box center [603, 152] width 757 height 23
paste input "560"
type input "11560"
click at [202, 109] on button "Submit" at bounding box center [222, 116] width 41 height 15
click at [211, 232] on input "Select order" at bounding box center [207, 233] width 12 height 12
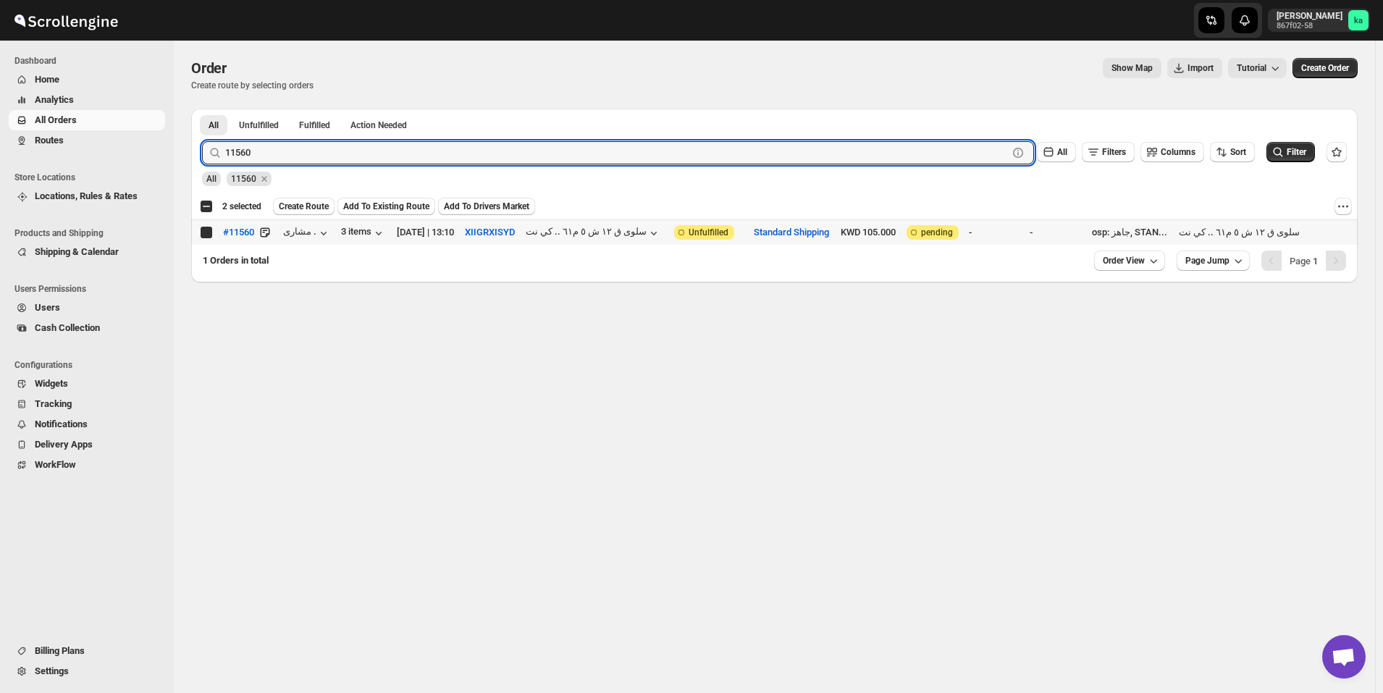
checkbox input "true"
click at [471, 159] on input "11560" at bounding box center [603, 152] width 757 height 23
paste input "74"
type input "11574"
click at [202, 109] on button "Submit" at bounding box center [222, 116] width 41 height 15
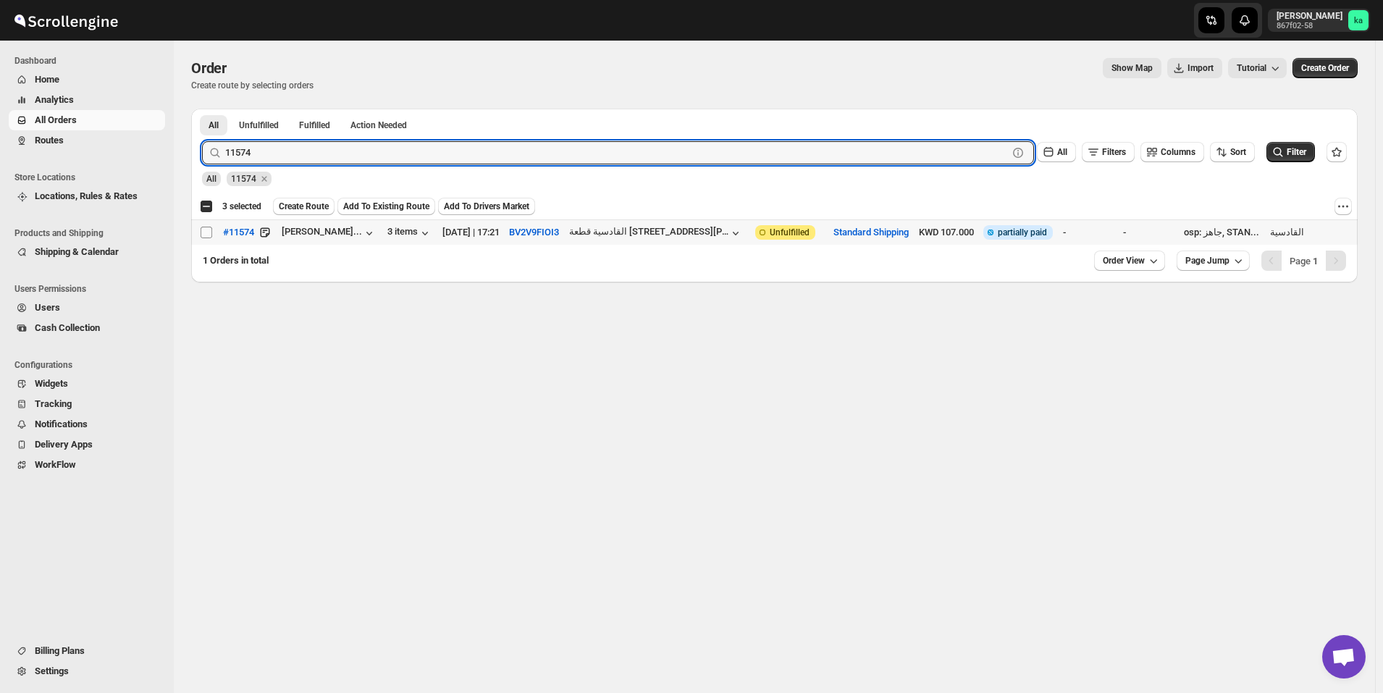
click at [207, 229] on input "Select order" at bounding box center [207, 233] width 12 height 12
checkbox input "true"
click at [482, 143] on input "11574" at bounding box center [603, 152] width 757 height 23
paste input "69"
type input "11569"
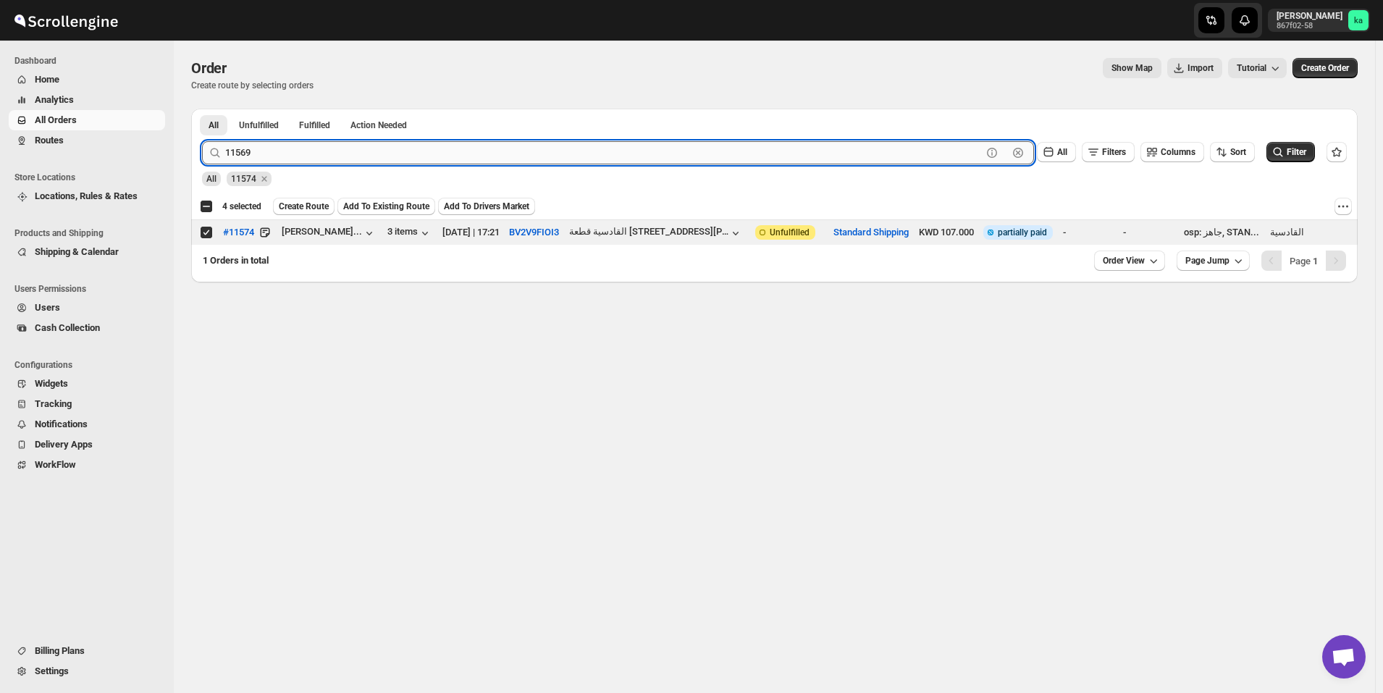
click at [202, 109] on button "Submit" at bounding box center [222, 116] width 41 height 15
click at [209, 235] on input "Select order" at bounding box center [207, 233] width 12 height 12
checkbox input "true"
click at [366, 156] on input "11569" at bounding box center [603, 152] width 757 height 23
paste input "77"
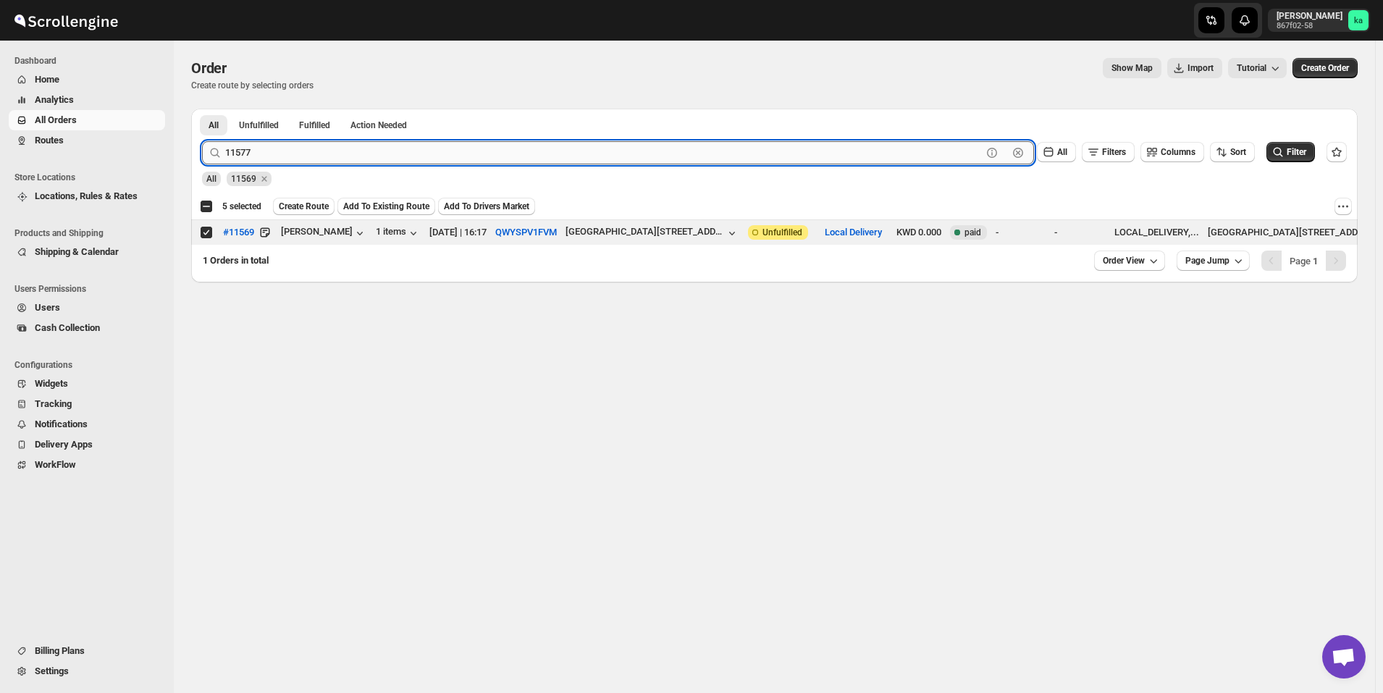
type input "11577"
click at [202, 109] on button "Submit" at bounding box center [222, 116] width 41 height 15
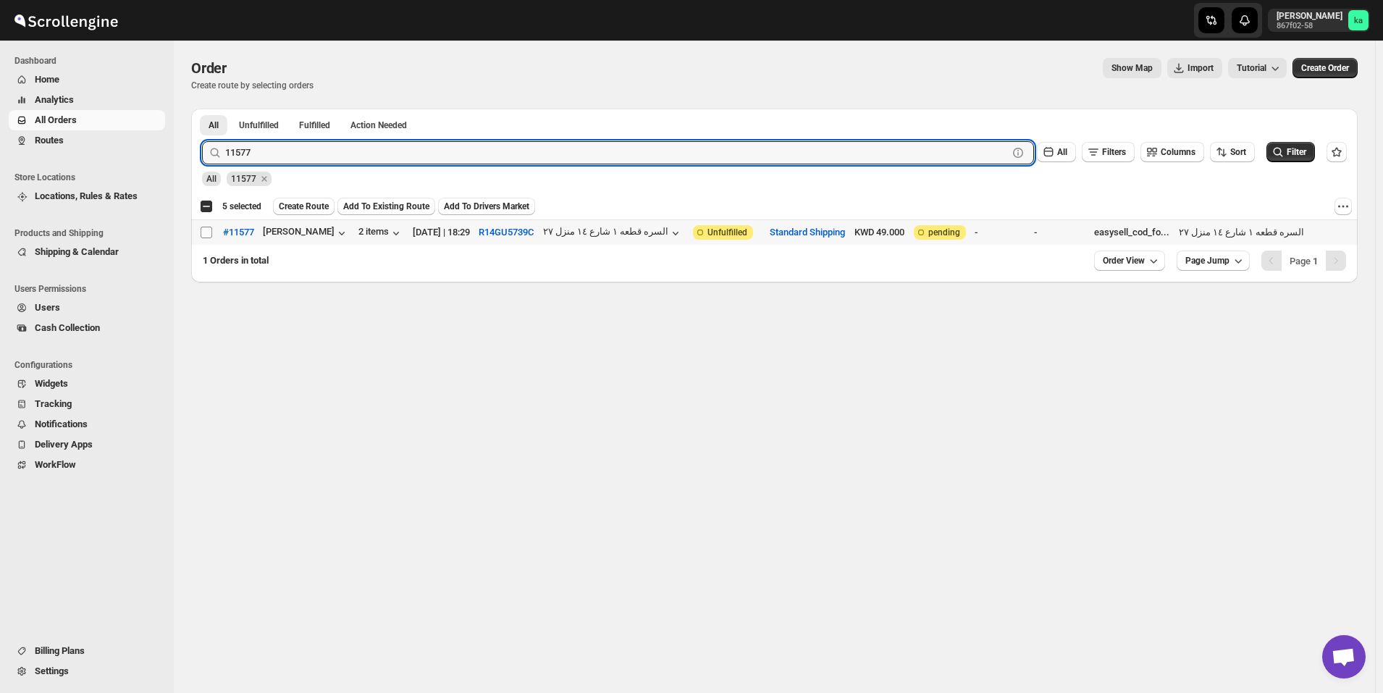
click at [201, 238] on span at bounding box center [206, 232] width 13 height 13
click at [201, 238] on input "Select order" at bounding box center [207, 233] width 12 height 12
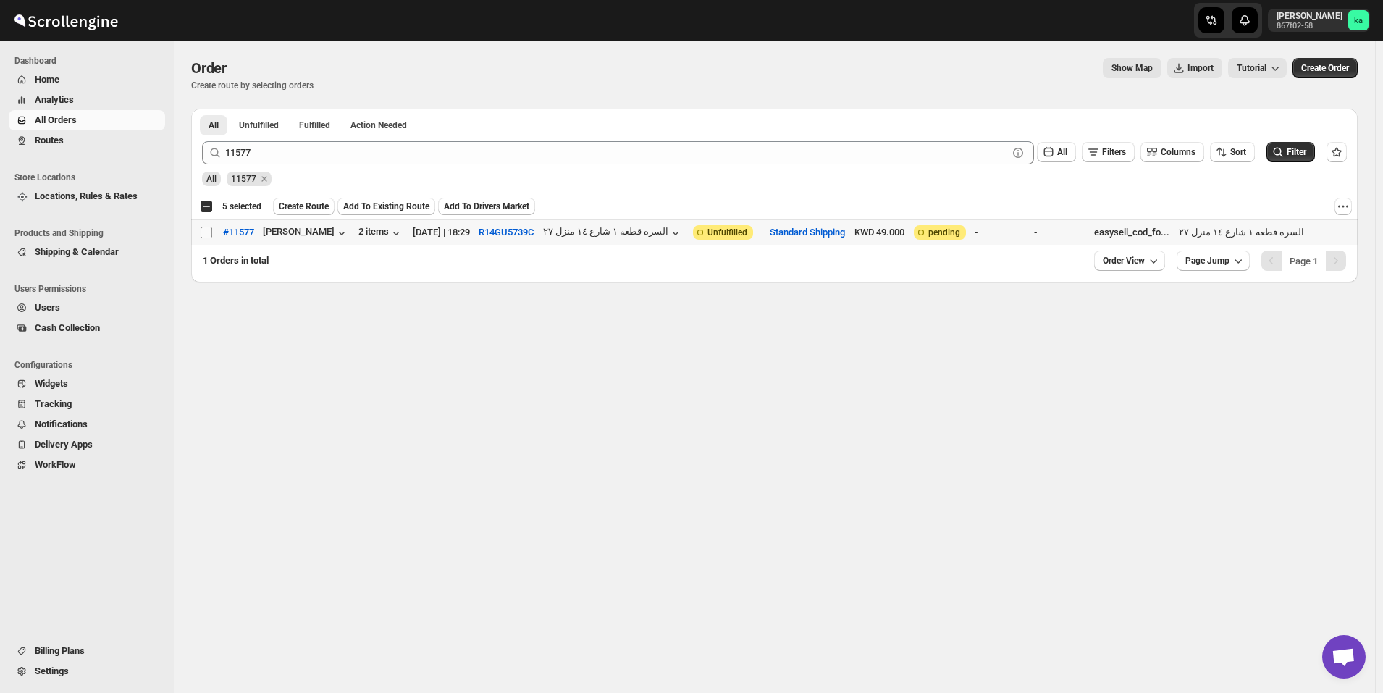
click at [211, 234] on input "Select order" at bounding box center [207, 233] width 12 height 12
checkbox input "true"
click at [305, 207] on span "Create Route" at bounding box center [304, 207] width 50 height 12
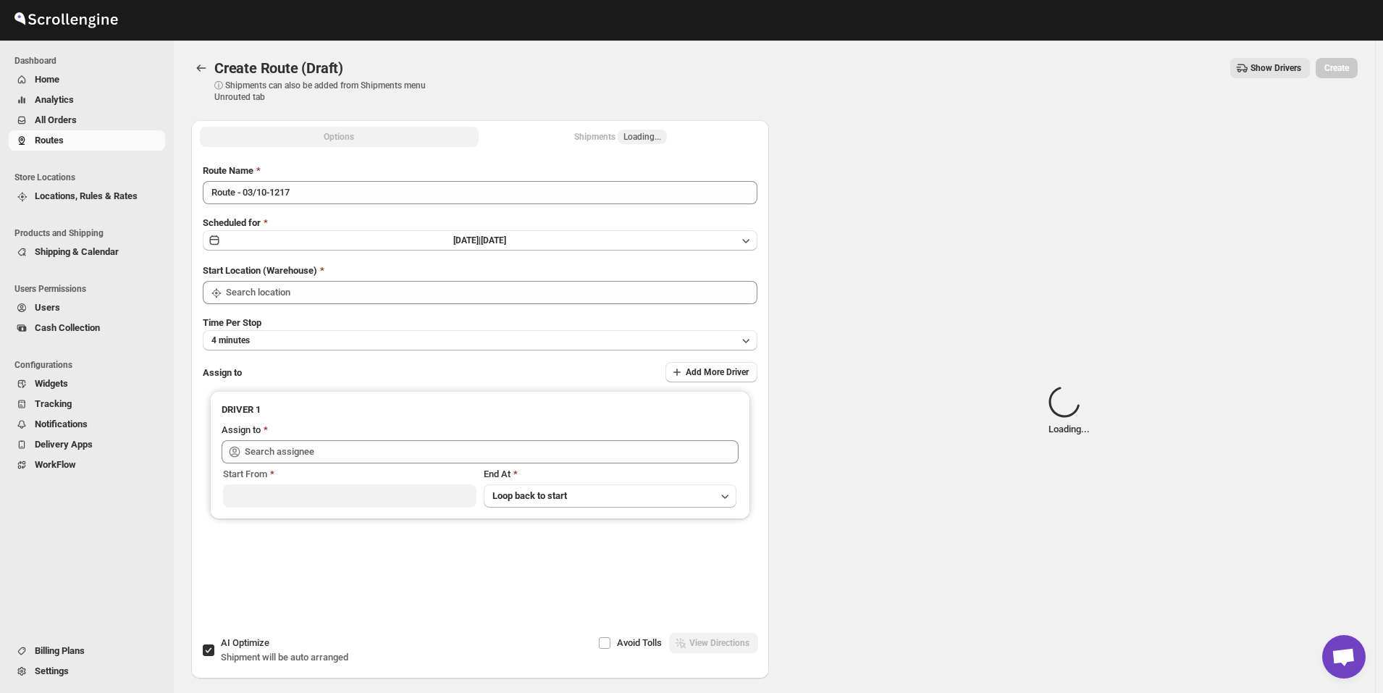
type input "[GEOGRAPHIC_DATA]"
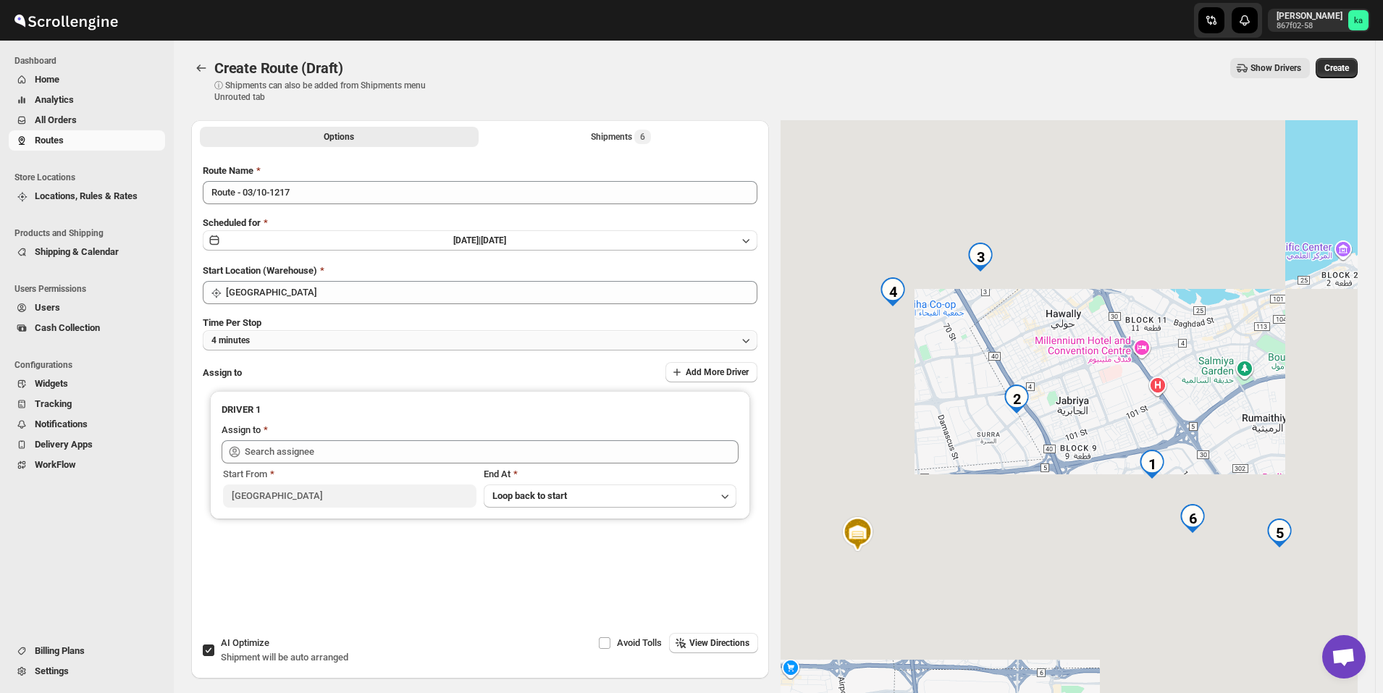
click at [301, 334] on button "4 minutes" at bounding box center [480, 340] width 555 height 20
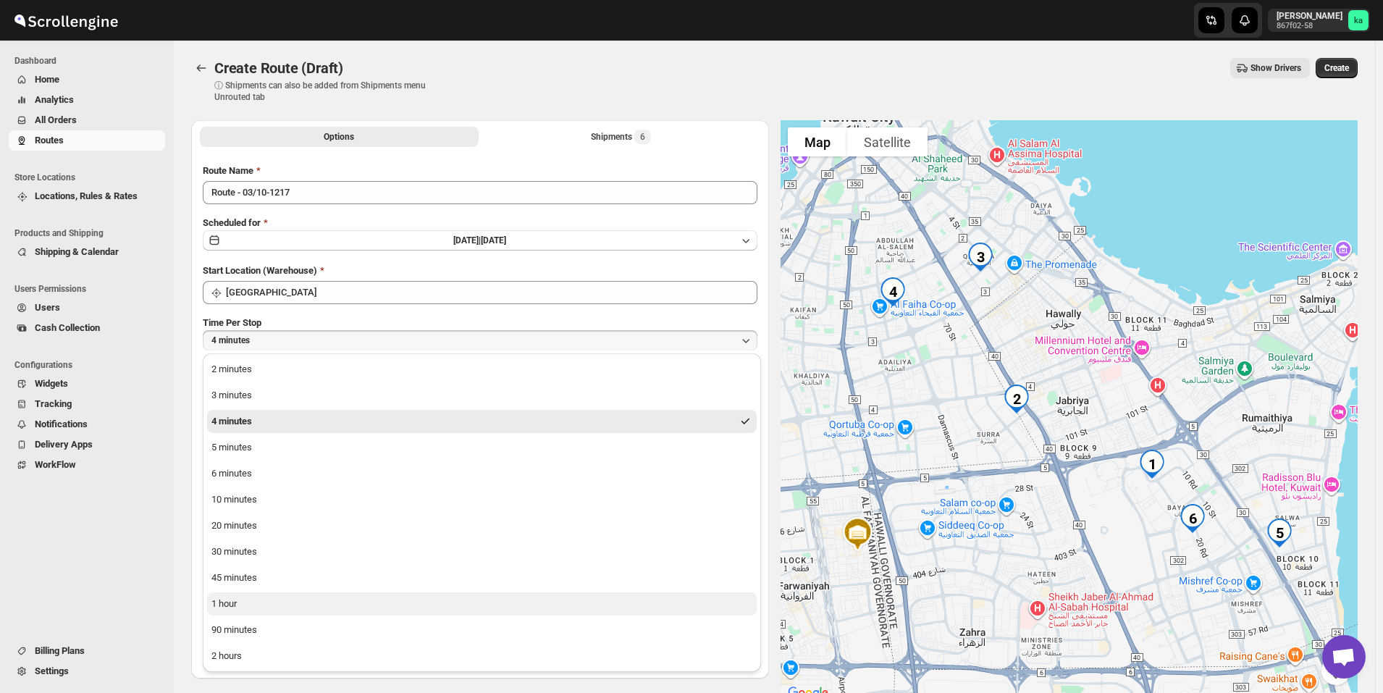
click at [247, 608] on button "1 hour" at bounding box center [482, 603] width 550 height 23
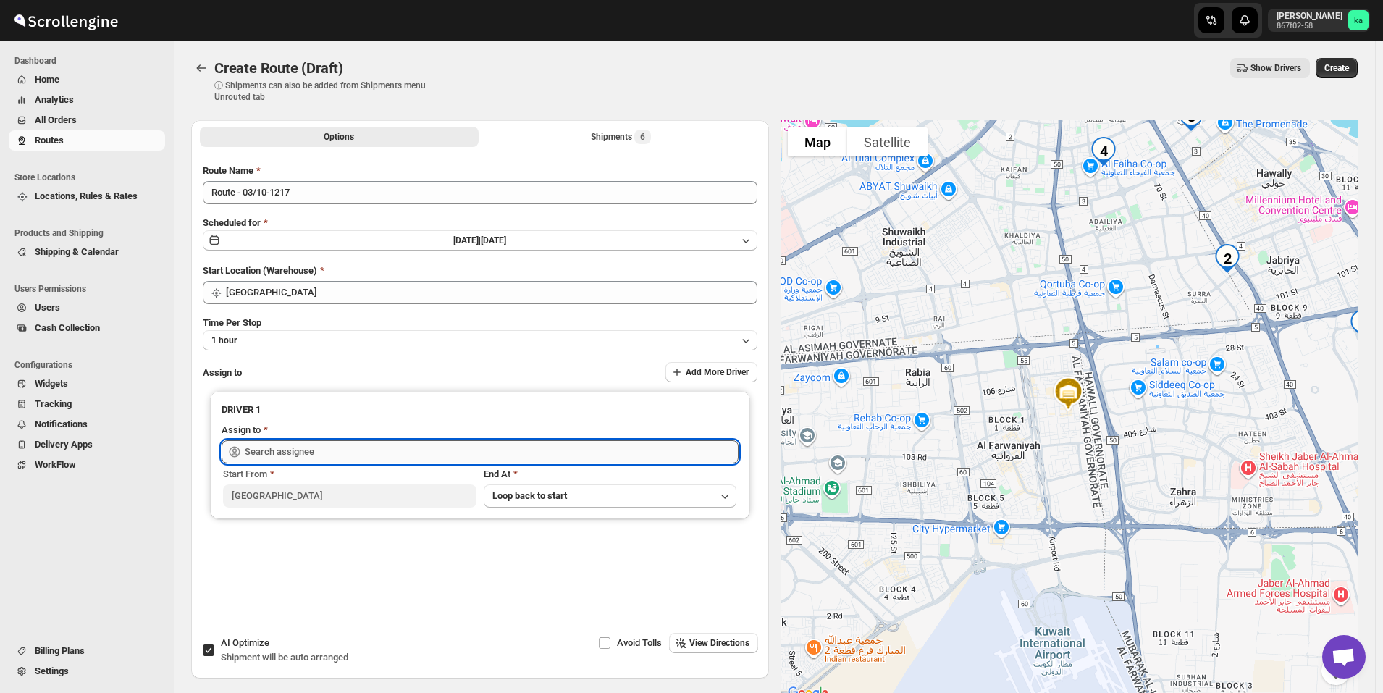
click at [260, 450] on input "text" at bounding box center [492, 451] width 494 height 23
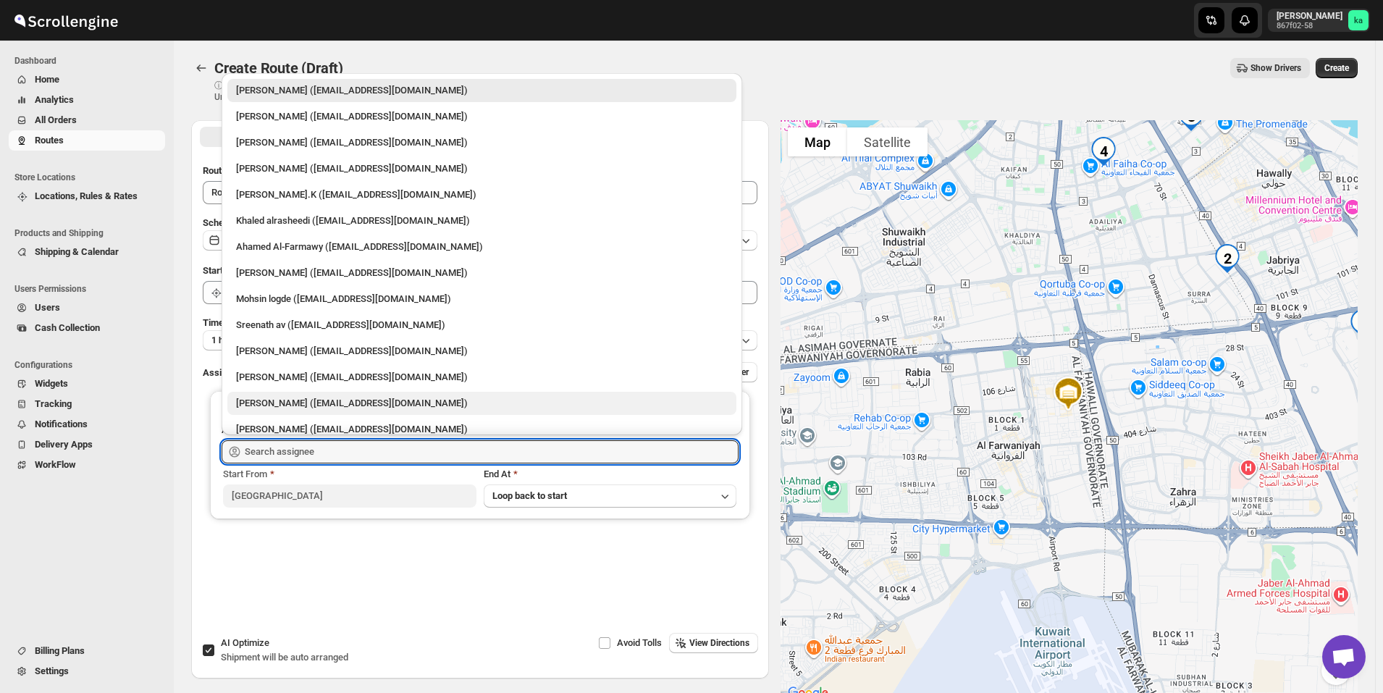
click at [288, 408] on div "[PERSON_NAME] ([EMAIL_ADDRESS][DOMAIN_NAME])" at bounding box center [482, 403] width 492 height 14
type input "[PERSON_NAME] ([EMAIL_ADDRESS][DOMAIN_NAME])"
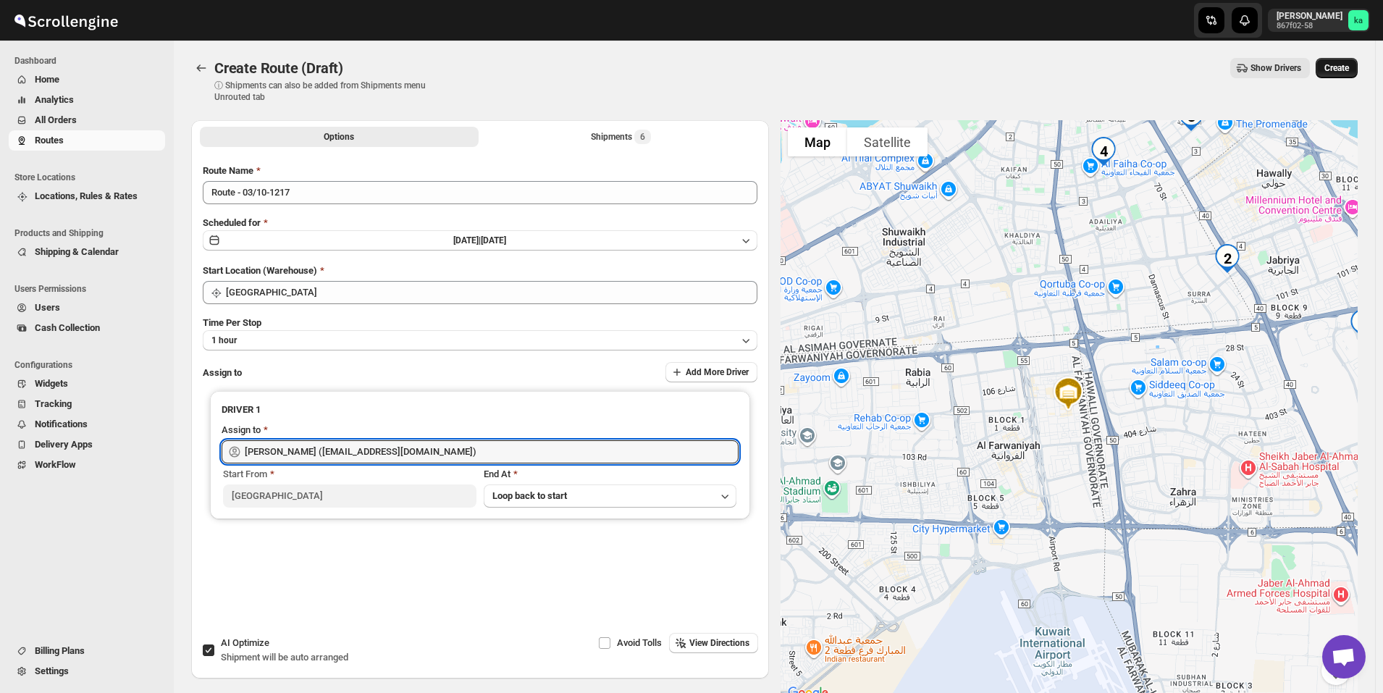
click at [1338, 70] on span "Create" at bounding box center [1336, 68] width 25 height 12
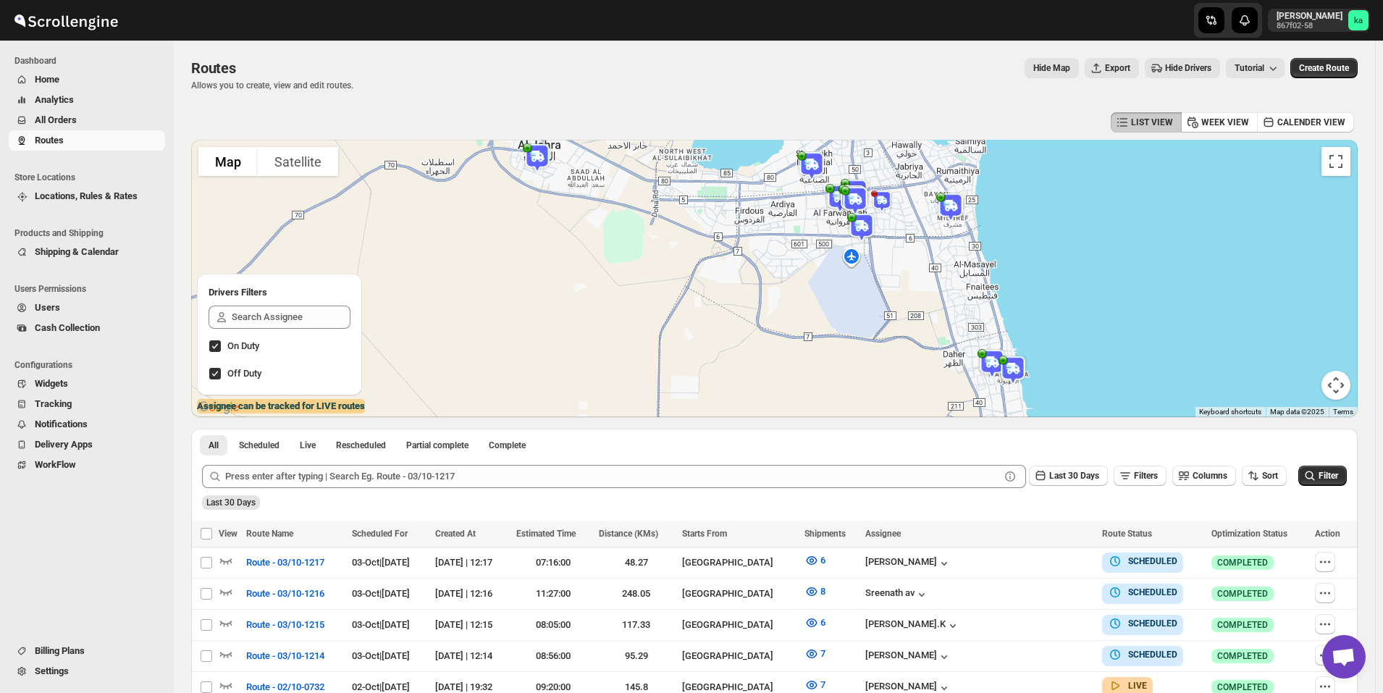
click at [104, 120] on span "All Orders" at bounding box center [98, 120] width 127 height 14
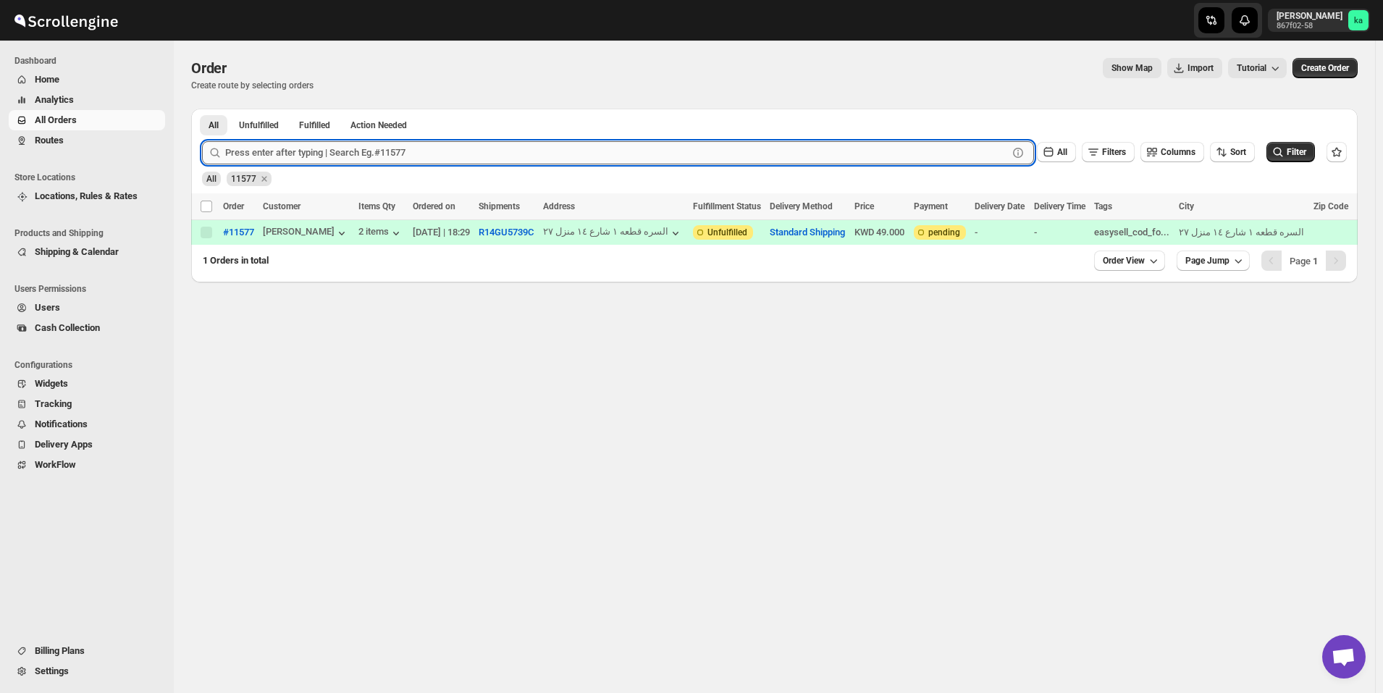
click at [335, 158] on input "text" at bounding box center [616, 152] width 783 height 23
paste input "11571"
type input "11571"
click at [202, 109] on button "Submit" at bounding box center [222, 116] width 41 height 15
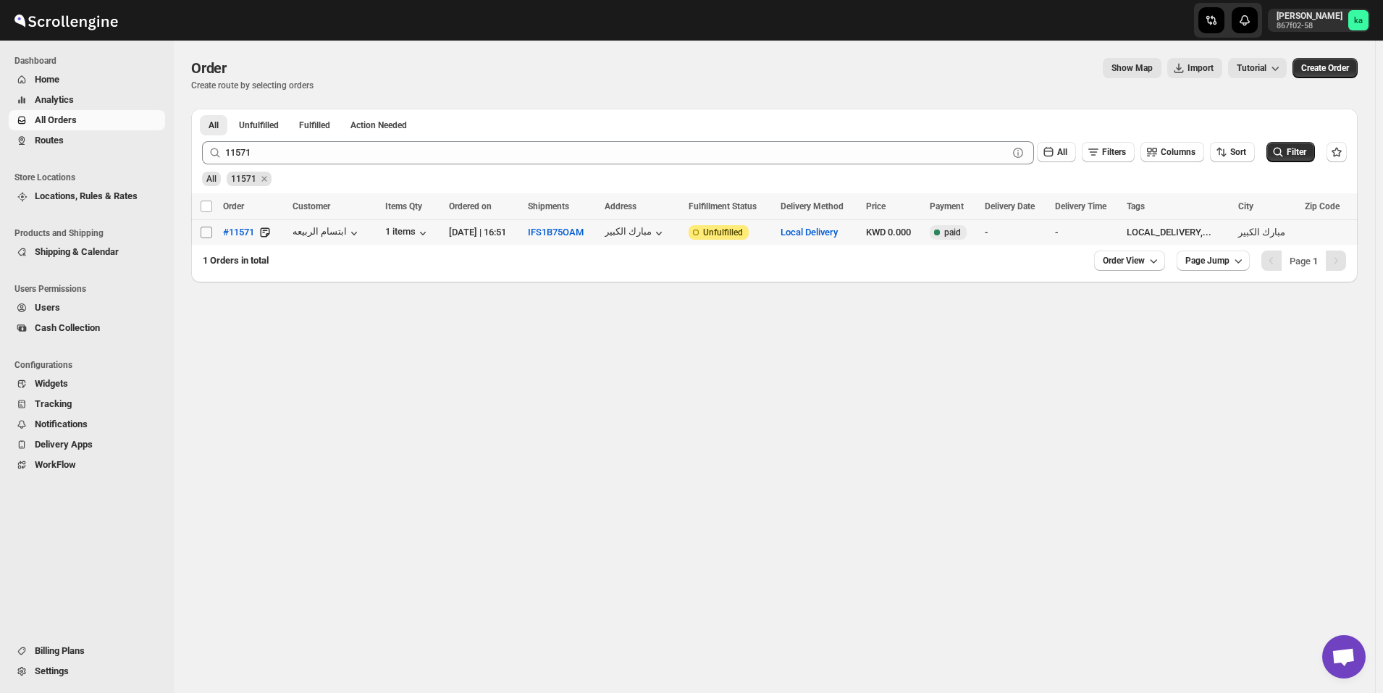
click at [207, 234] on input "Select order" at bounding box center [207, 233] width 12 height 12
checkbox input "true"
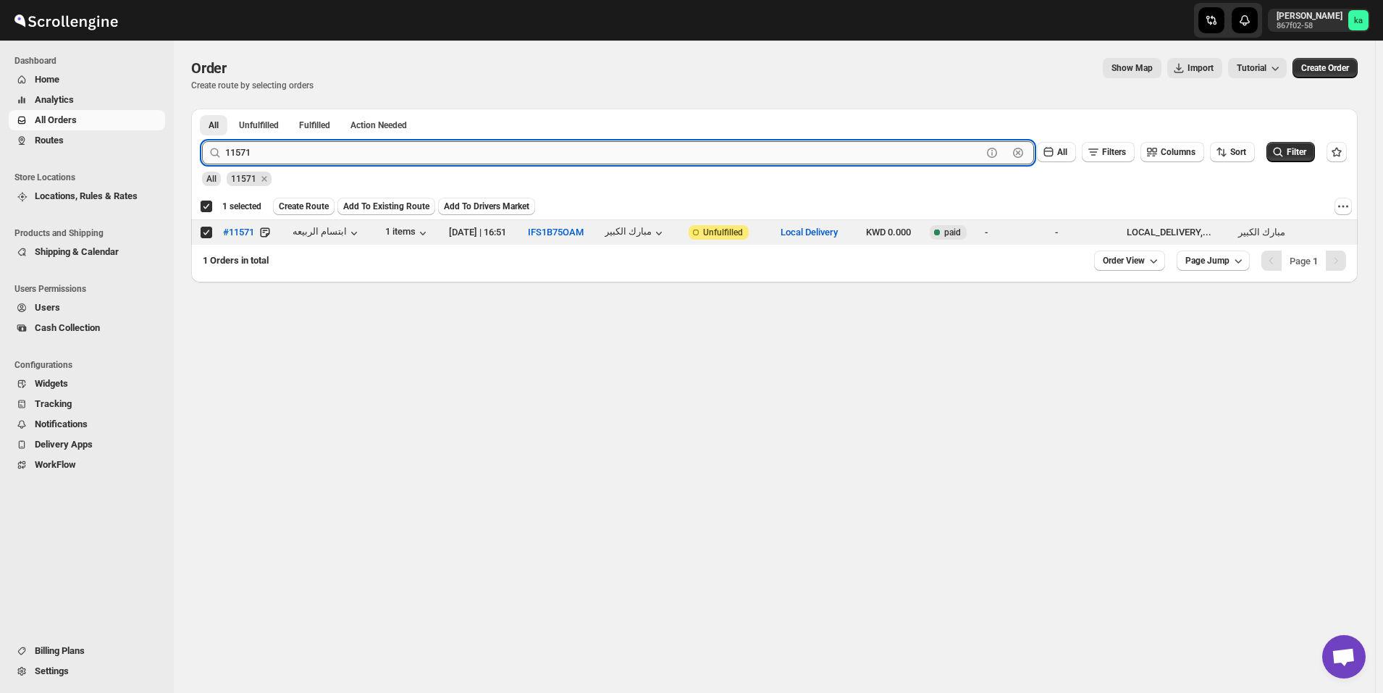
click at [475, 151] on input "11571" at bounding box center [603, 152] width 757 height 23
paste input "623"
type input "11623"
click at [202, 109] on button "Submit" at bounding box center [222, 116] width 41 height 15
click at [197, 234] on td "Select order" at bounding box center [205, 232] width 28 height 25
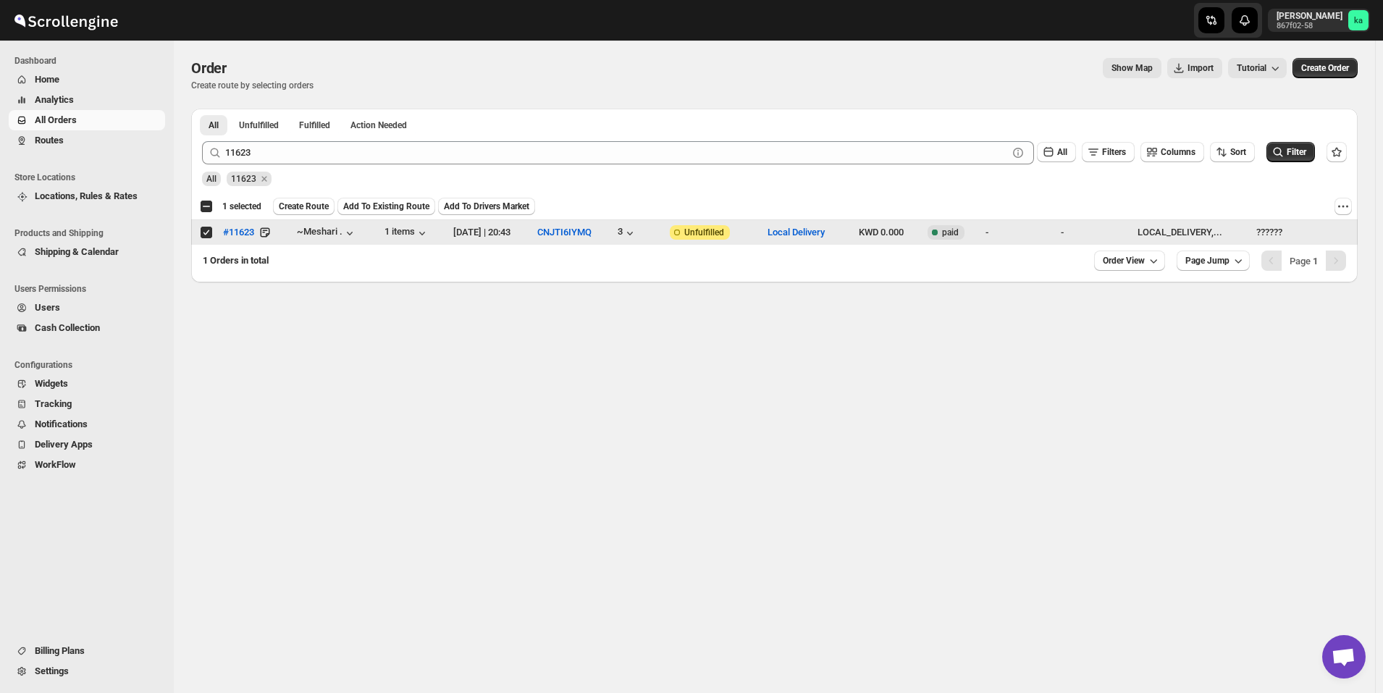
checkbox input "false"
checkbox input "true"
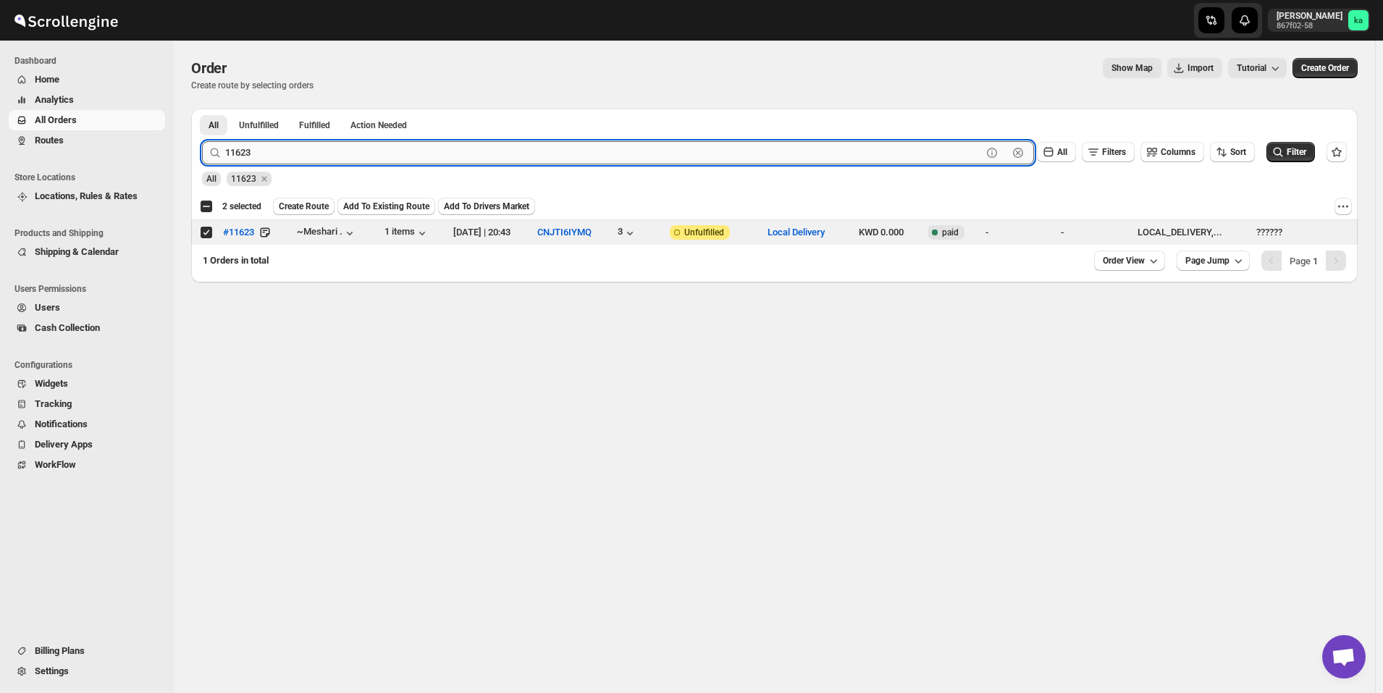
click at [429, 152] on input "11623" at bounding box center [603, 152] width 757 height 23
paste input "566"
type input "11566"
click at [202, 109] on button "Submit" at bounding box center [222, 116] width 41 height 15
click at [203, 235] on input "Select order" at bounding box center [207, 233] width 12 height 12
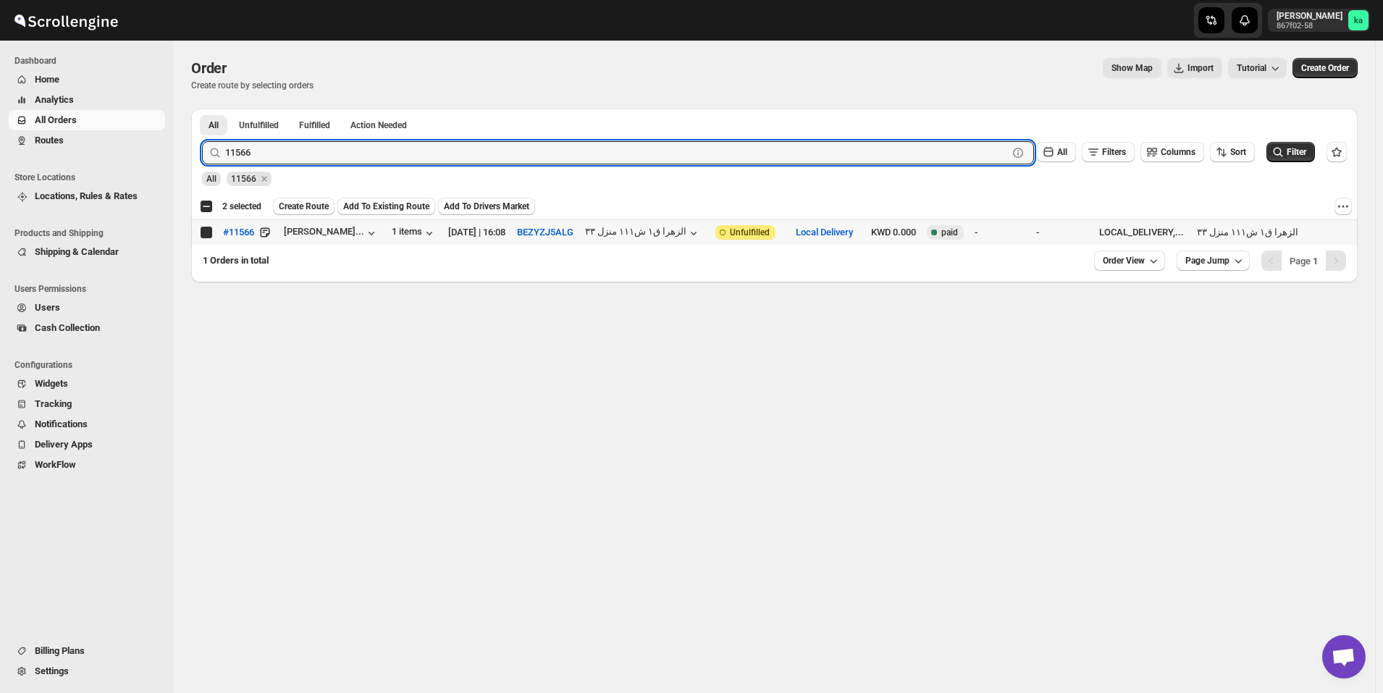
checkbox input "true"
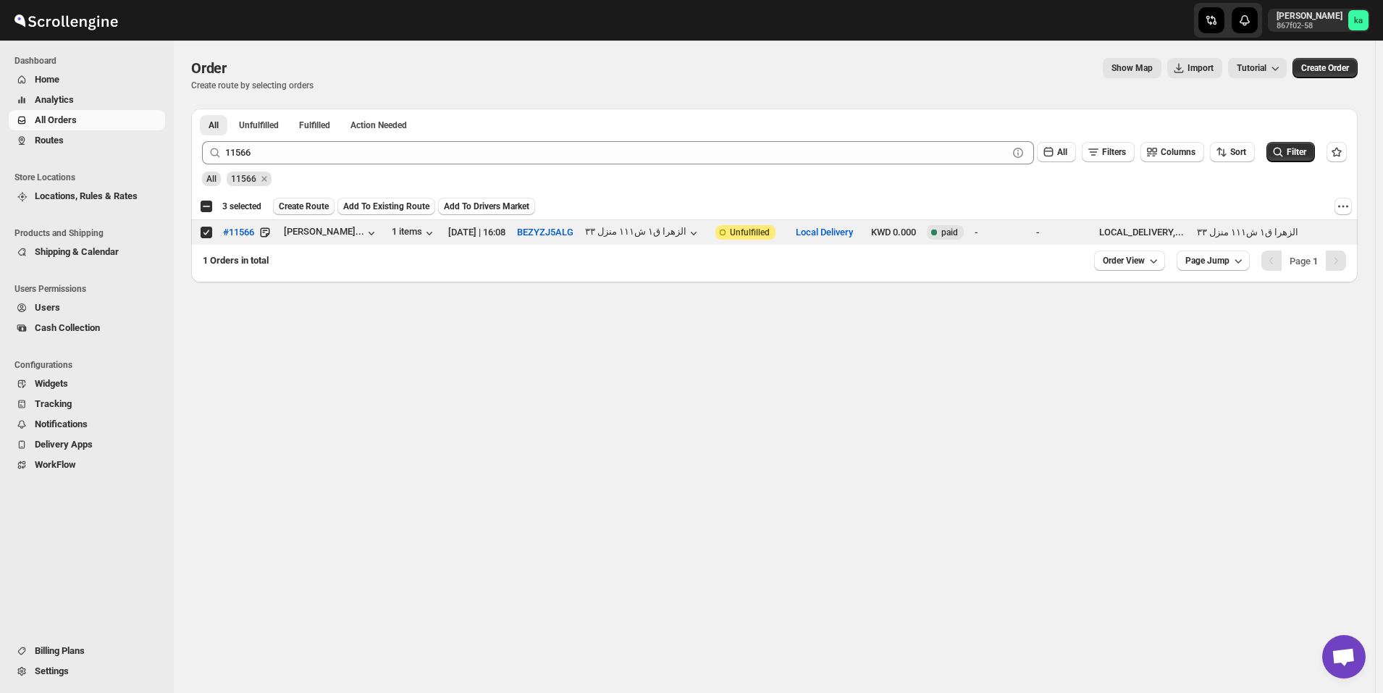
click at [302, 207] on span "Create Route" at bounding box center [304, 207] width 50 height 12
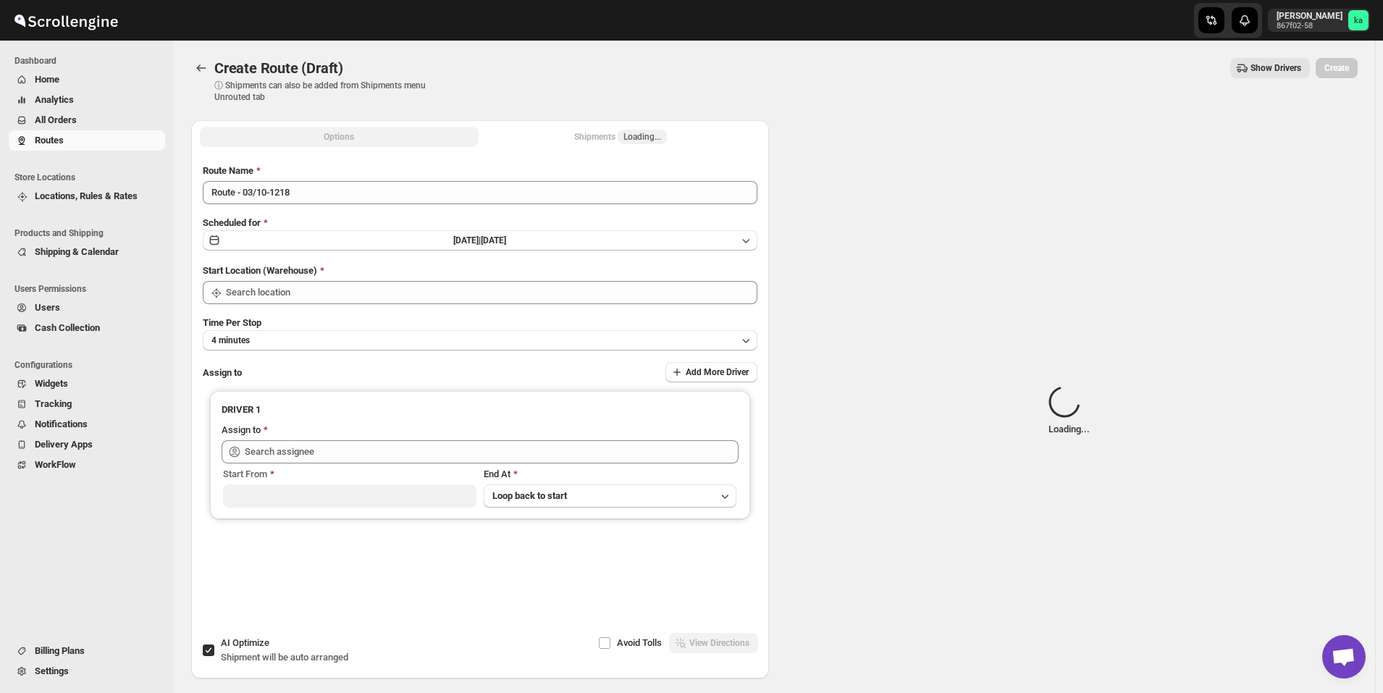
type input "[GEOGRAPHIC_DATA]"
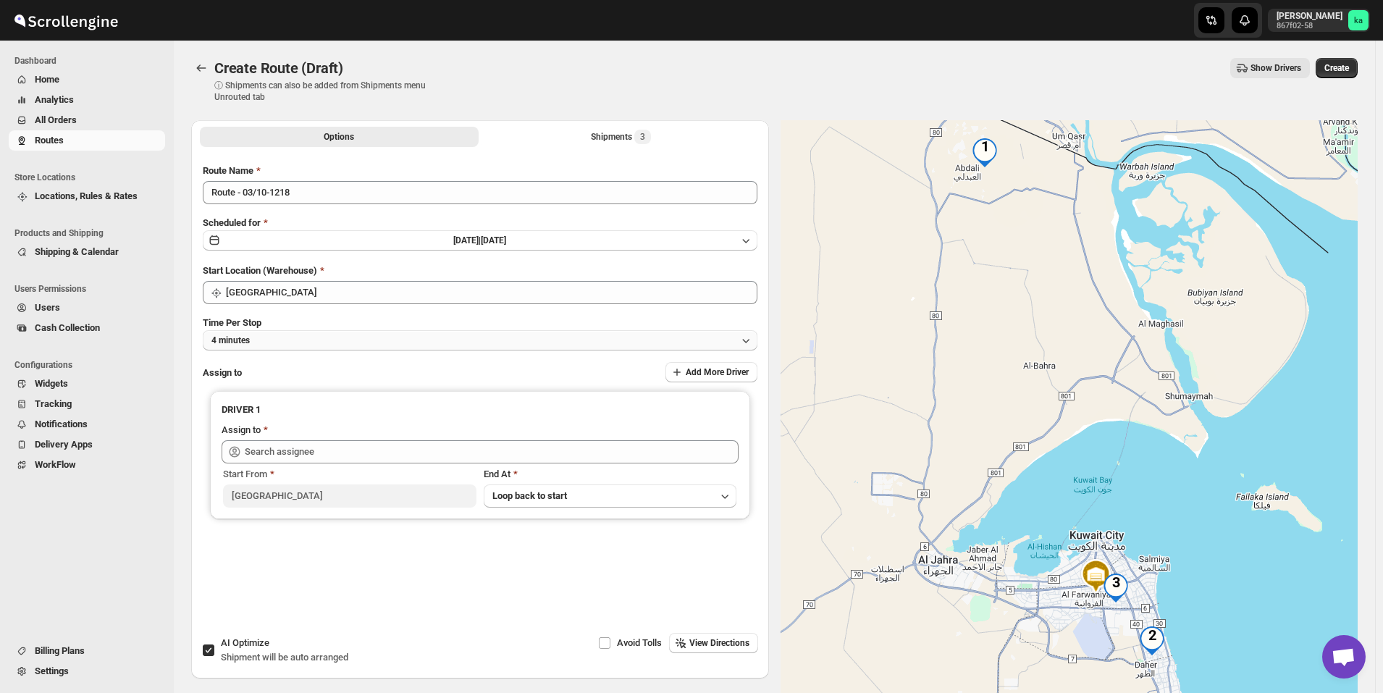
click at [308, 343] on button "4 minutes" at bounding box center [480, 340] width 555 height 20
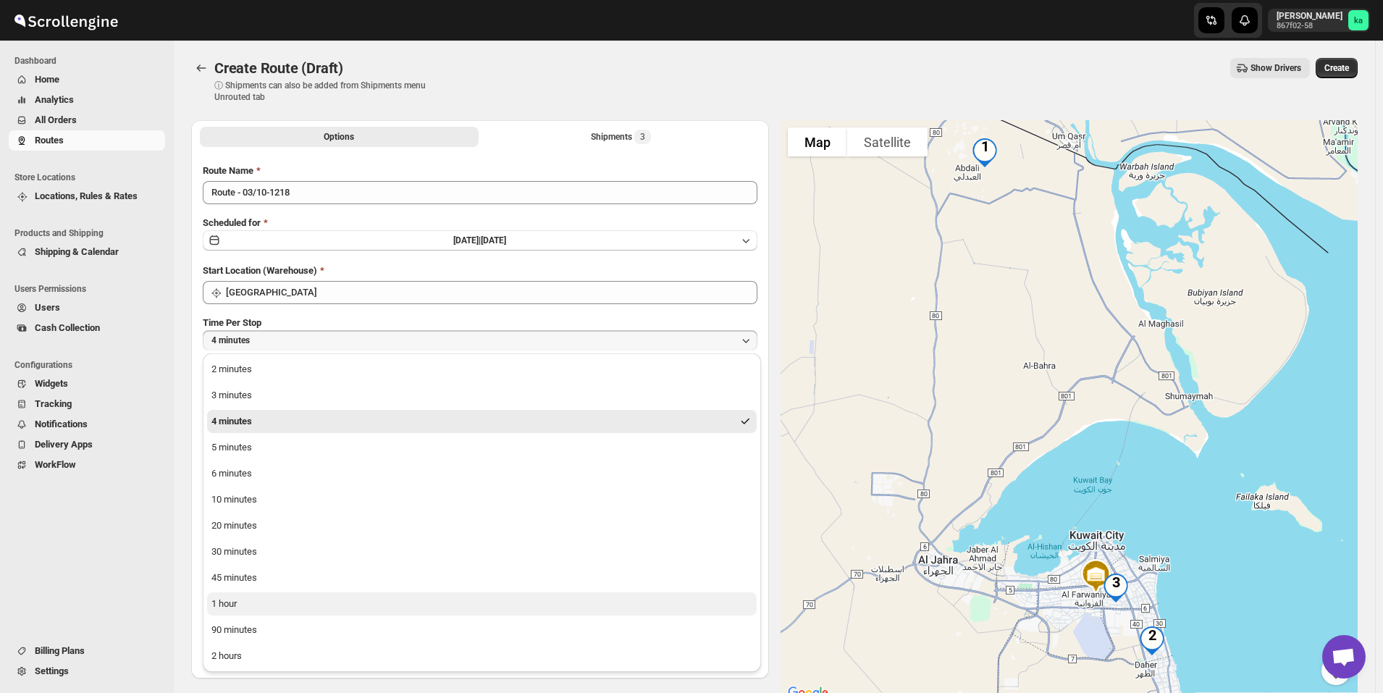
click at [276, 605] on button "1 hour" at bounding box center [482, 603] width 550 height 23
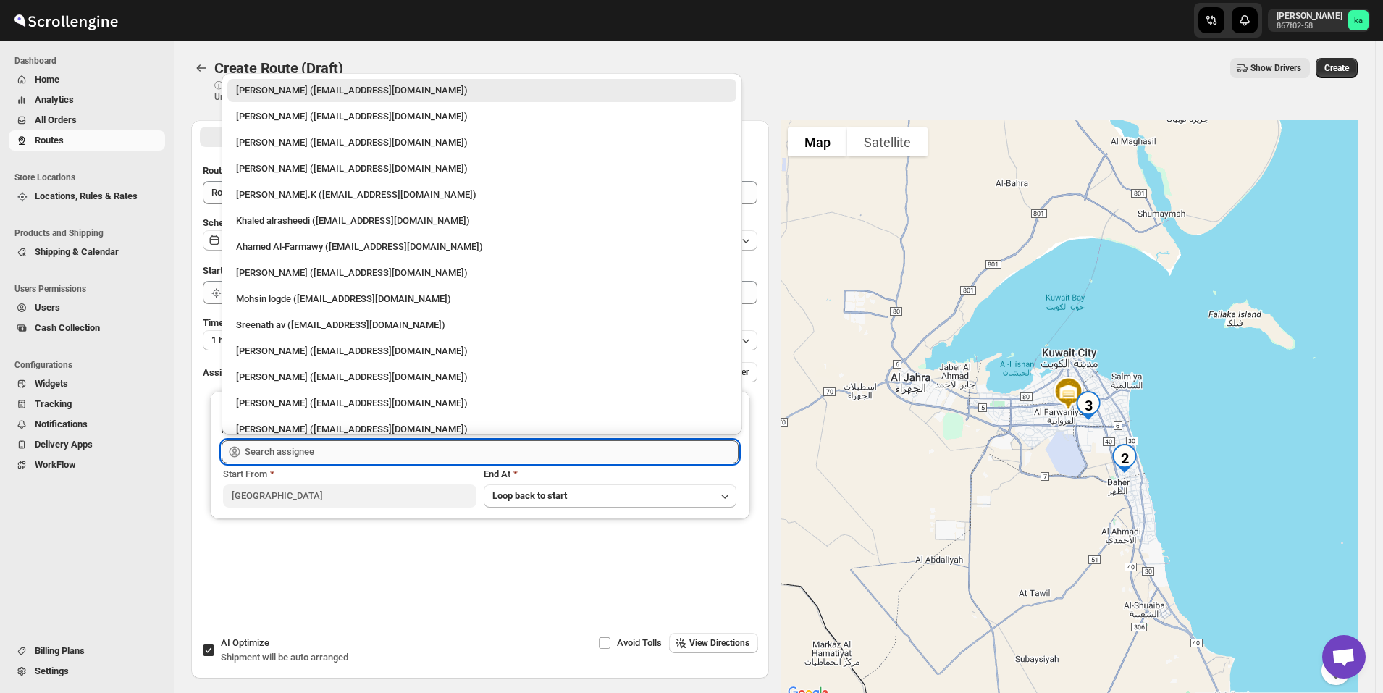
click at [306, 447] on input "text" at bounding box center [492, 451] width 494 height 23
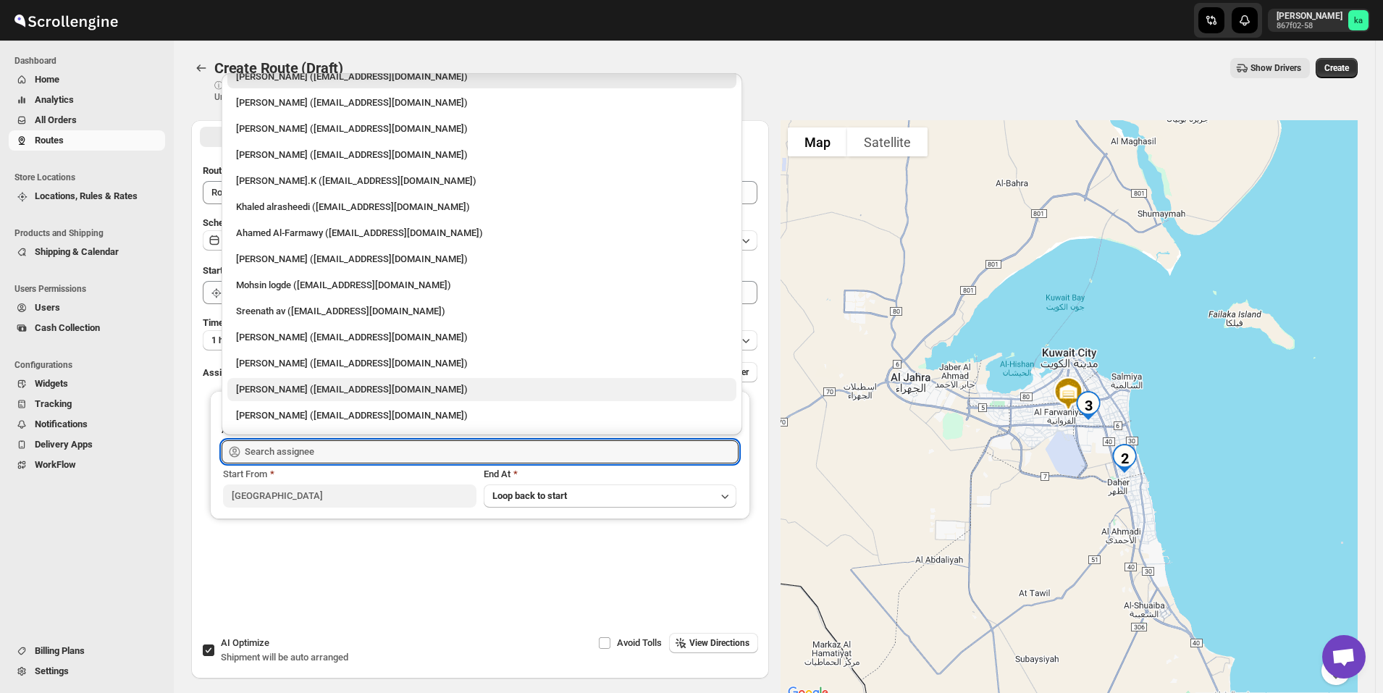
scroll to position [38, 0]
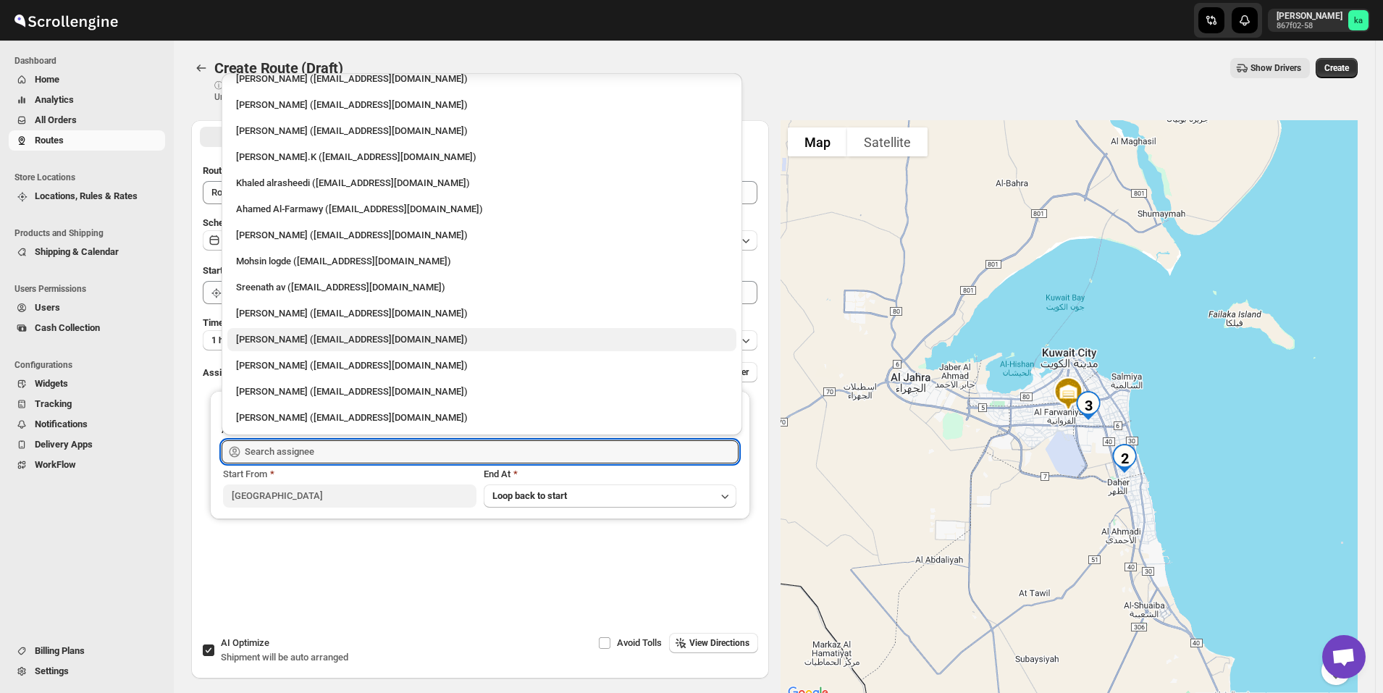
click at [327, 337] on div "[PERSON_NAME] ([EMAIL_ADDRESS][DOMAIN_NAME])" at bounding box center [482, 339] width 492 height 14
type input "[PERSON_NAME] ([EMAIL_ADDRESS][DOMAIN_NAME])"
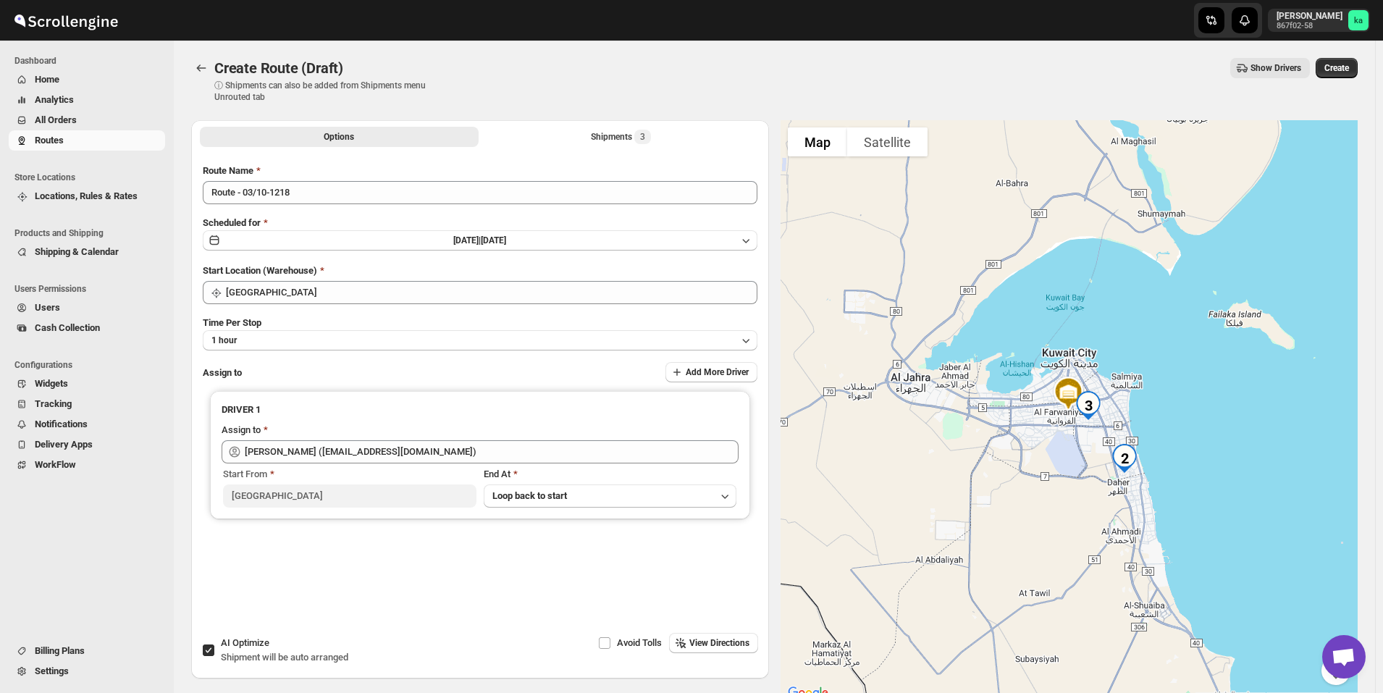
click at [1358, 69] on button "Create" at bounding box center [1337, 68] width 42 height 20
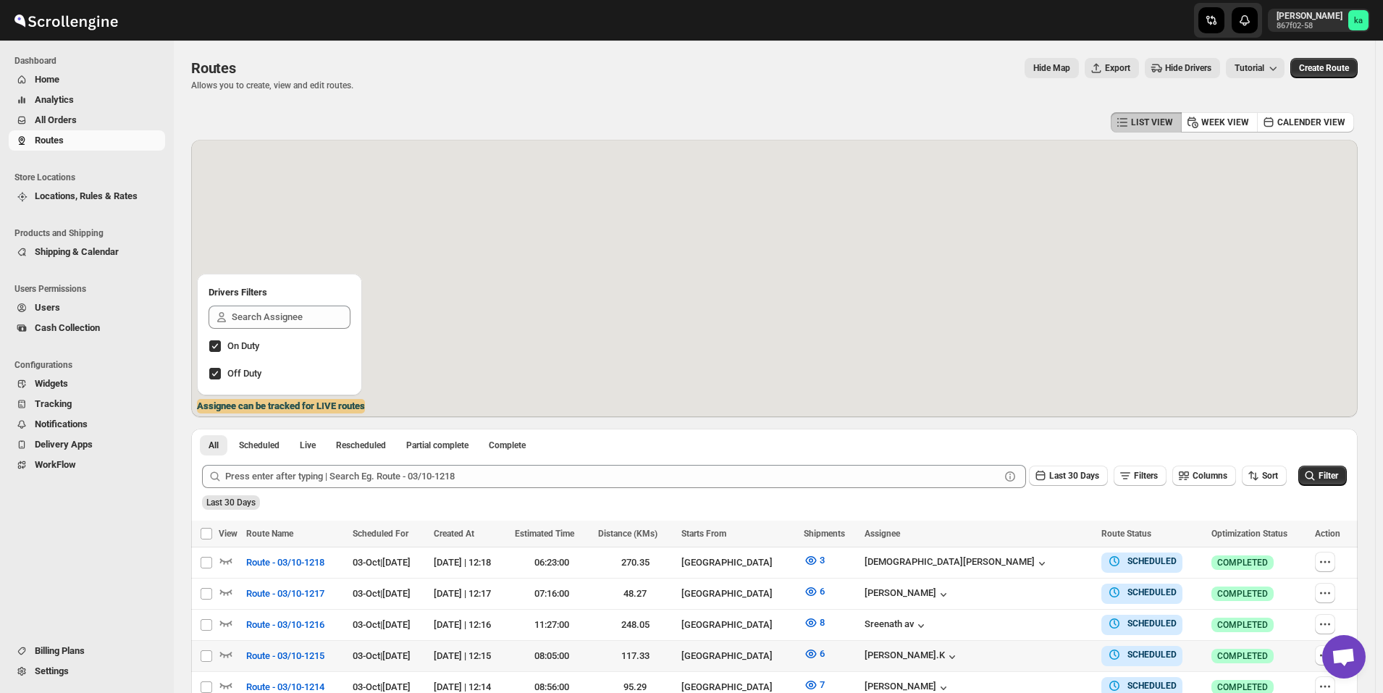
scroll to position [268, 0]
